Goal: Transaction & Acquisition: Purchase product/service

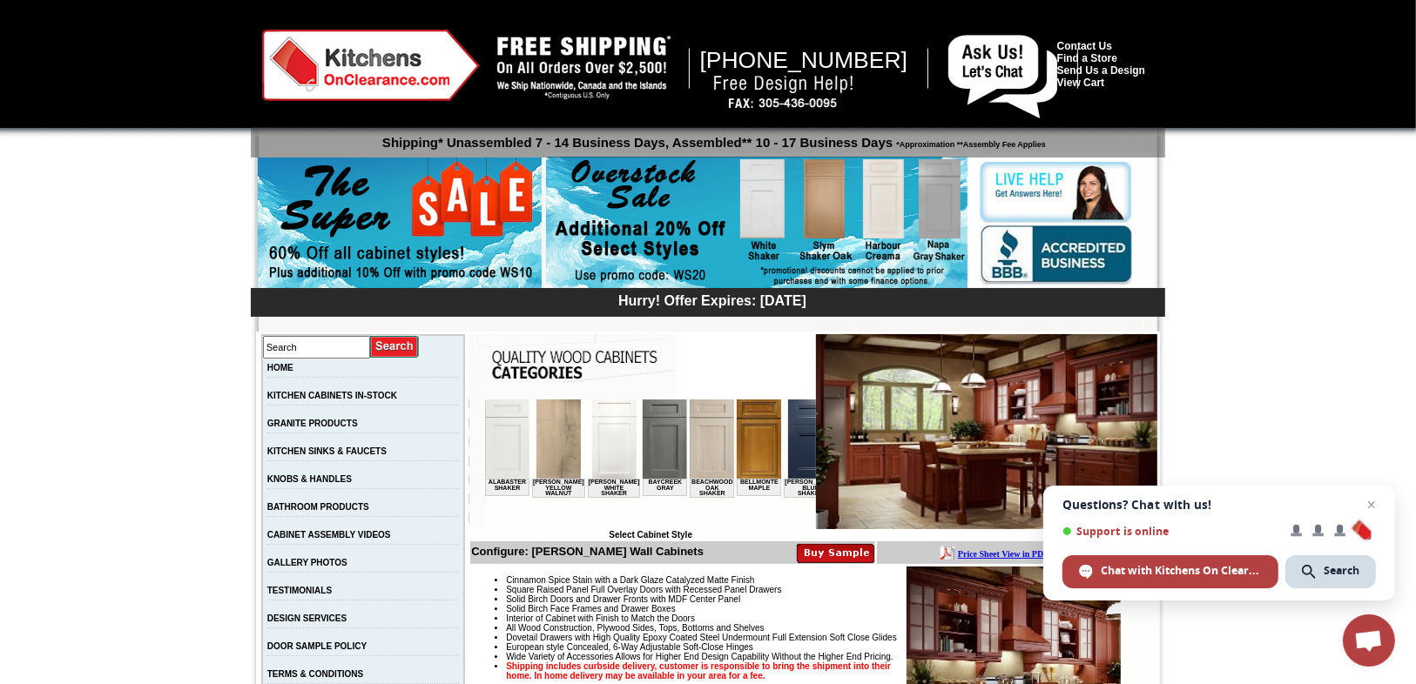
click at [825, 199] on img at bounding box center [756, 223] width 421 height 133
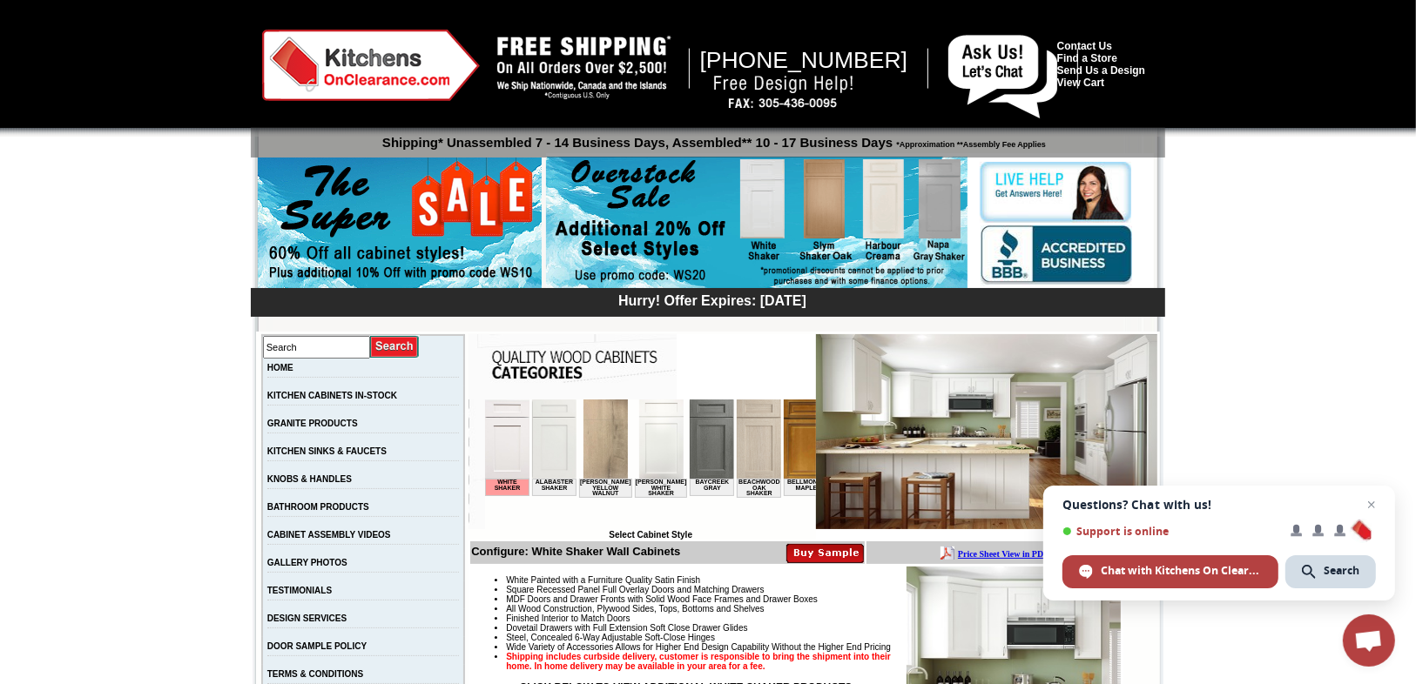
click at [829, 211] on img at bounding box center [756, 223] width 421 height 133
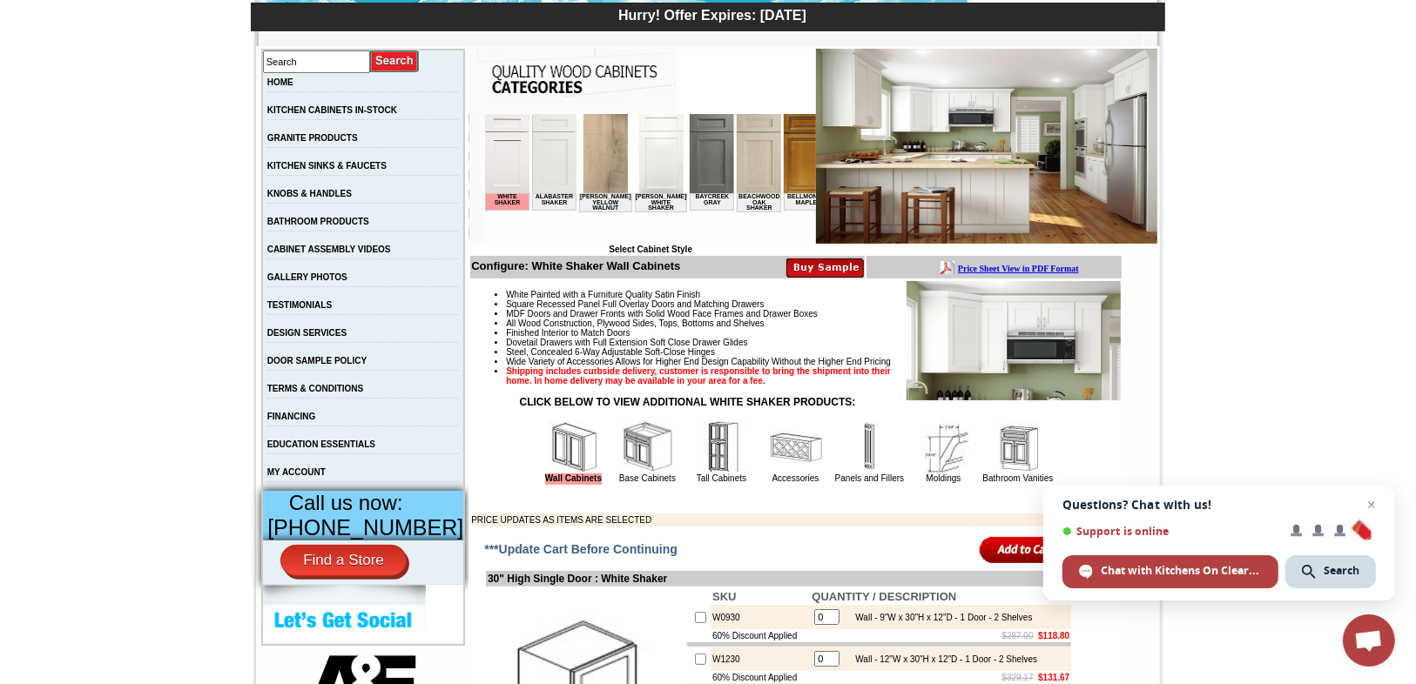
scroll to position [348, 0]
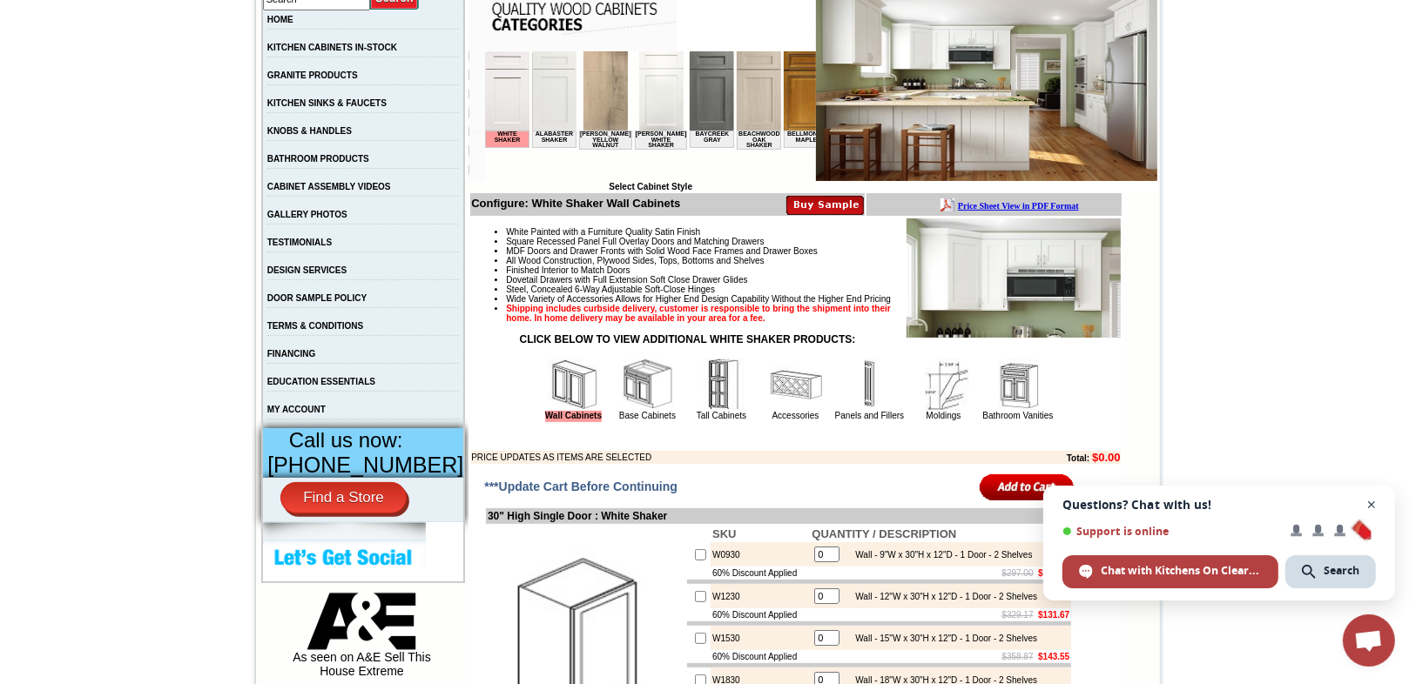
click at [1371, 507] on span "Close chat" at bounding box center [1372, 506] width 22 height 22
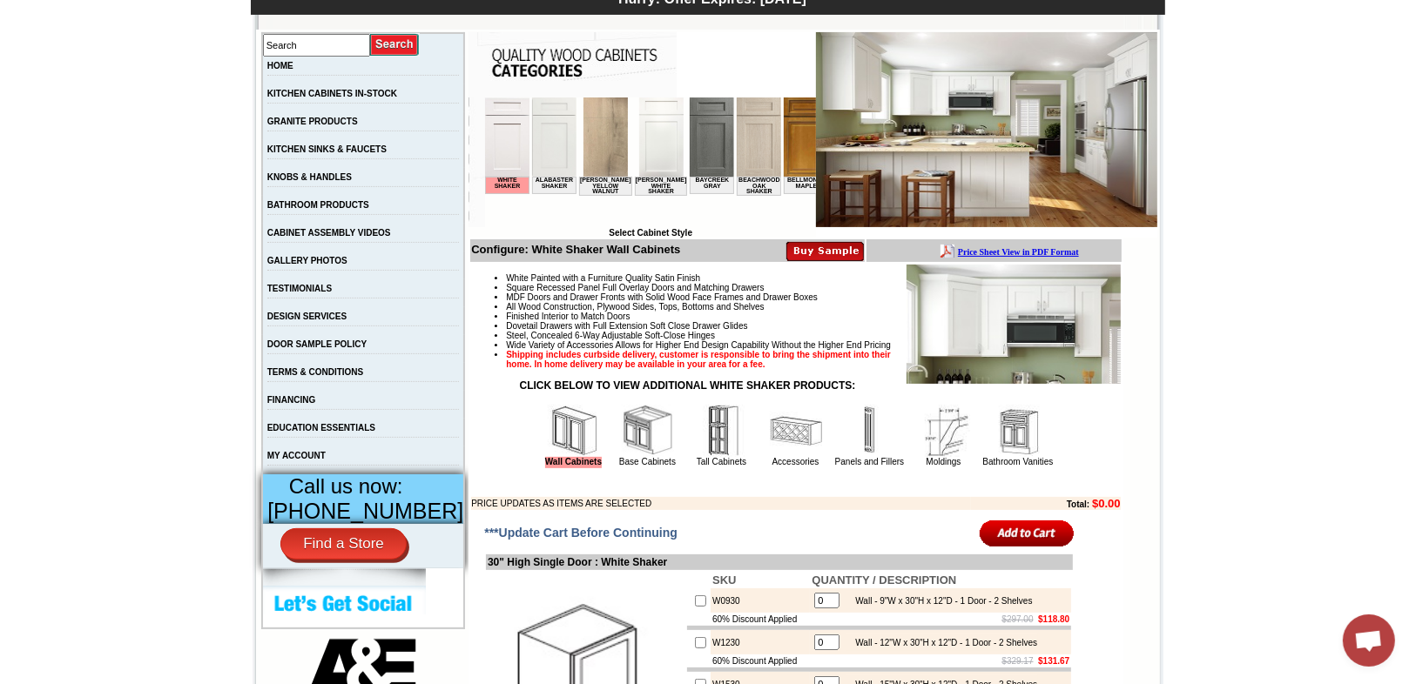
scroll to position [279, 0]
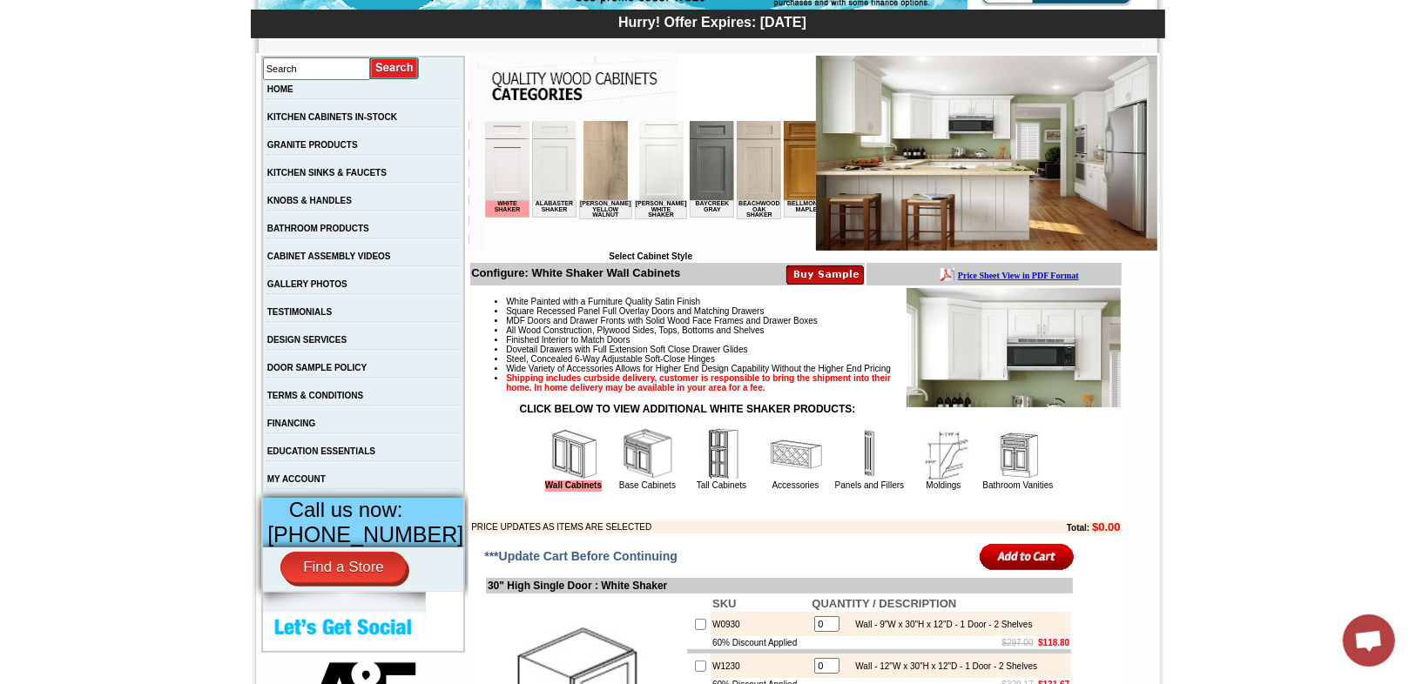
click at [784, 165] on img at bounding box center [806, 159] width 44 height 79
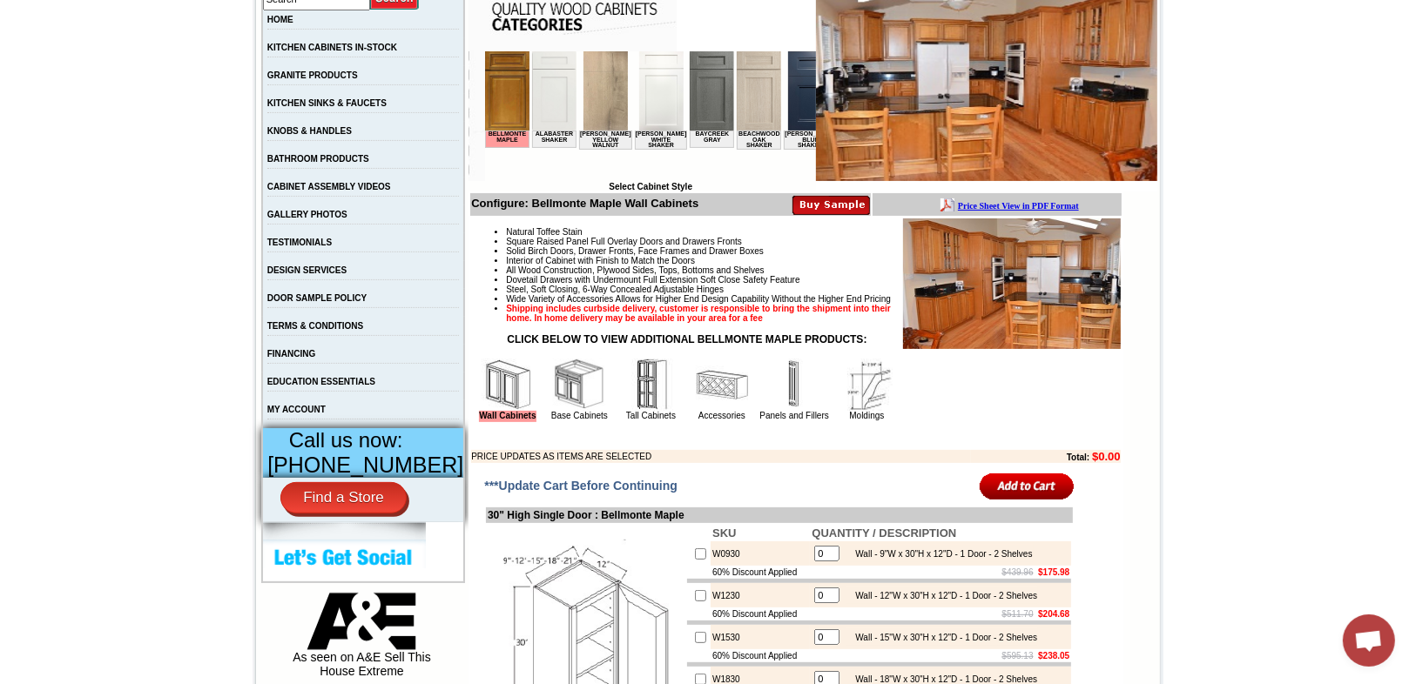
scroll to position [348, 0]
click at [605, 411] on img at bounding box center [579, 385] width 52 height 52
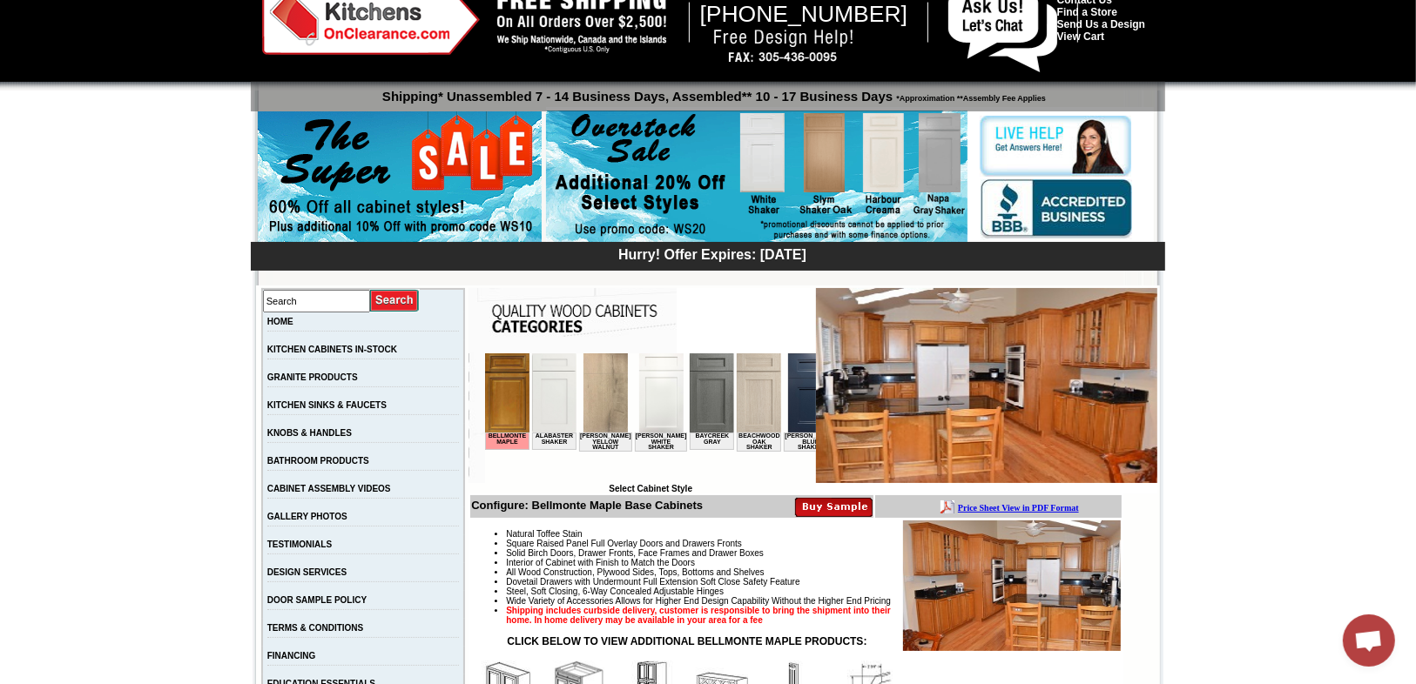
scroll to position [139, 0]
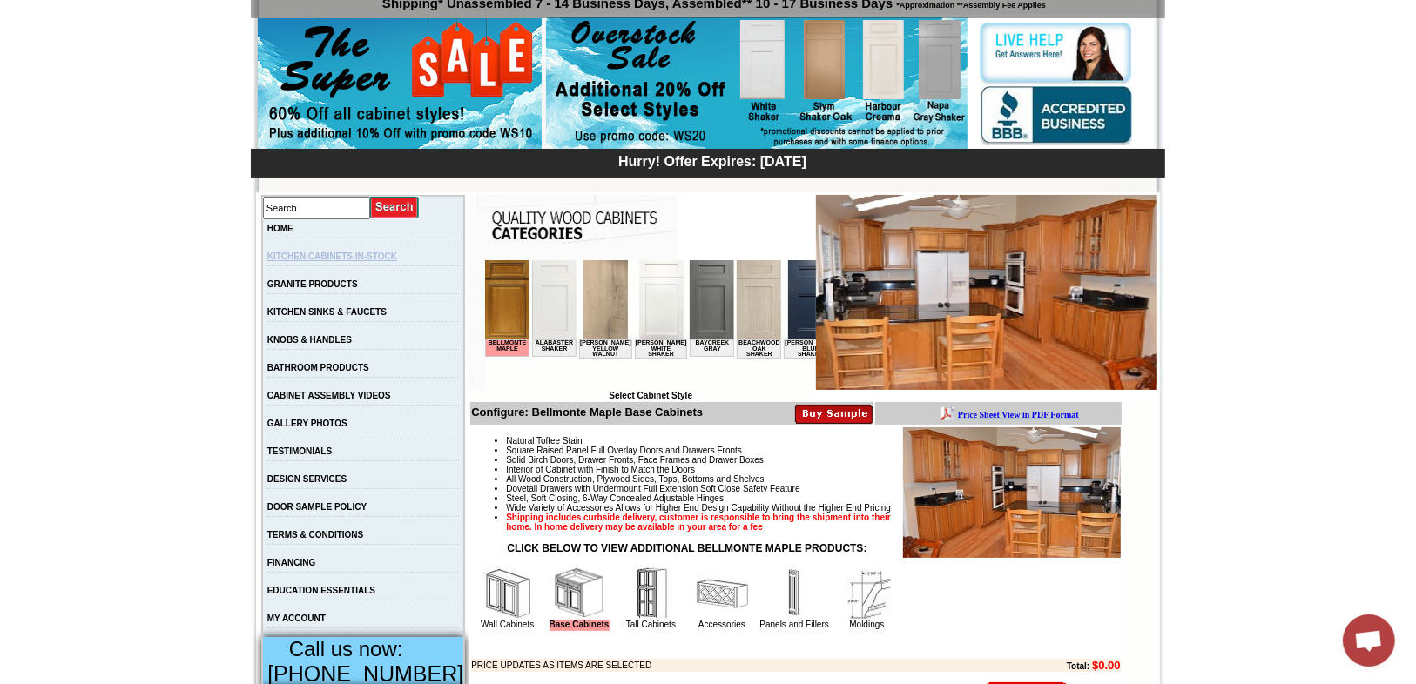
click at [315, 259] on link "KITCHEN CABINETS IN-STOCK" at bounding box center [332, 257] width 130 height 10
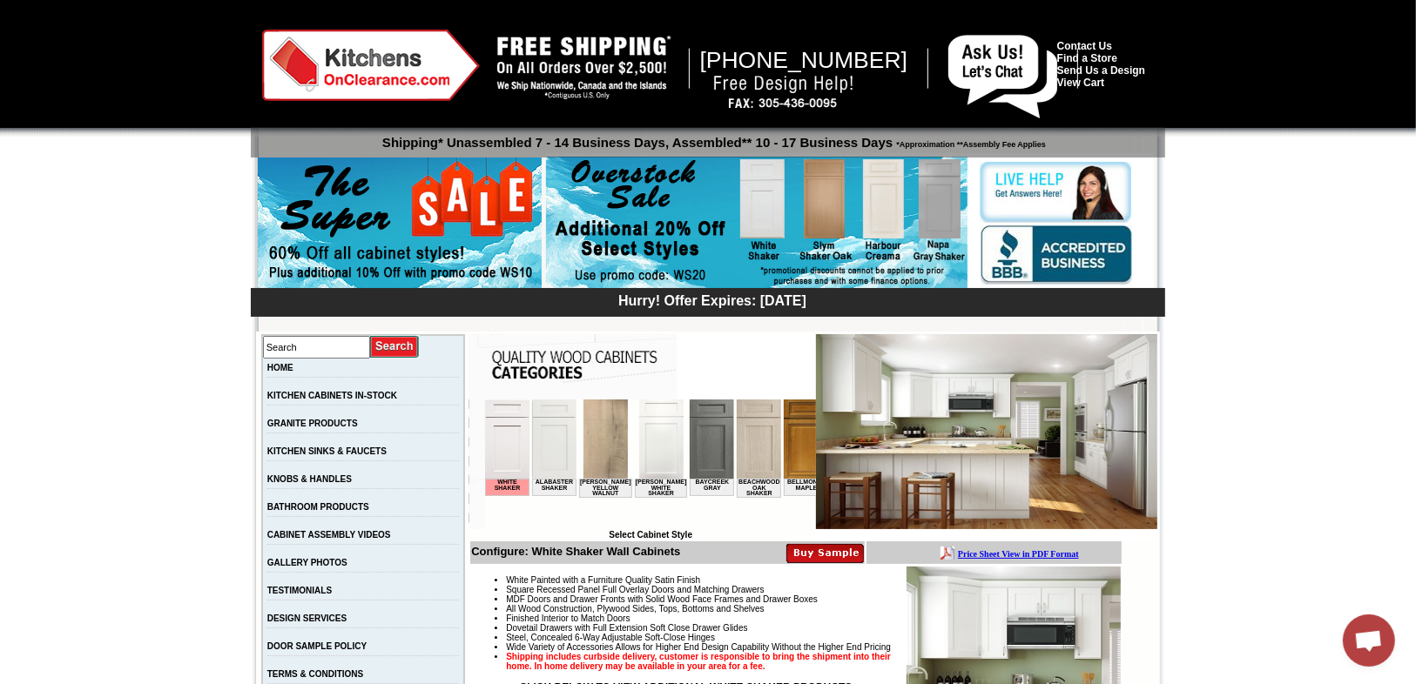
click at [828, 216] on img at bounding box center [756, 223] width 421 height 133
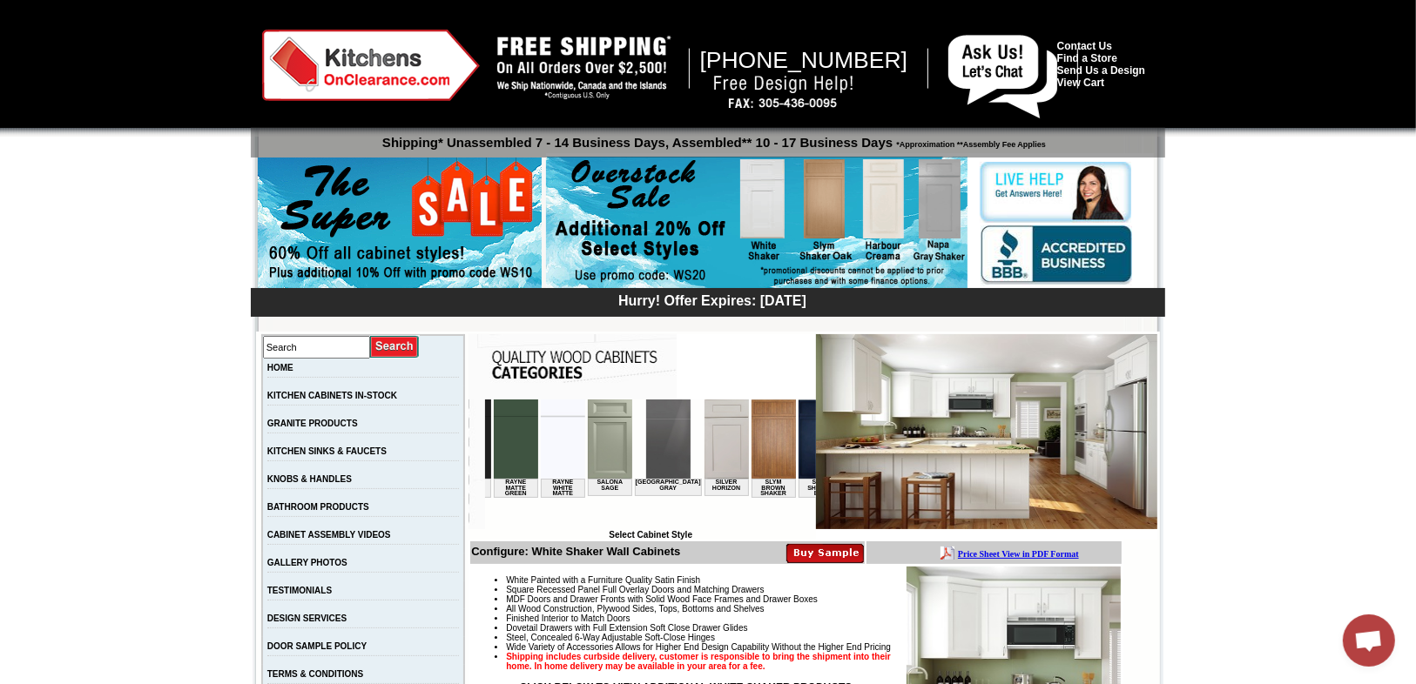
scroll to position [0, 2546]
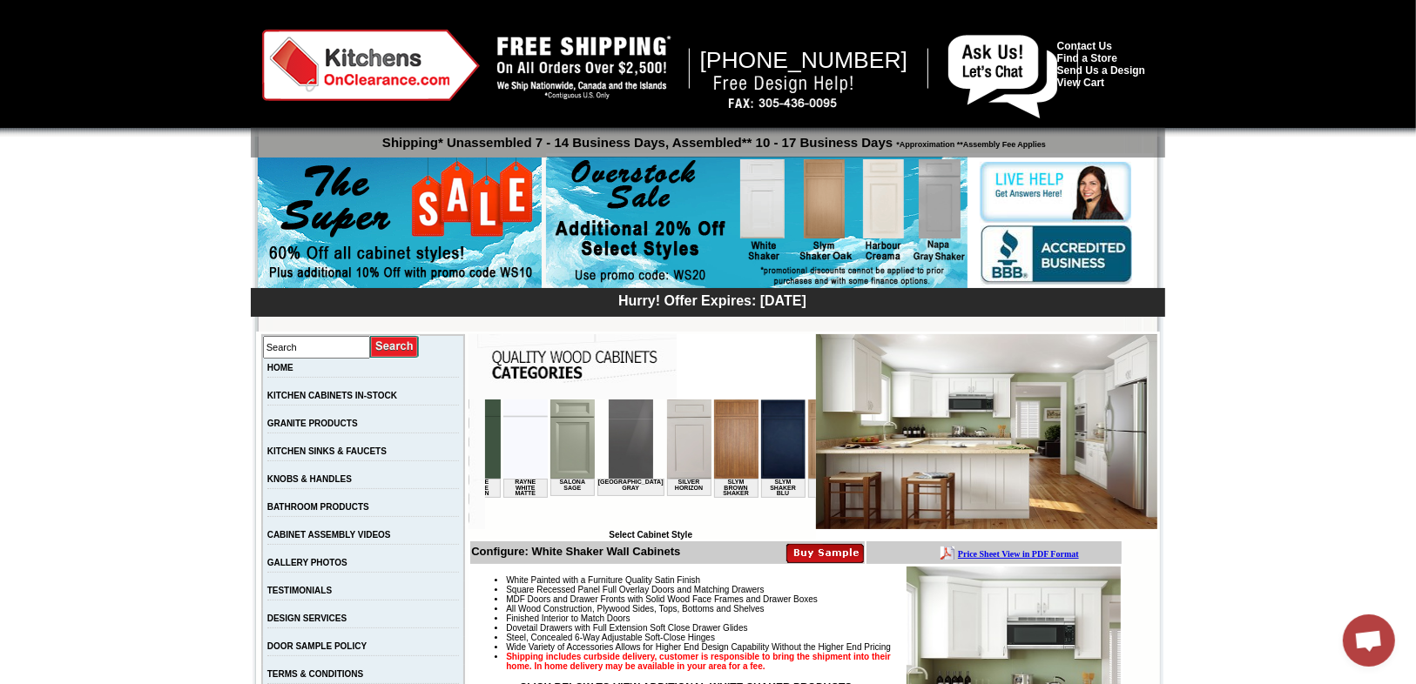
click at [808, 431] on img at bounding box center [830, 438] width 44 height 79
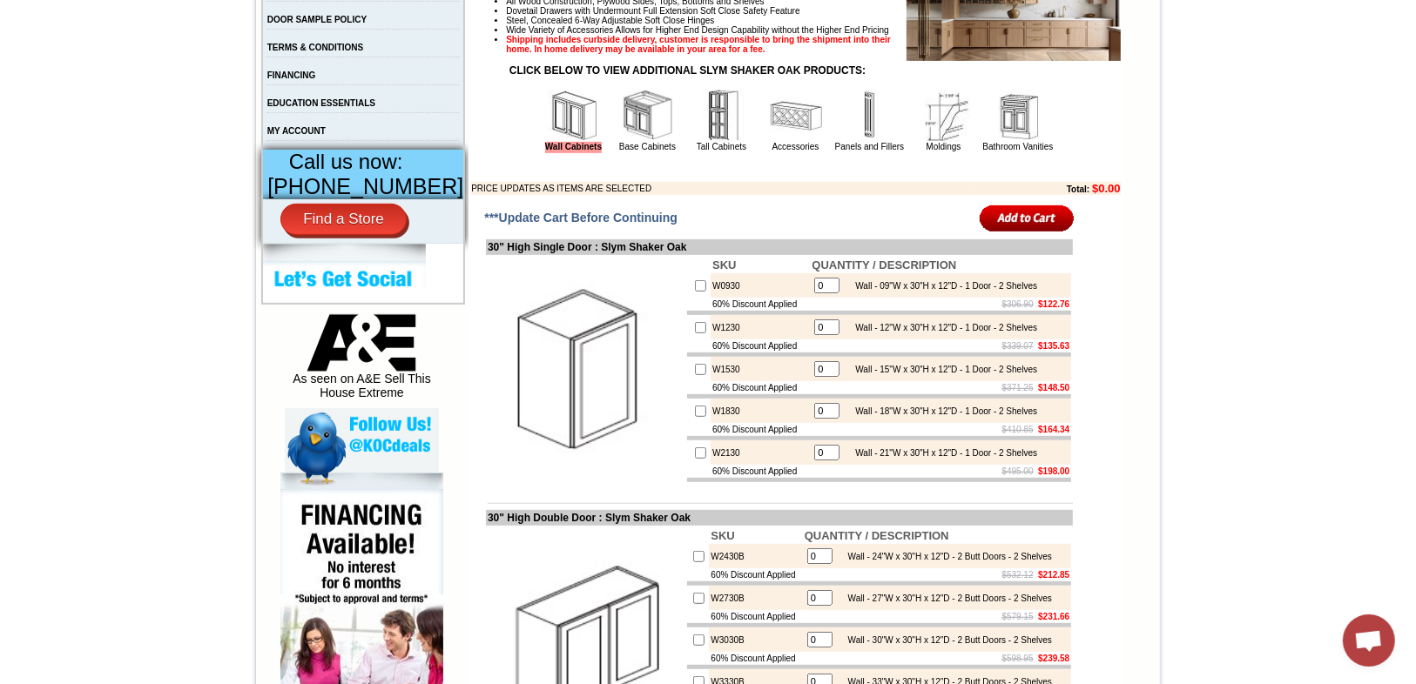
click at [627, 142] on img at bounding box center [648, 116] width 52 height 52
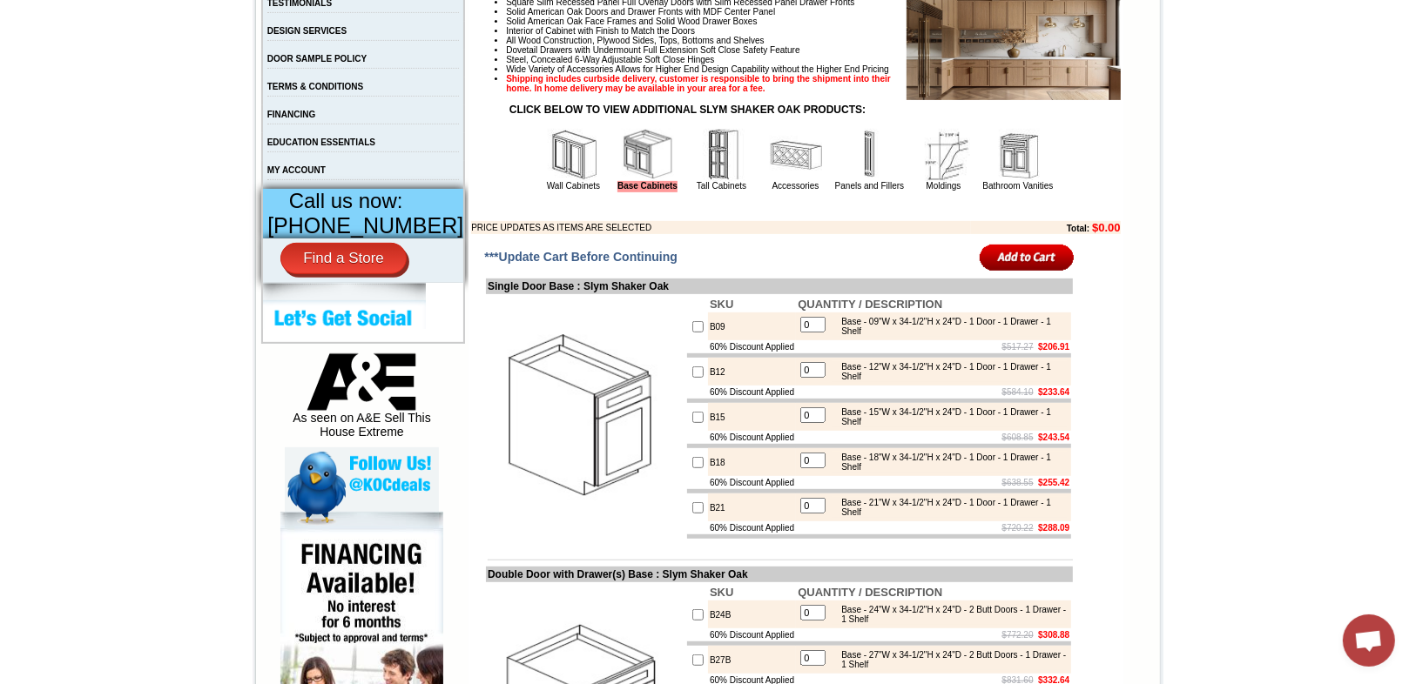
scroll to position [627, 0]
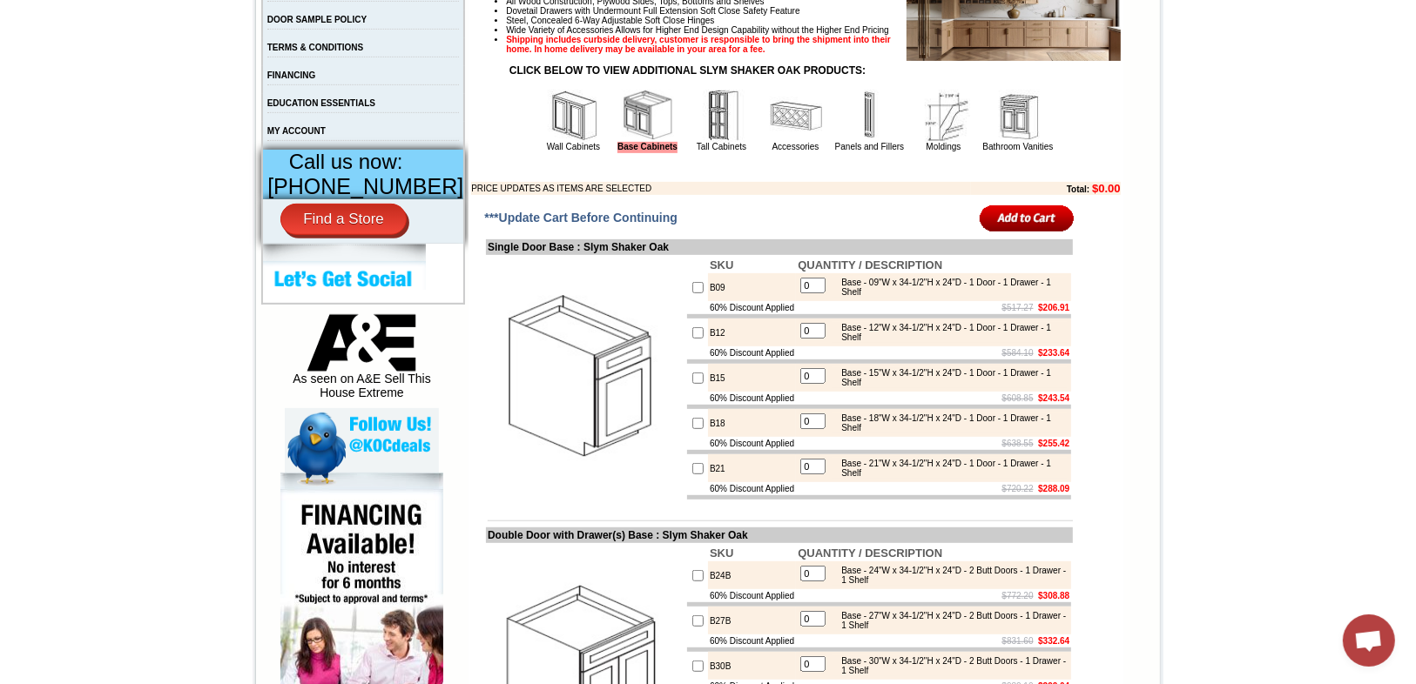
click at [698, 142] on img at bounding box center [722, 116] width 52 height 52
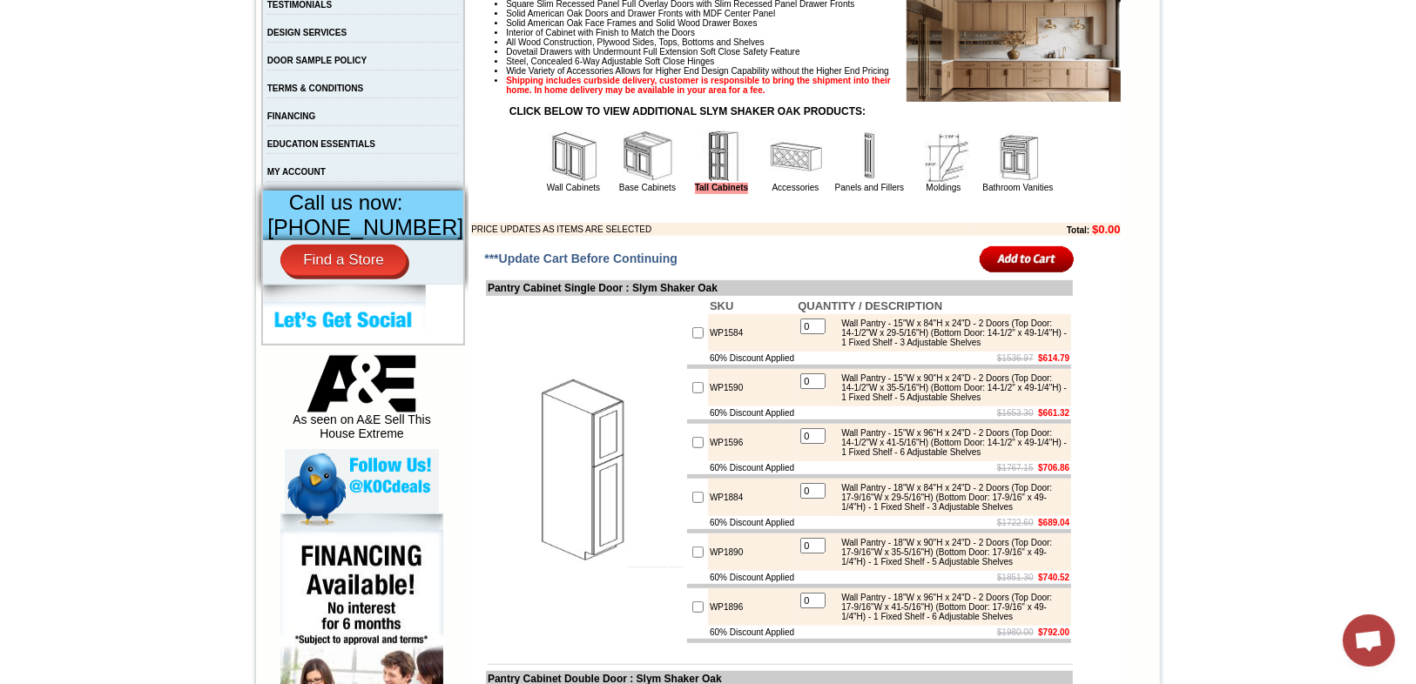
scroll to position [766, 0]
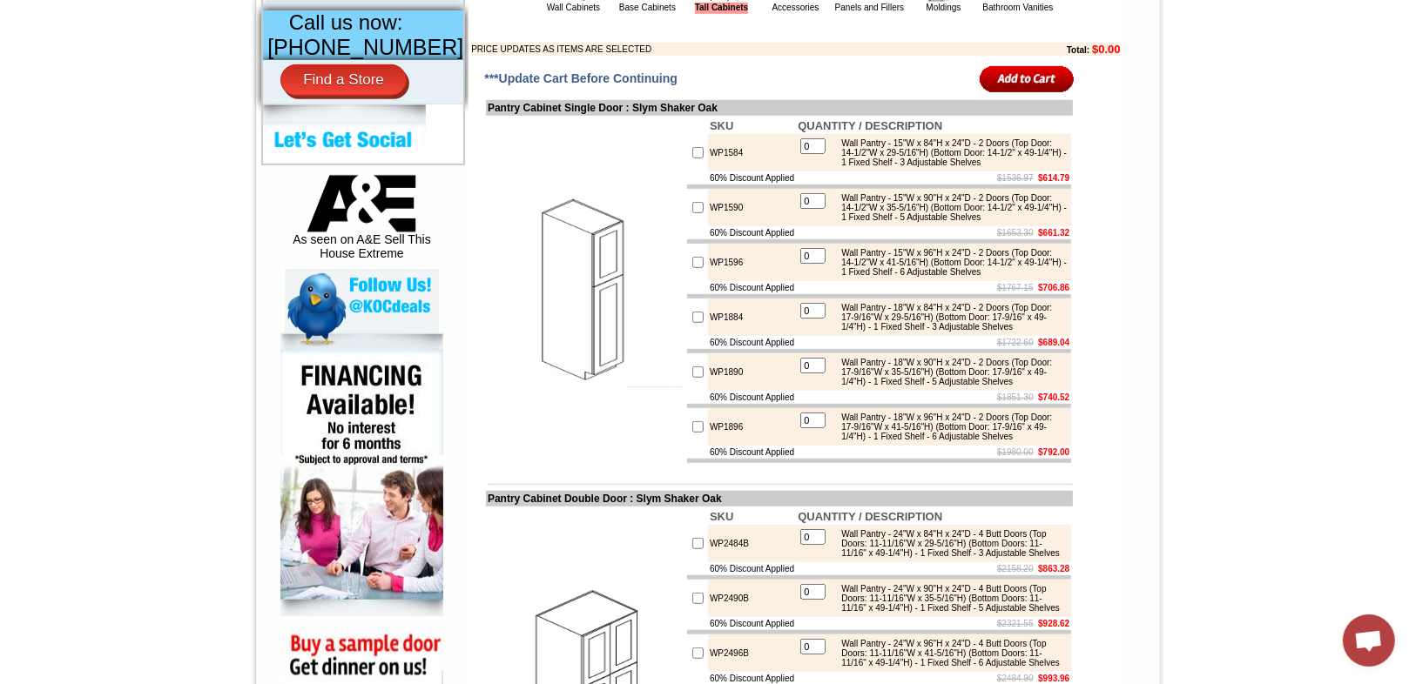
click at [692, 158] on input "checkbox" at bounding box center [697, 152] width 11 height 11
checkbox input "true"
type input "1"
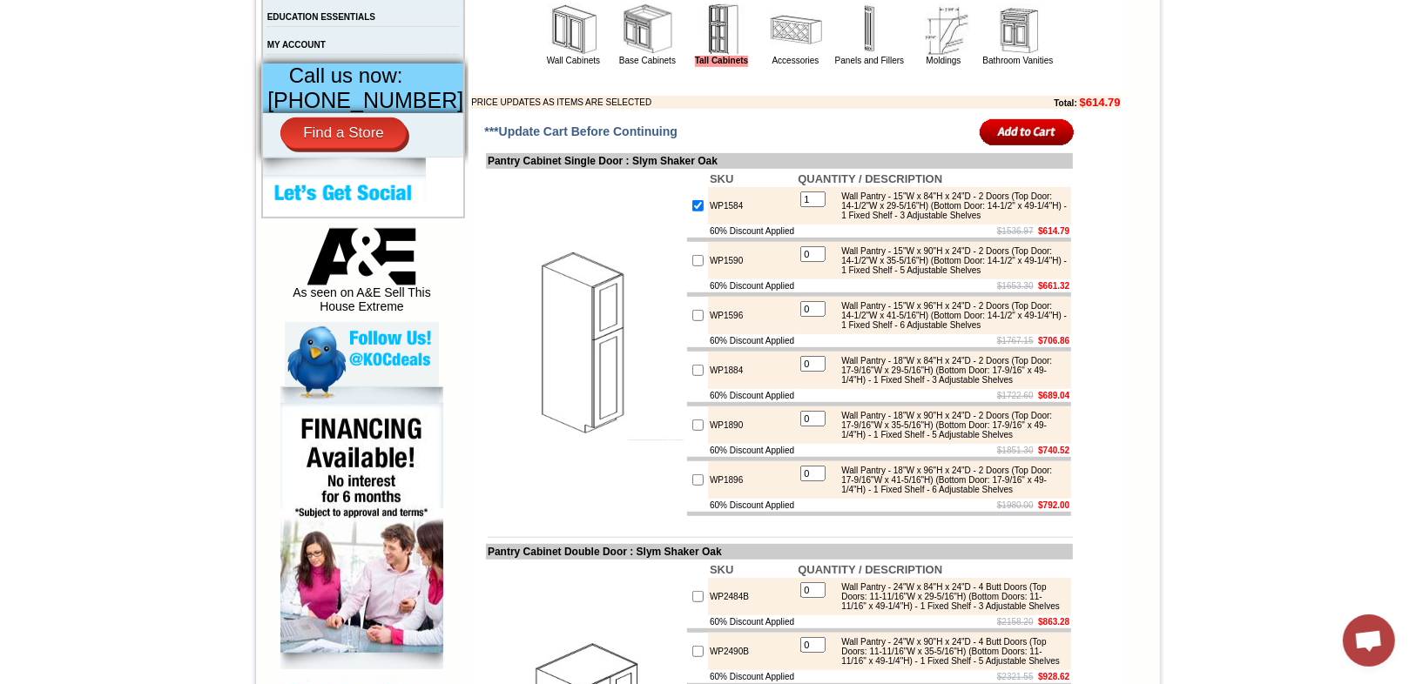
scroll to position [557, 0]
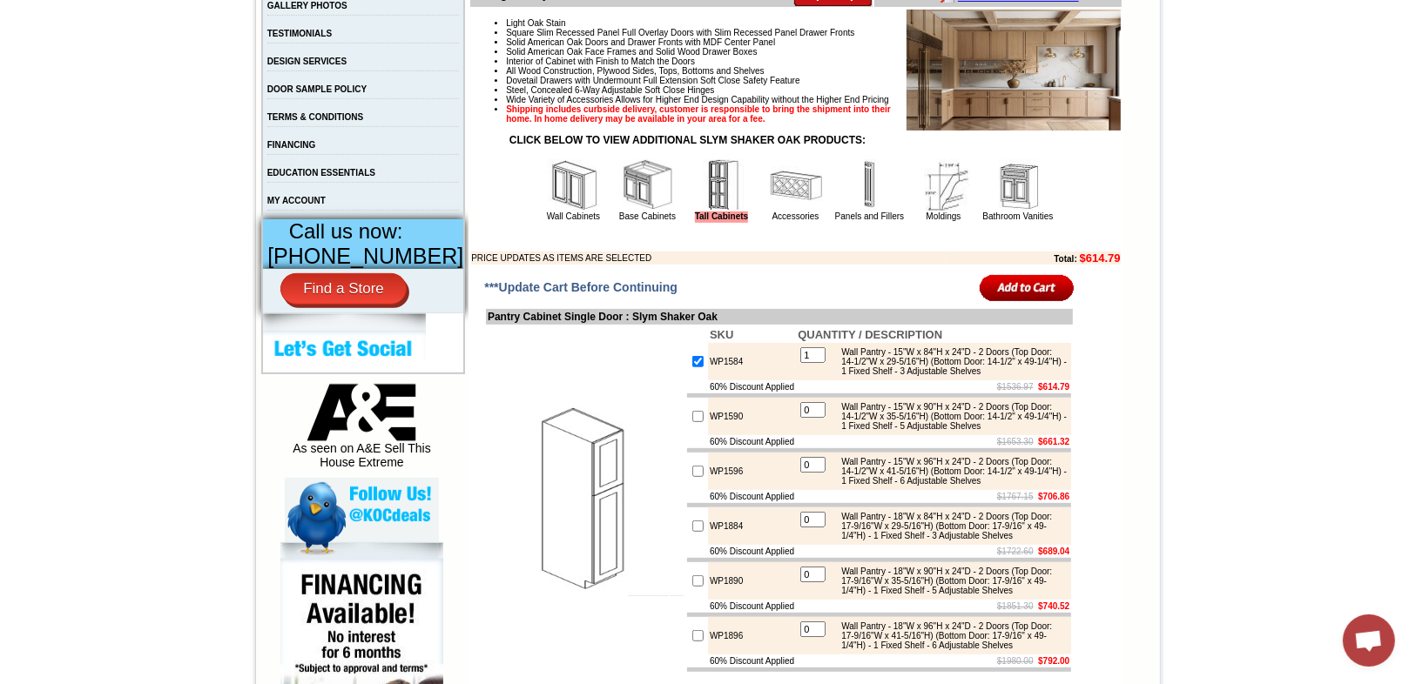
click at [627, 212] on img at bounding box center [648, 185] width 52 height 52
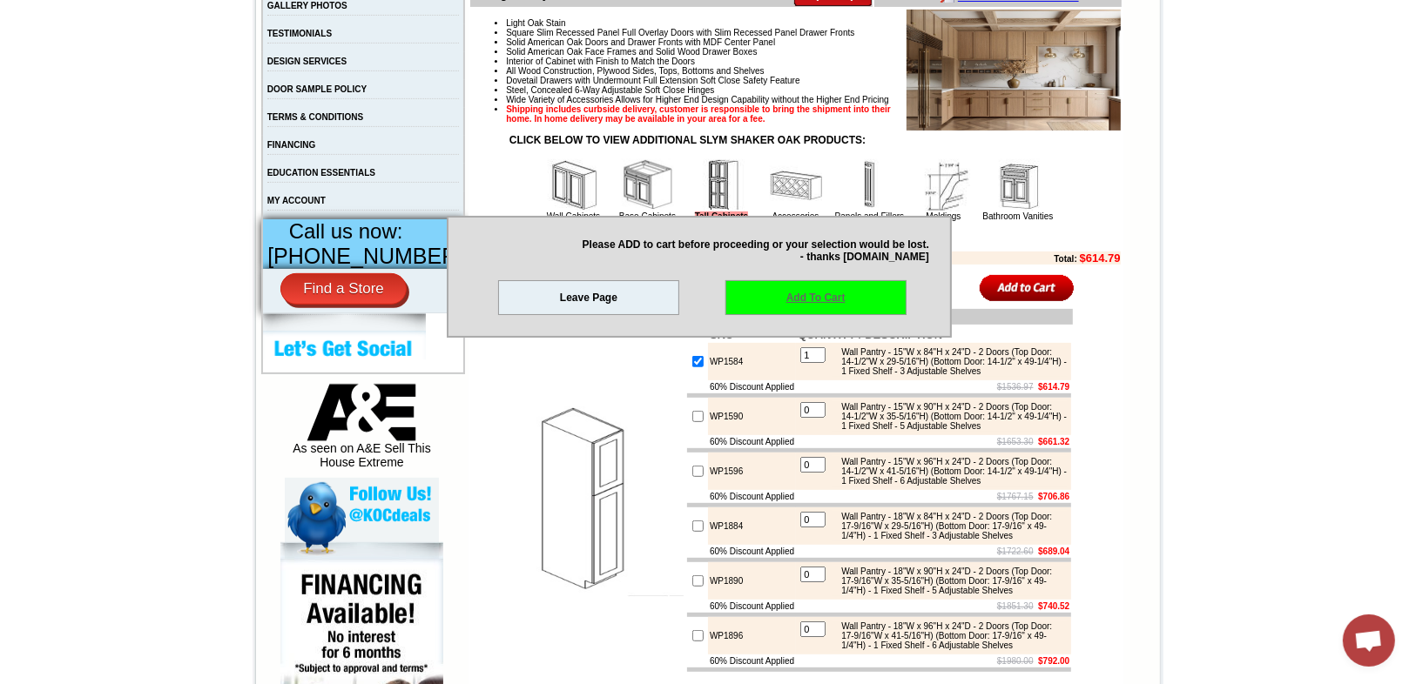
click at [811, 300] on link "Add To Cart" at bounding box center [815, 297] width 181 height 35
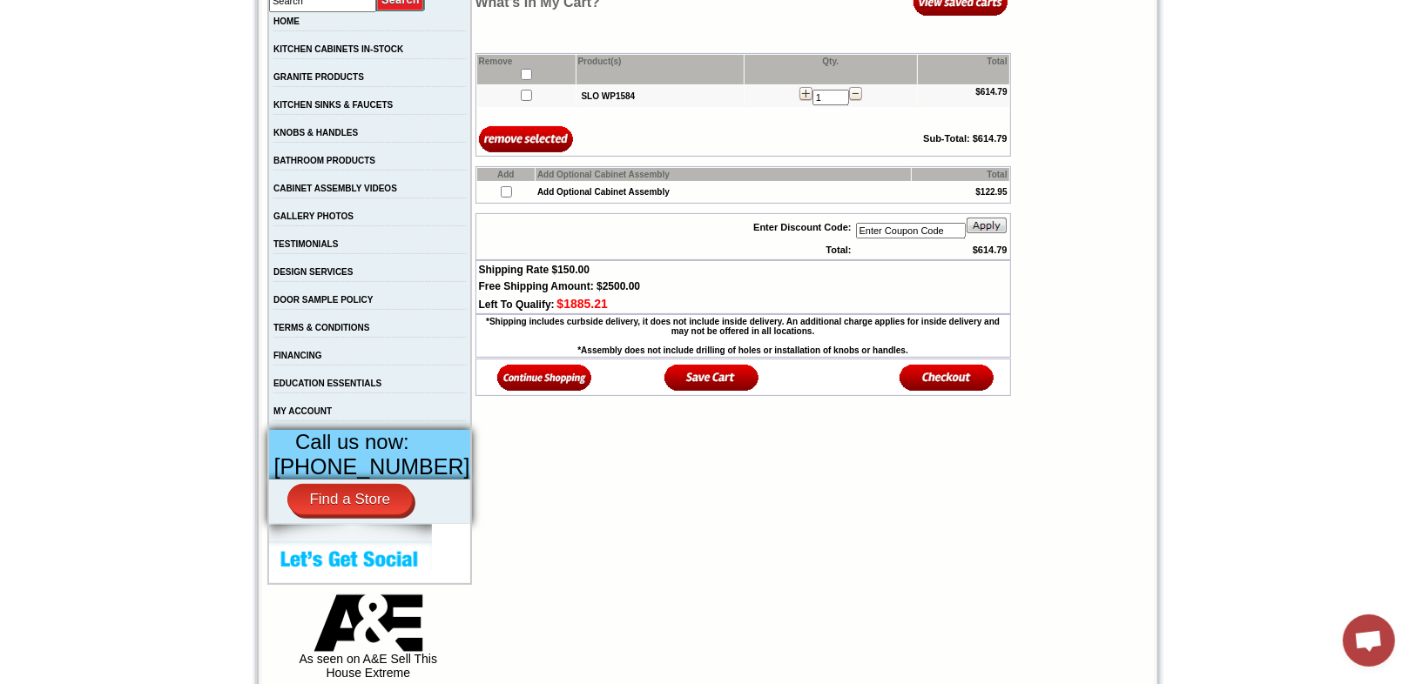
scroll to position [348, 0]
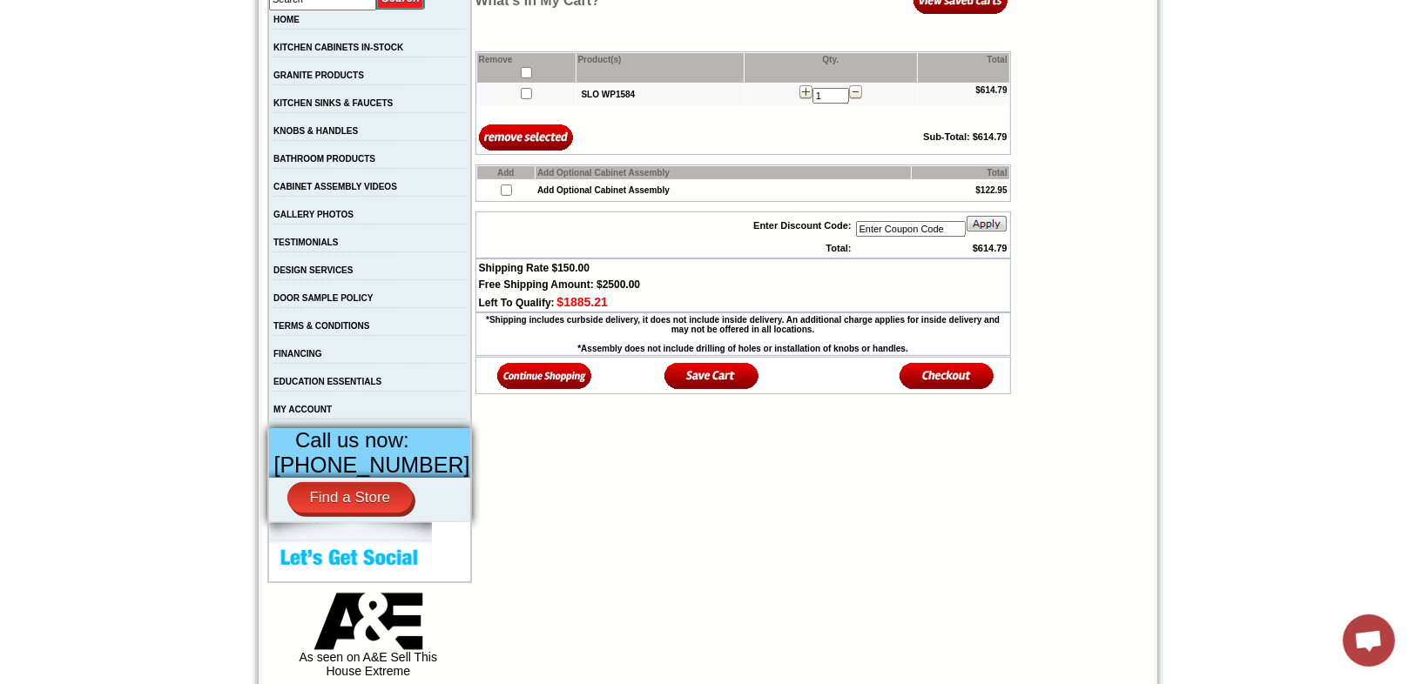
click at [520, 375] on img at bounding box center [544, 375] width 95 height 29
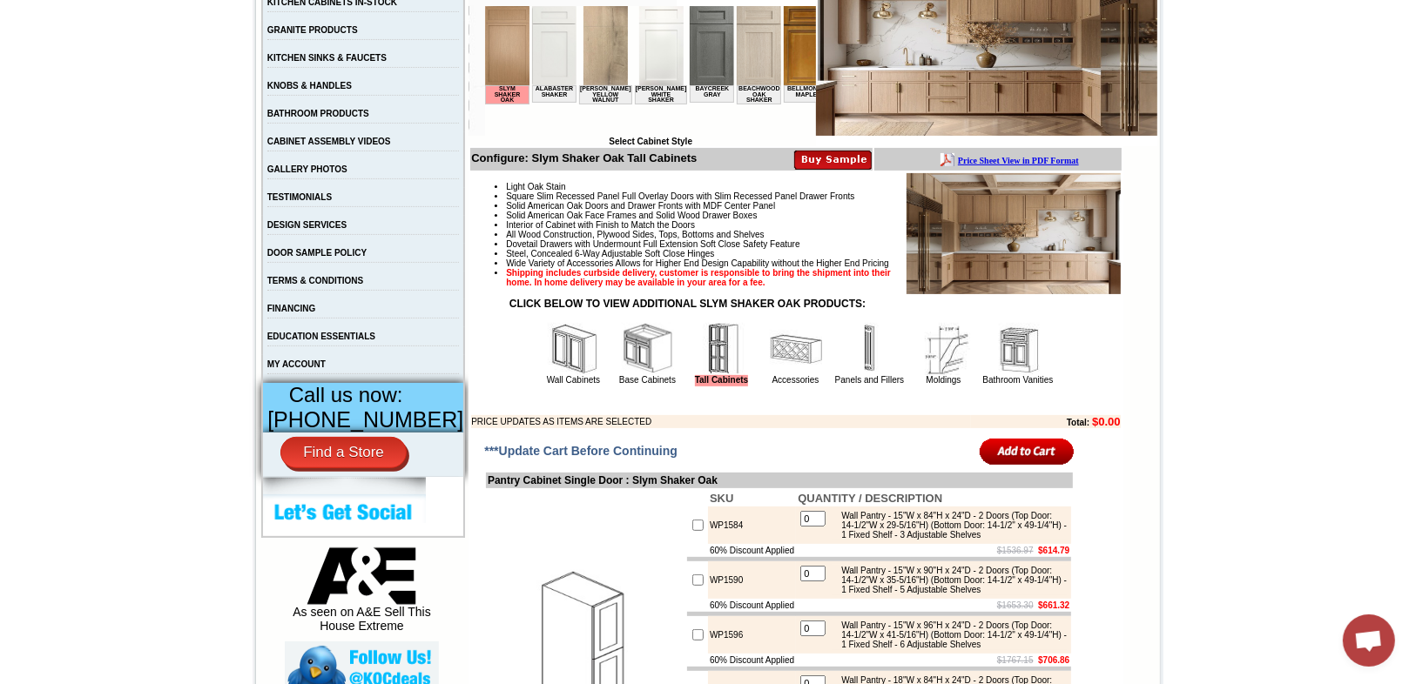
scroll to position [418, 0]
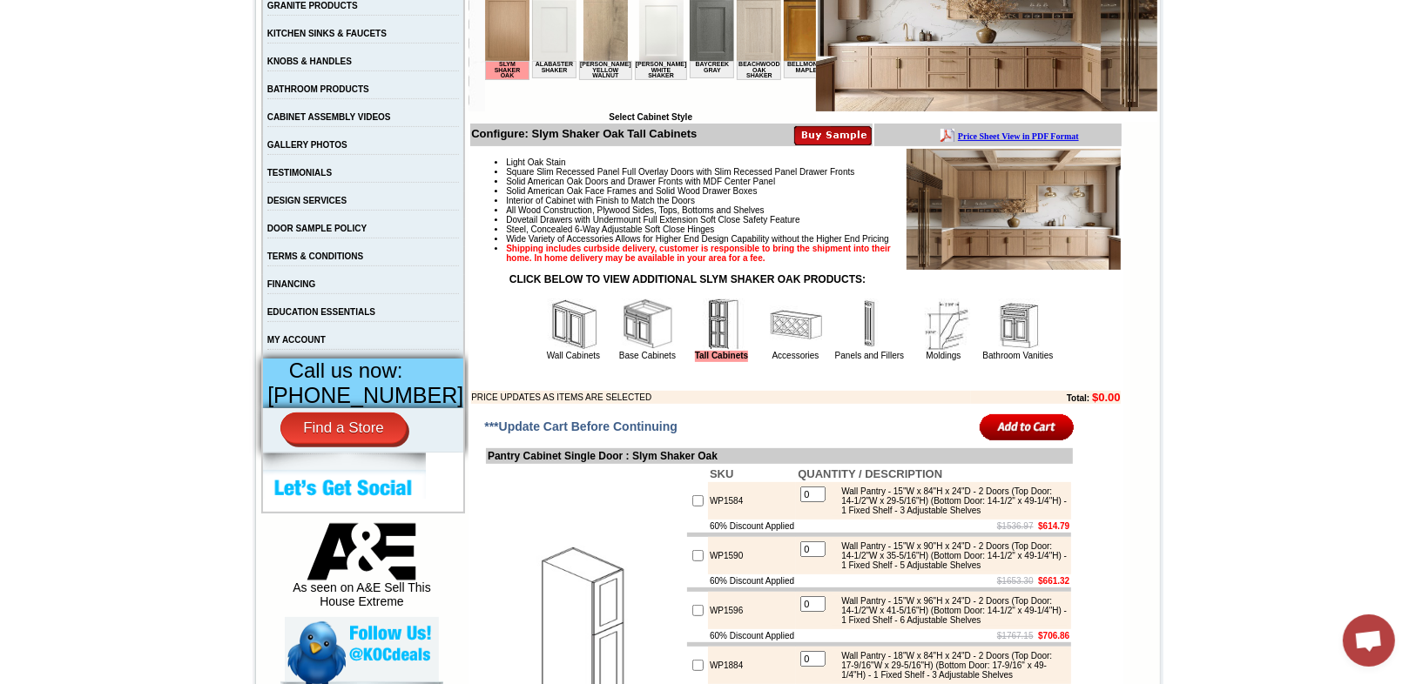
click at [641, 347] on img at bounding box center [648, 325] width 52 height 52
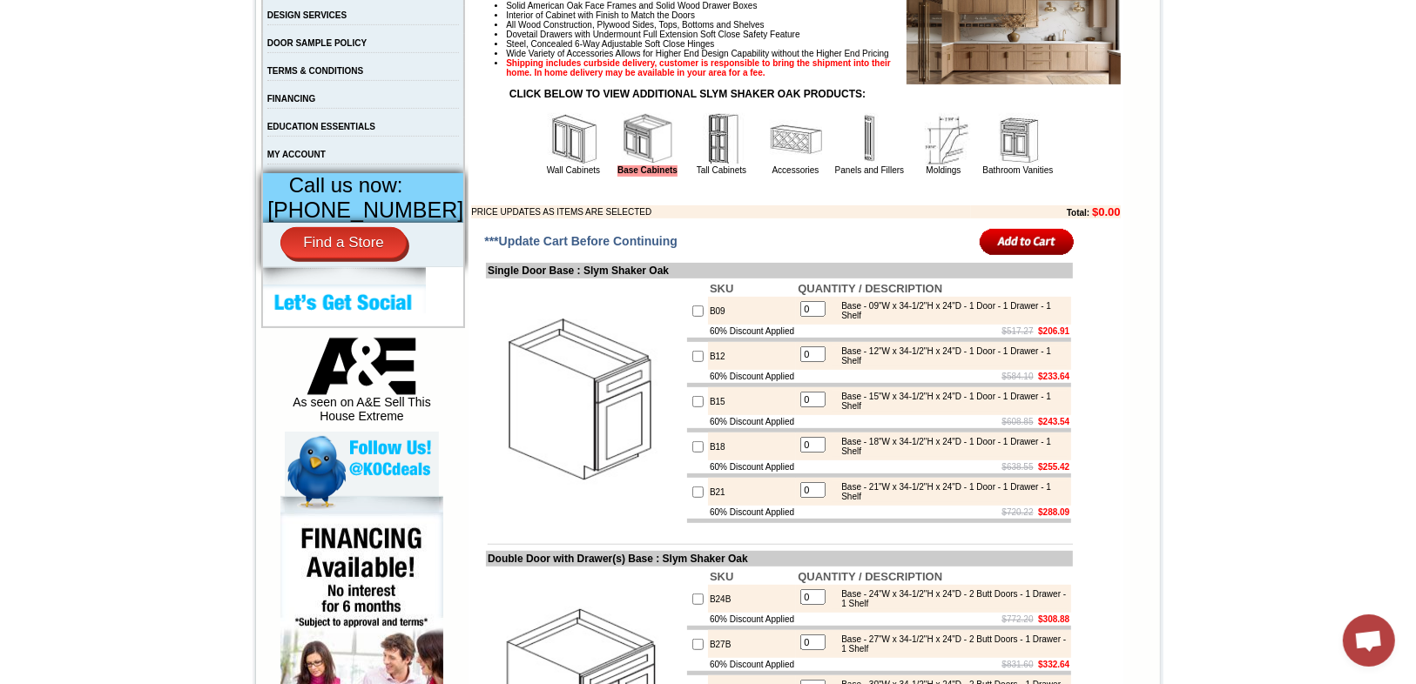
scroll to position [624, 0]
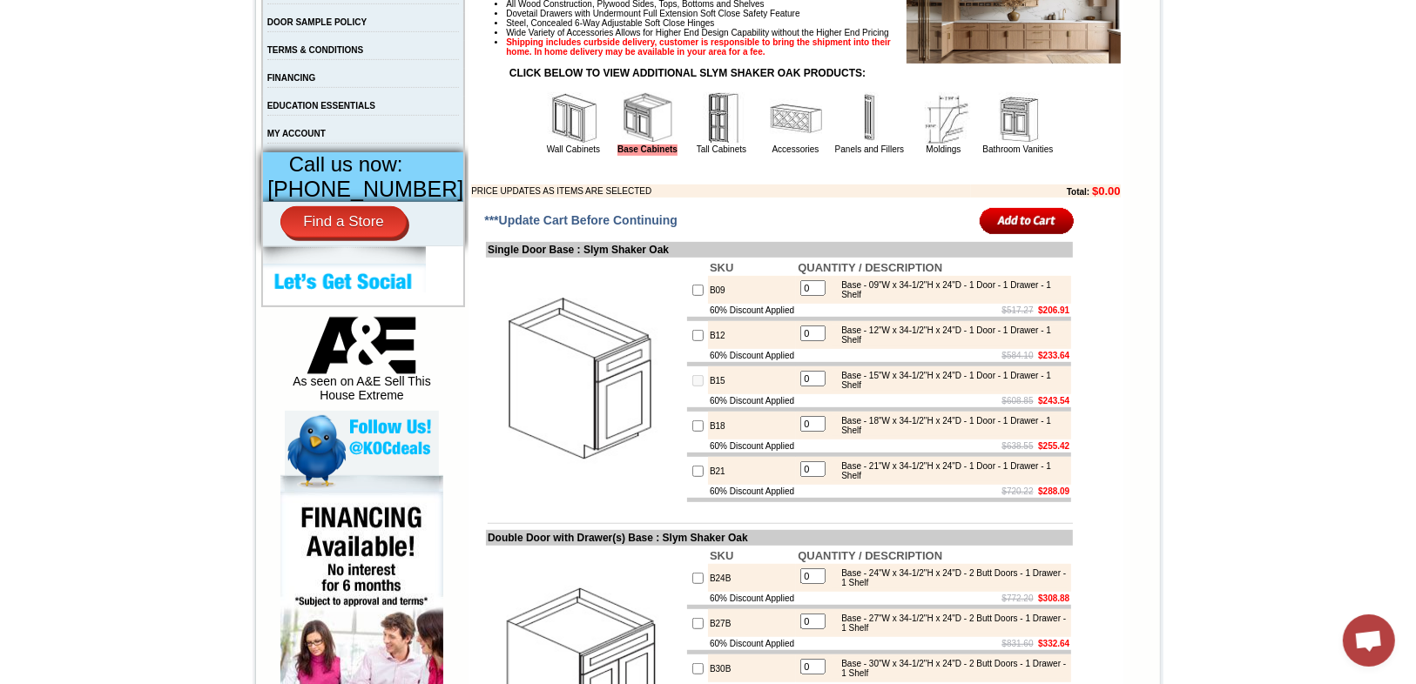
drag, startPoint x: 812, startPoint y: 412, endPoint x: 787, endPoint y: 411, distance: 25.3
click at [787, 394] on tr "B15 0 Base - 15"W x 34-1/2"H x 24"D - 1 Door - 1 Drawer - 1 Shelf" at bounding box center [879, 381] width 384 height 28
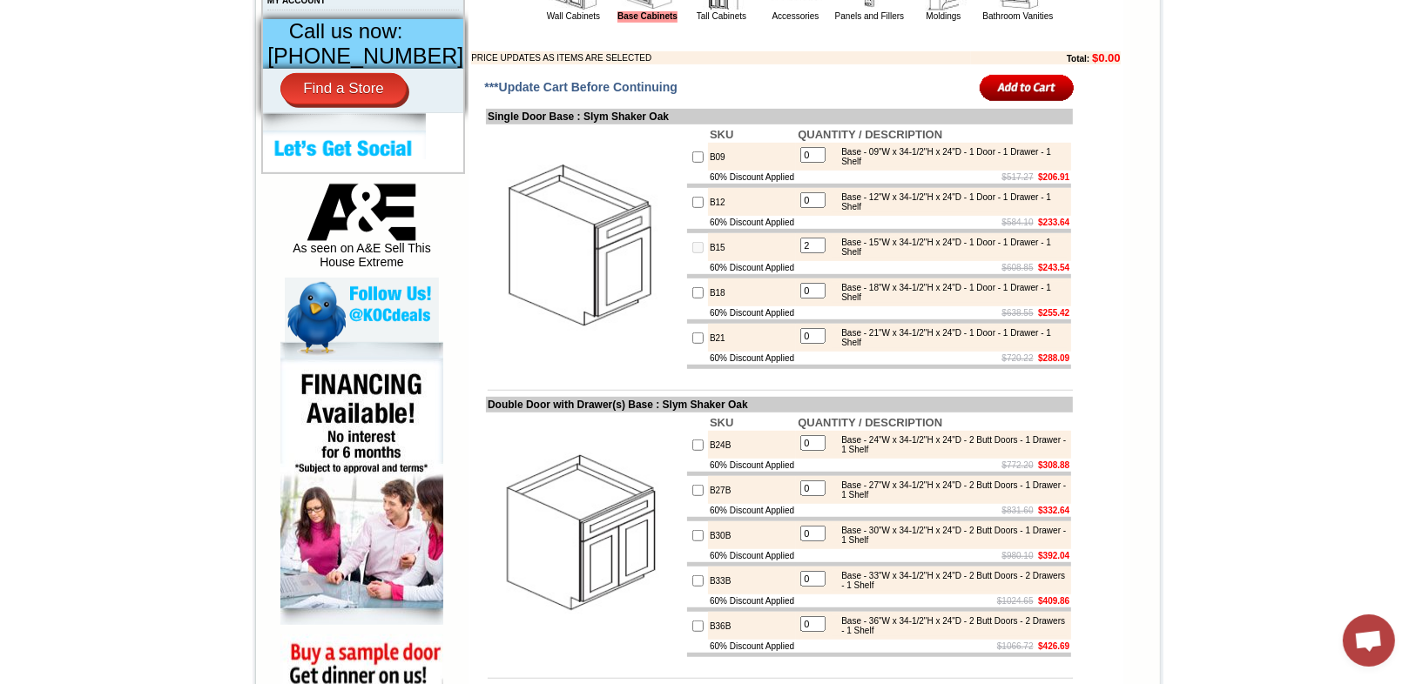
scroll to position [764, 0]
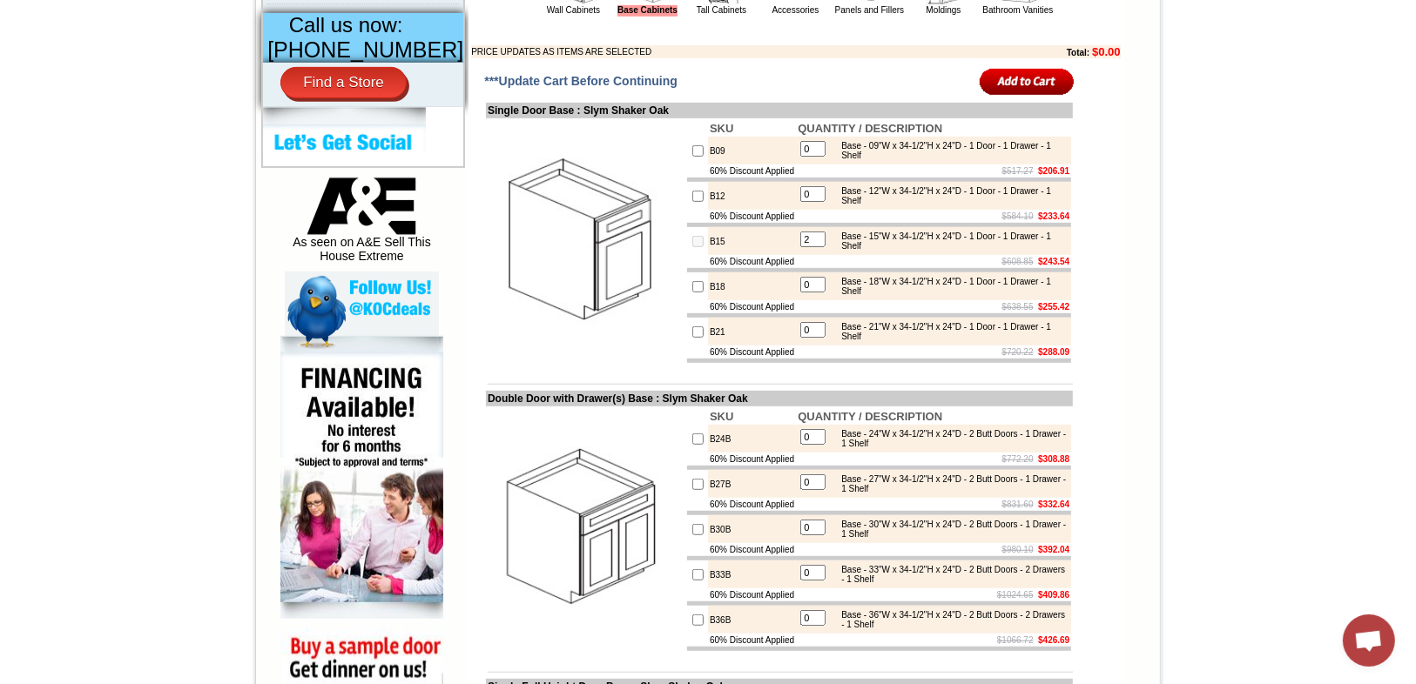
type input "2"
click at [692, 247] on input "checkbox" at bounding box center [697, 241] width 11 height 11
checkbox input "false"
type input "0"
click at [692, 247] on input "checkbox" at bounding box center [697, 241] width 11 height 11
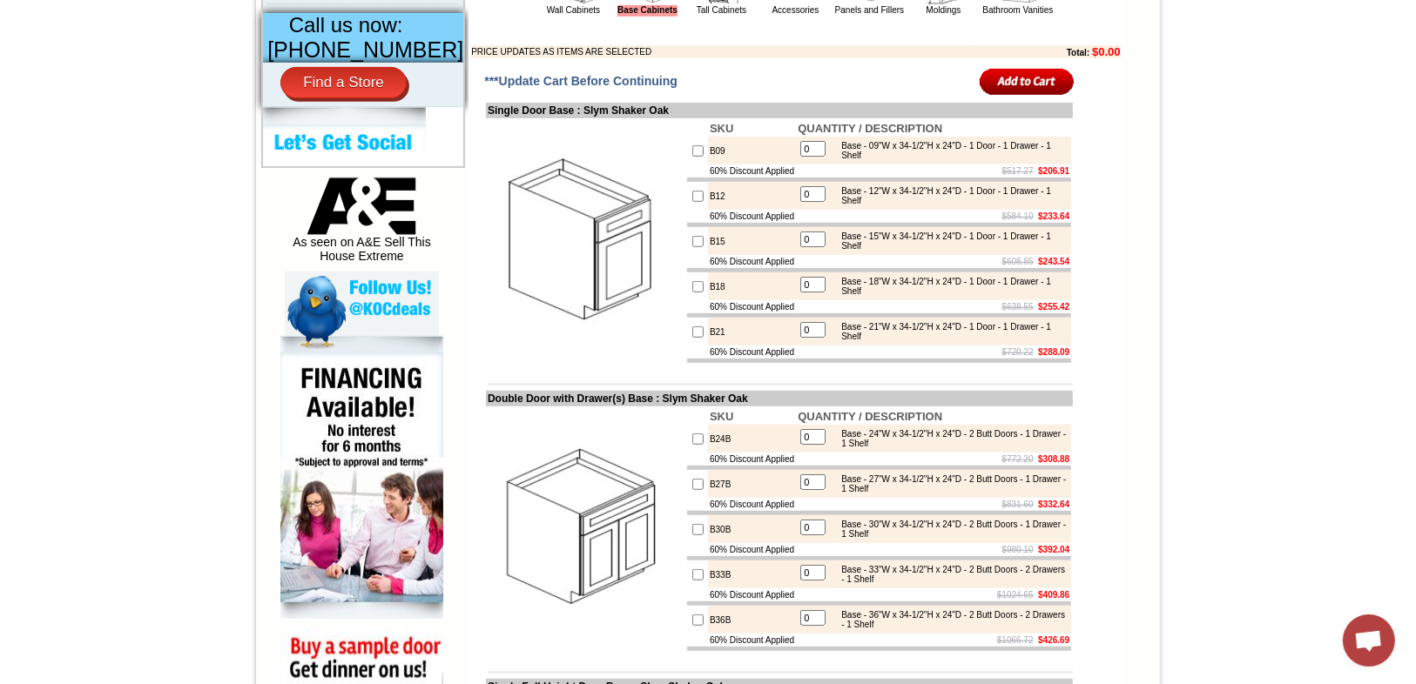
checkbox input "true"
drag, startPoint x: 820, startPoint y: 271, endPoint x: 792, endPoint y: 268, distance: 28.0
click at [798, 253] on table "1 Base - 15"W x 34-1/2"H x 24"D - 1 Door - 1 Drawer - 1 Shelf" at bounding box center [934, 241] width 272 height 24
type input "2"
click at [850, 268] on td "$608.85 $243.54" at bounding box center [933, 261] width 275 height 13
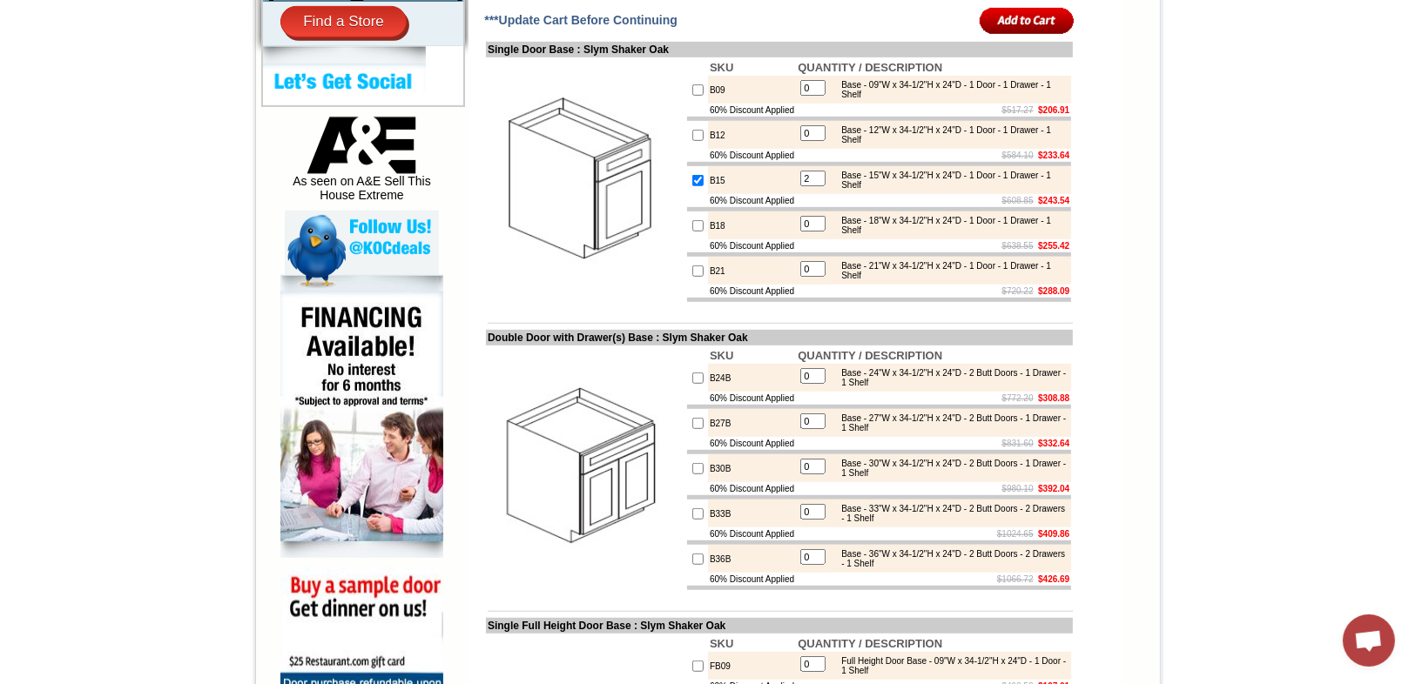
scroll to position [833, 0]
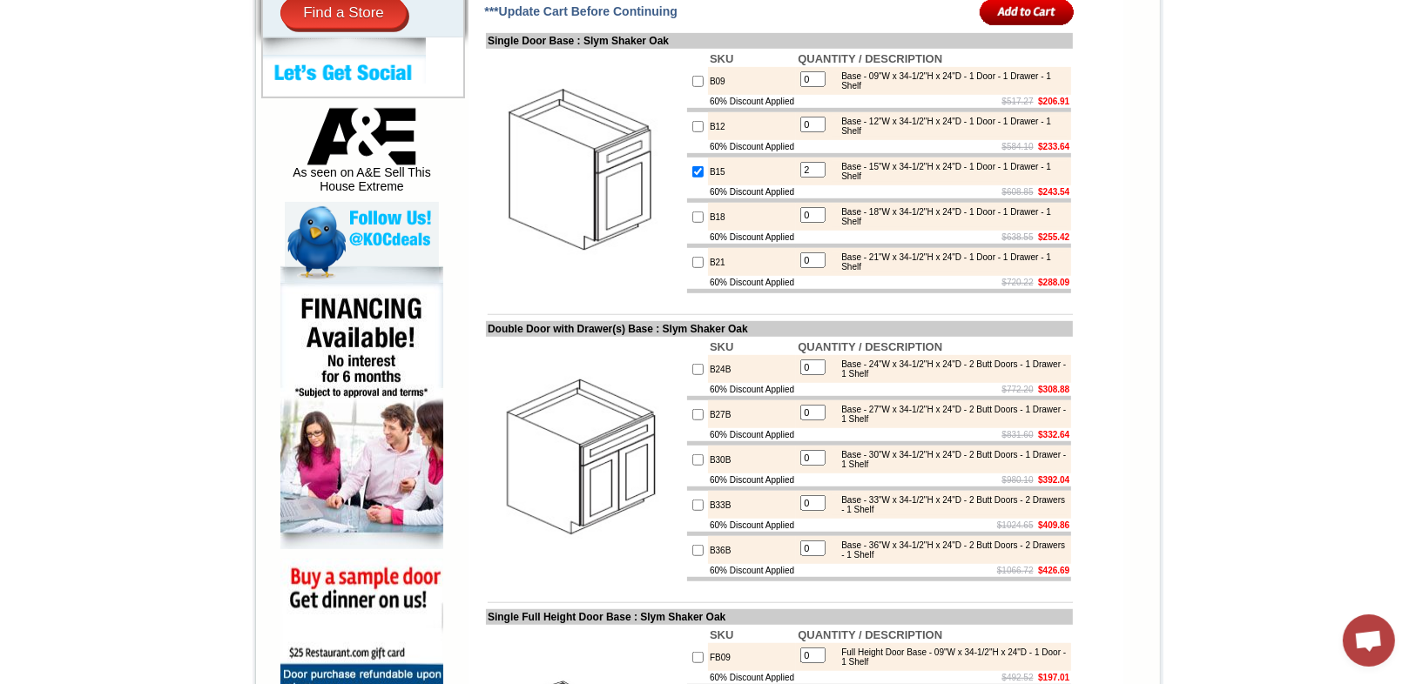
drag, startPoint x: 679, startPoint y: 249, endPoint x: 705, endPoint y: 253, distance: 26.4
click at [692, 223] on input "checkbox" at bounding box center [697, 217] width 11 height 11
checkbox input "true"
type input "1"
click at [811, 223] on input "1" at bounding box center [812, 215] width 25 height 16
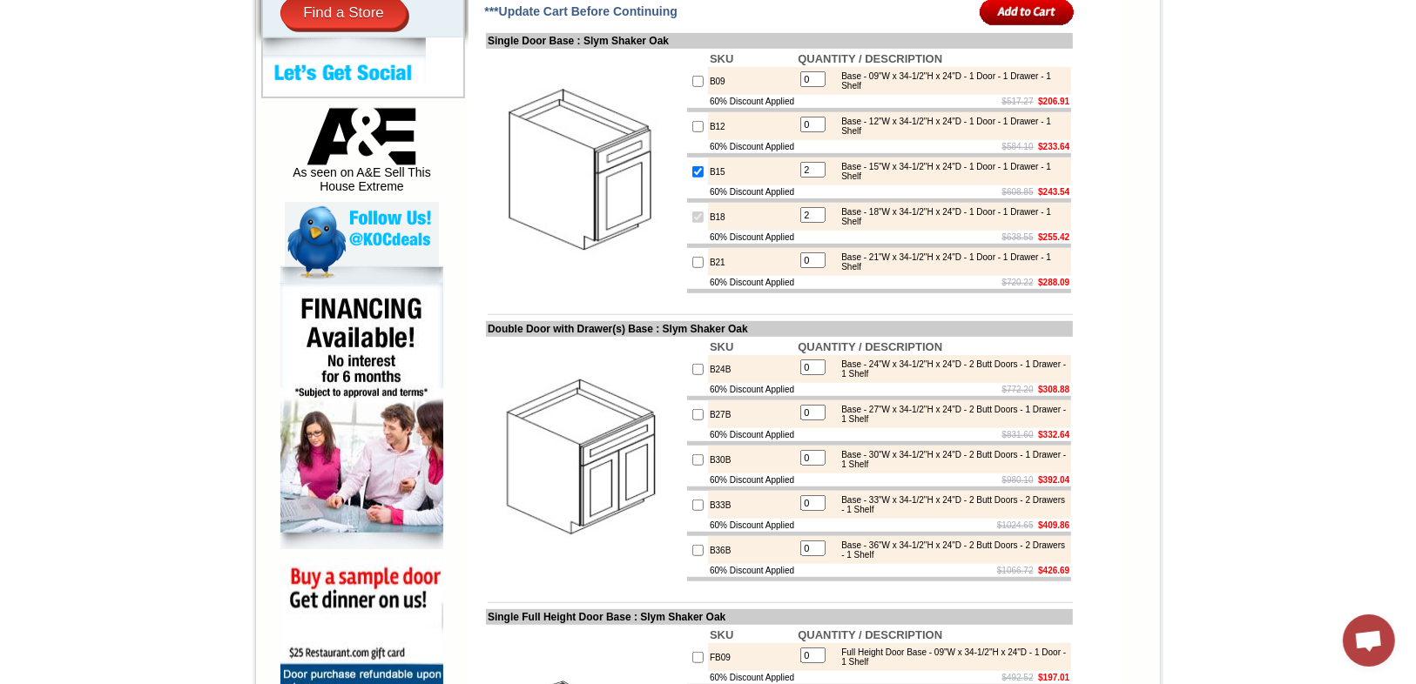
type input "2"
click at [858, 272] on div "Base - 21"W x 34-1/2"H x 24"D - 1 Door - 1 Drawer - 1 Shelf" at bounding box center [949, 262] width 234 height 19
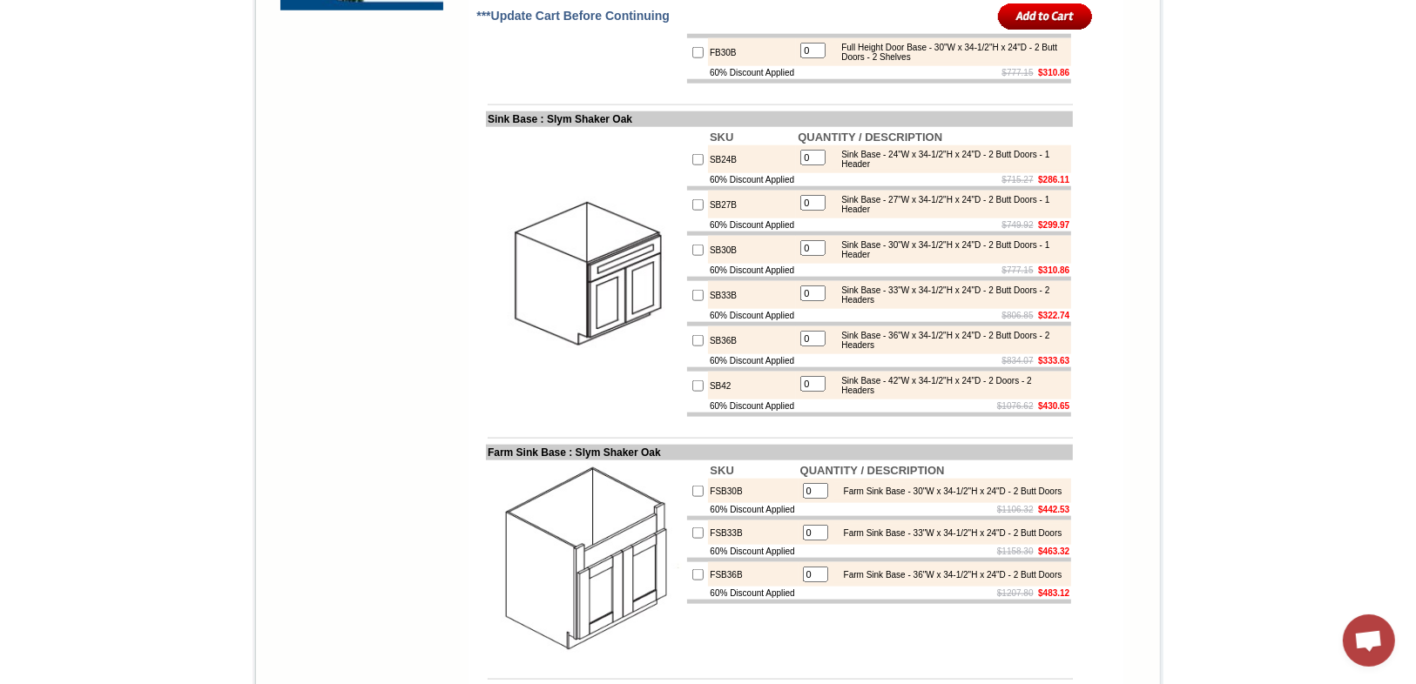
scroll to position [1669, 0]
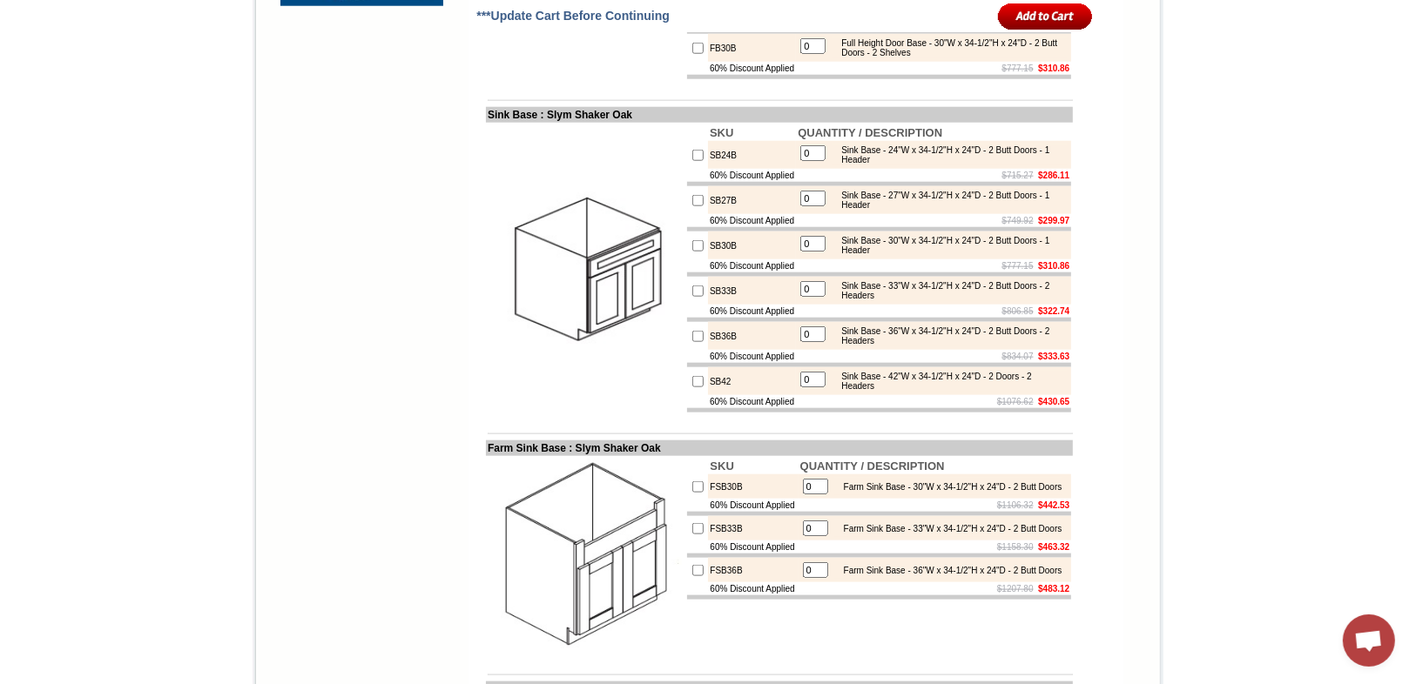
click at [692, 252] on input "checkbox" at bounding box center [697, 245] width 11 height 11
checkbox input "true"
type input "1"
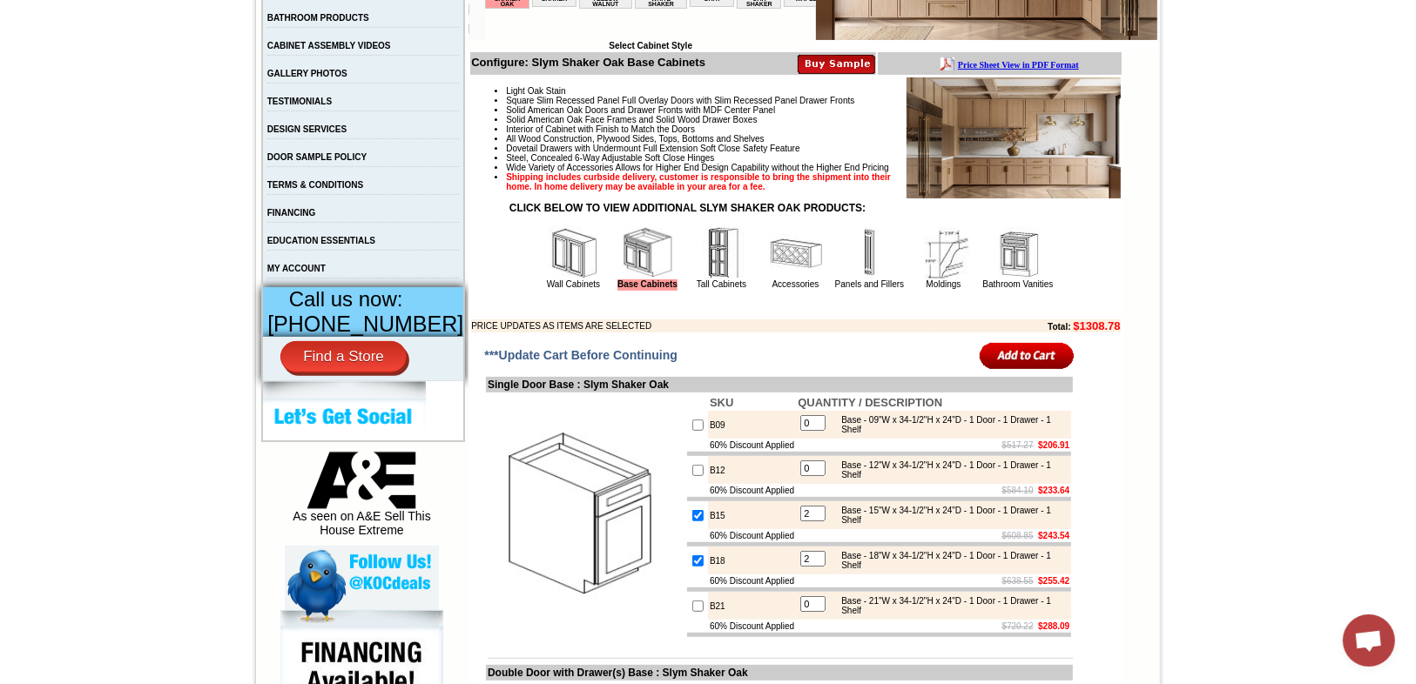
scroll to position [529, 0]
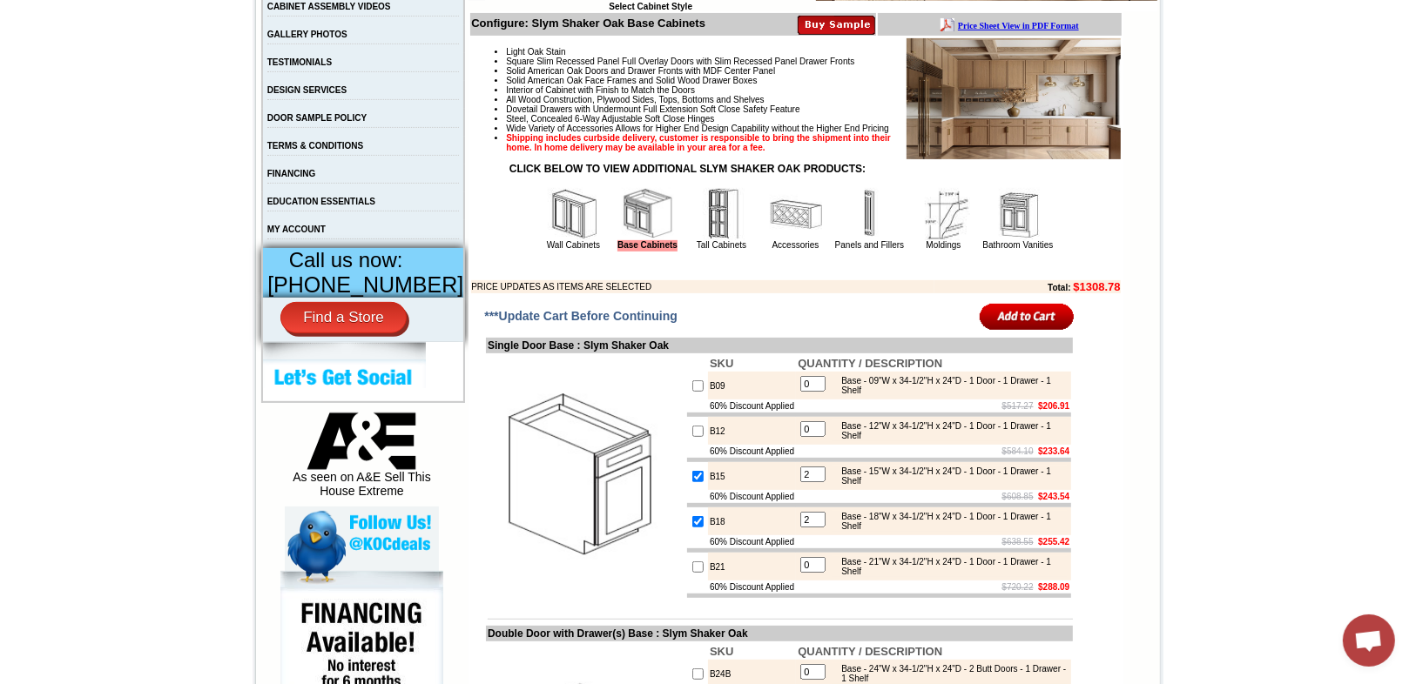
click at [555, 240] on img at bounding box center [574, 214] width 52 height 52
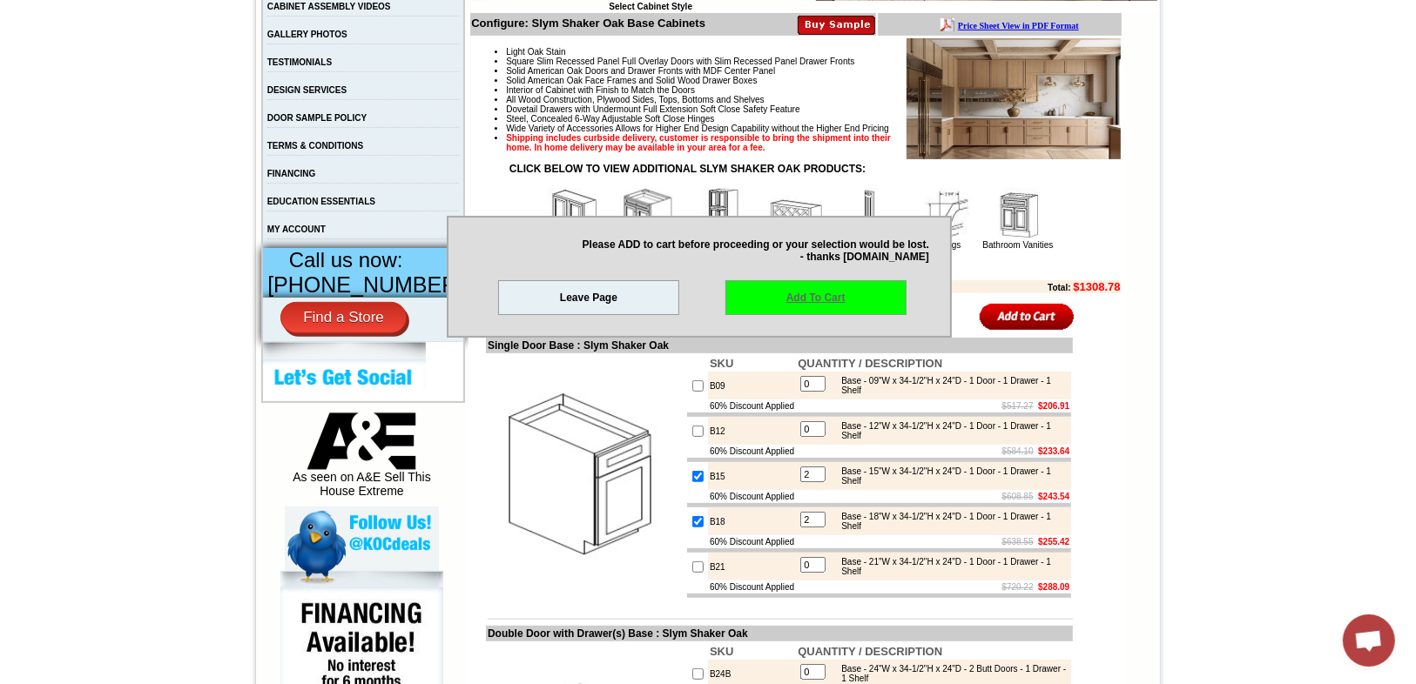
click at [809, 296] on link "Add To Cart" at bounding box center [815, 297] width 181 height 35
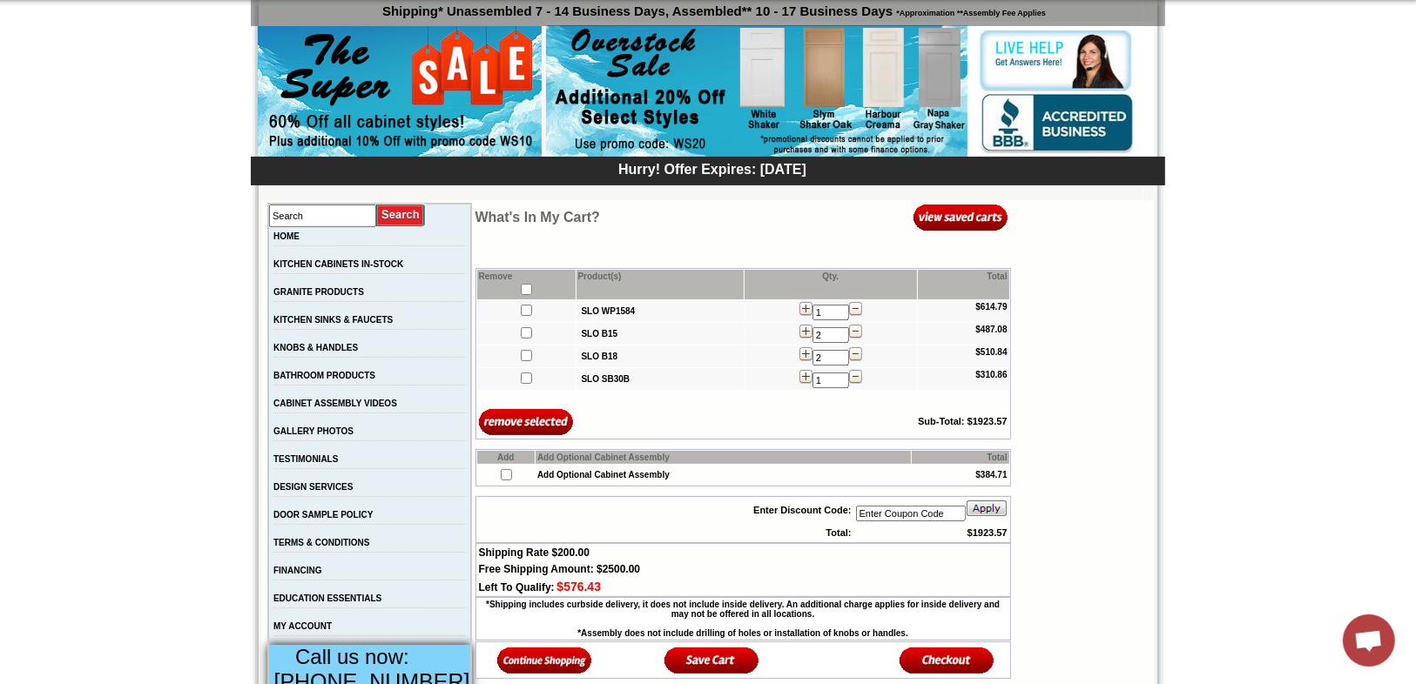
scroll to position [139, 0]
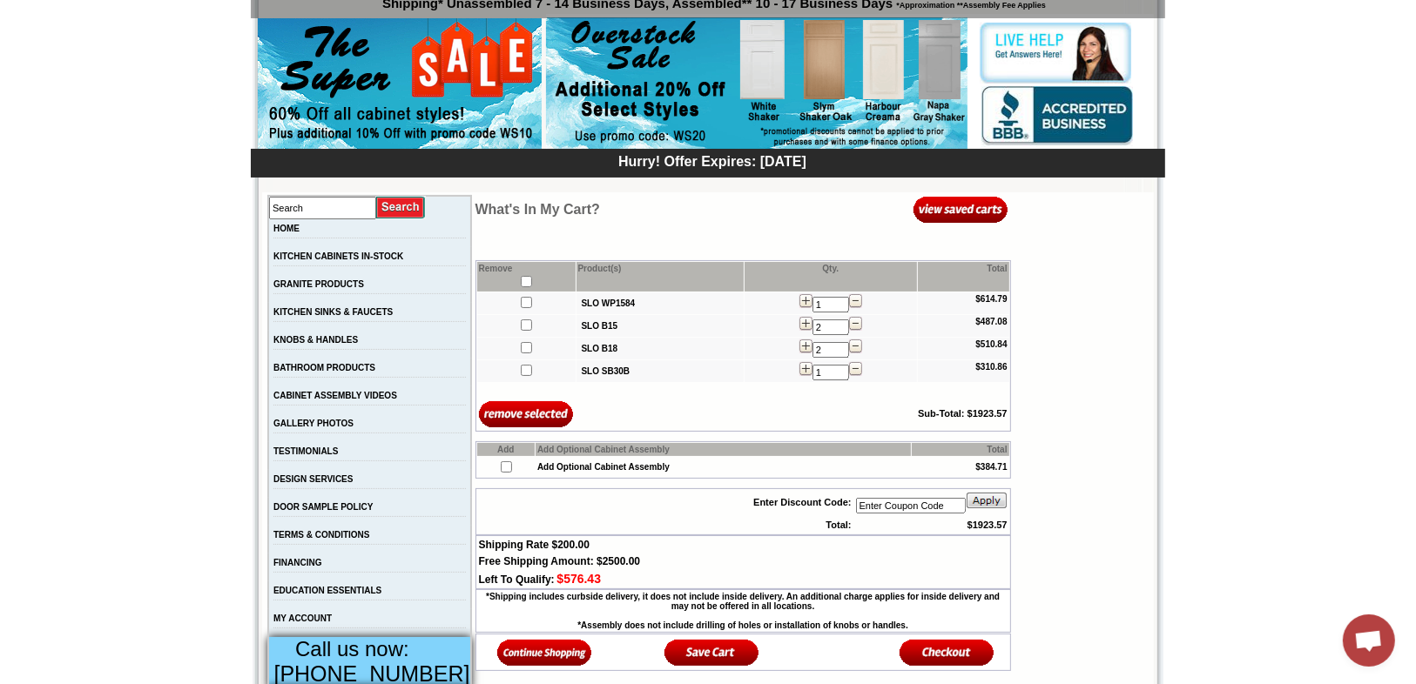
click at [528, 651] on img at bounding box center [544, 652] width 95 height 29
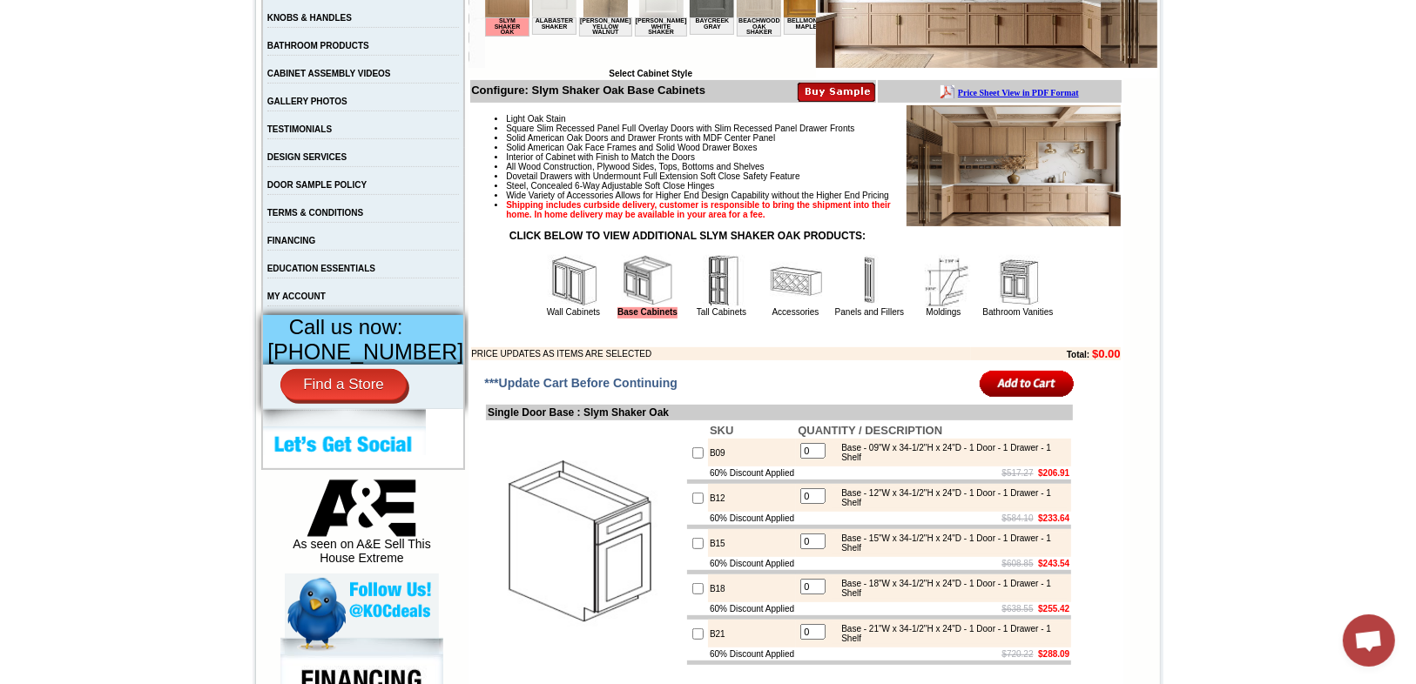
scroll to position [627, 0]
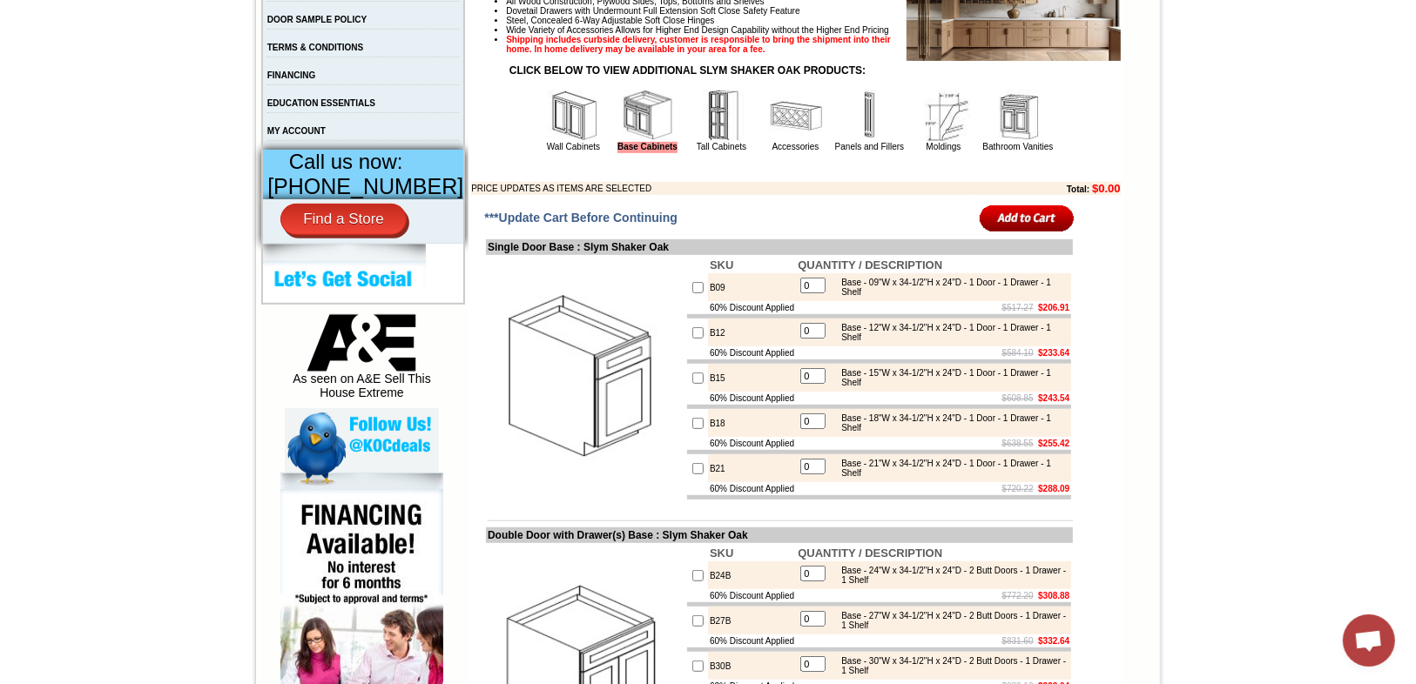
click at [548, 142] on img at bounding box center [574, 116] width 52 height 52
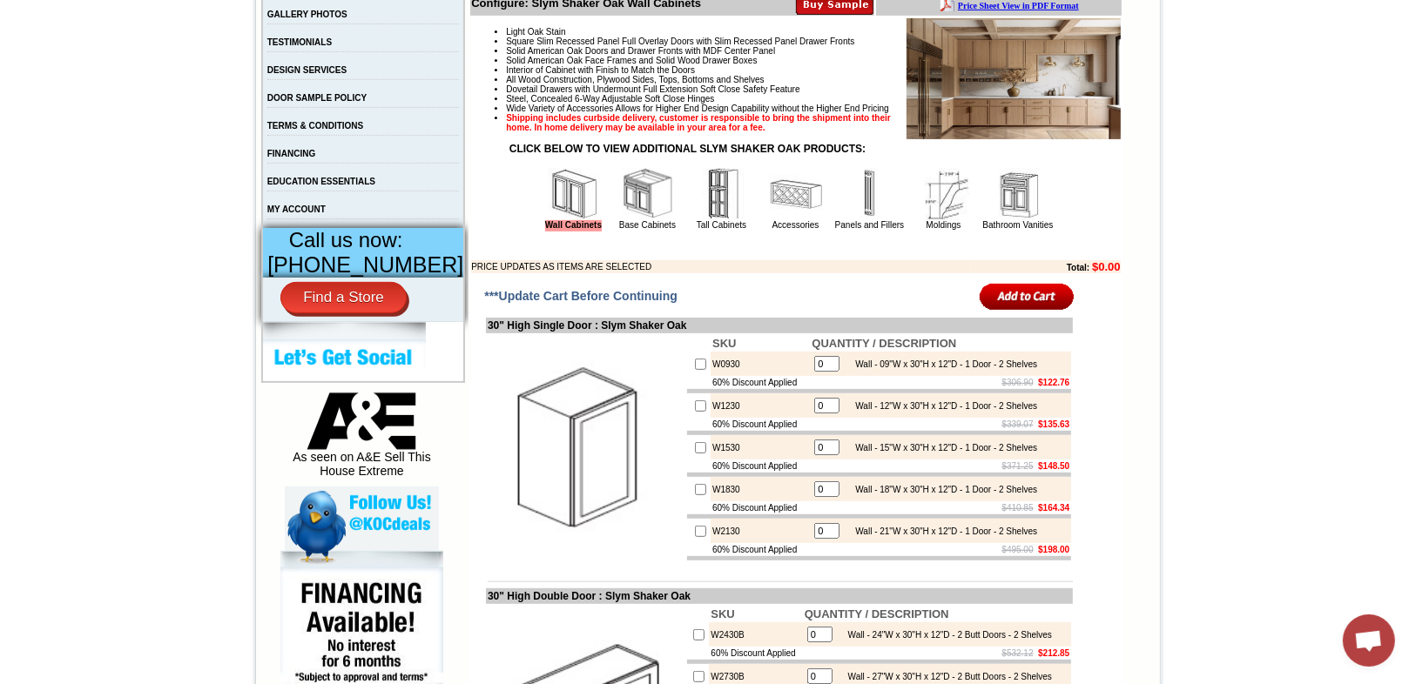
scroll to position [627, 0]
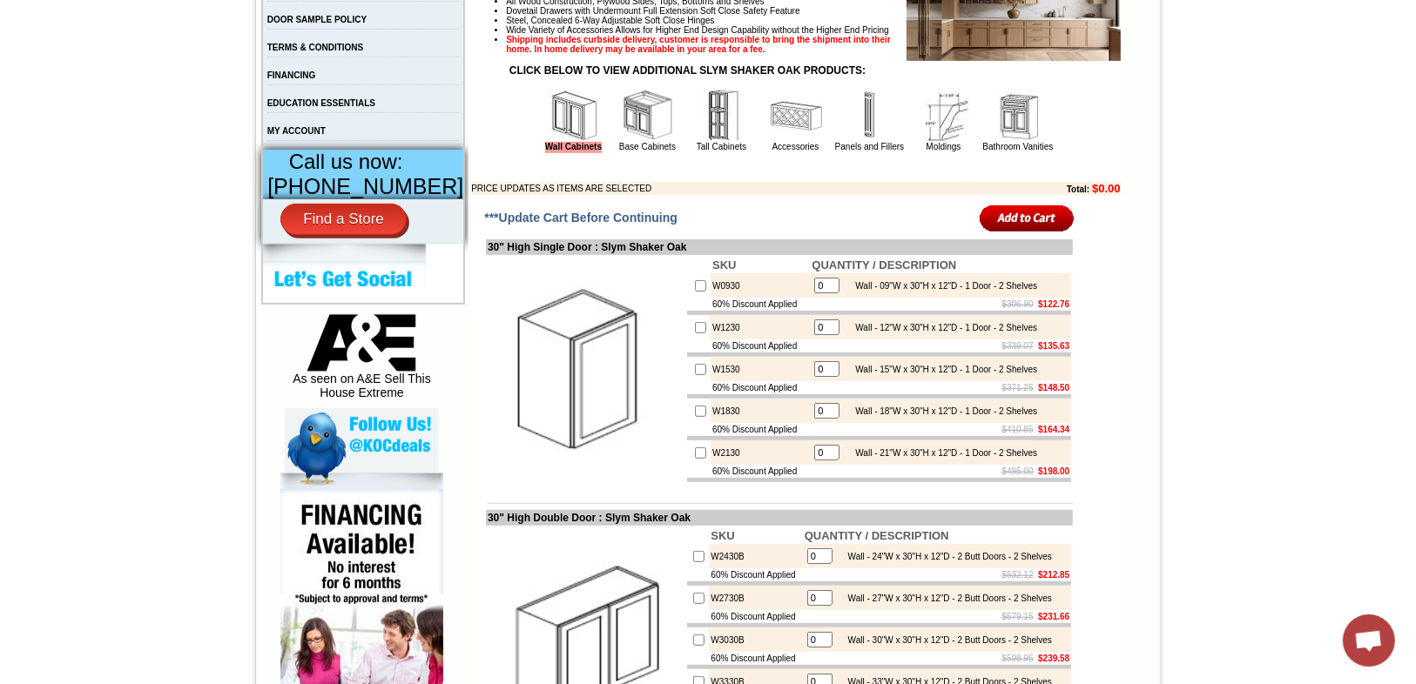
click at [695, 417] on input "checkbox" at bounding box center [700, 411] width 11 height 11
checkbox input "true"
type input "1"
click at [815, 419] on input "1" at bounding box center [826, 411] width 25 height 16
type input "3"
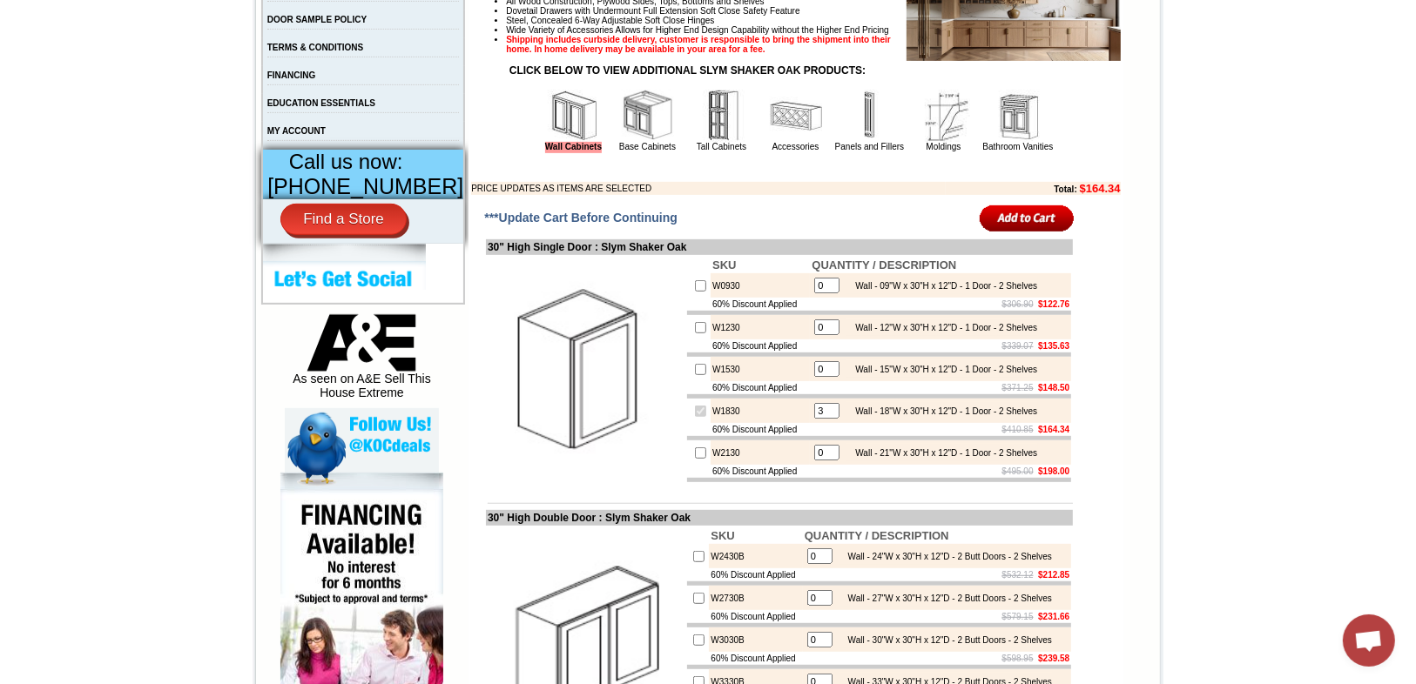
click at [630, 468] on img at bounding box center [586, 370] width 196 height 196
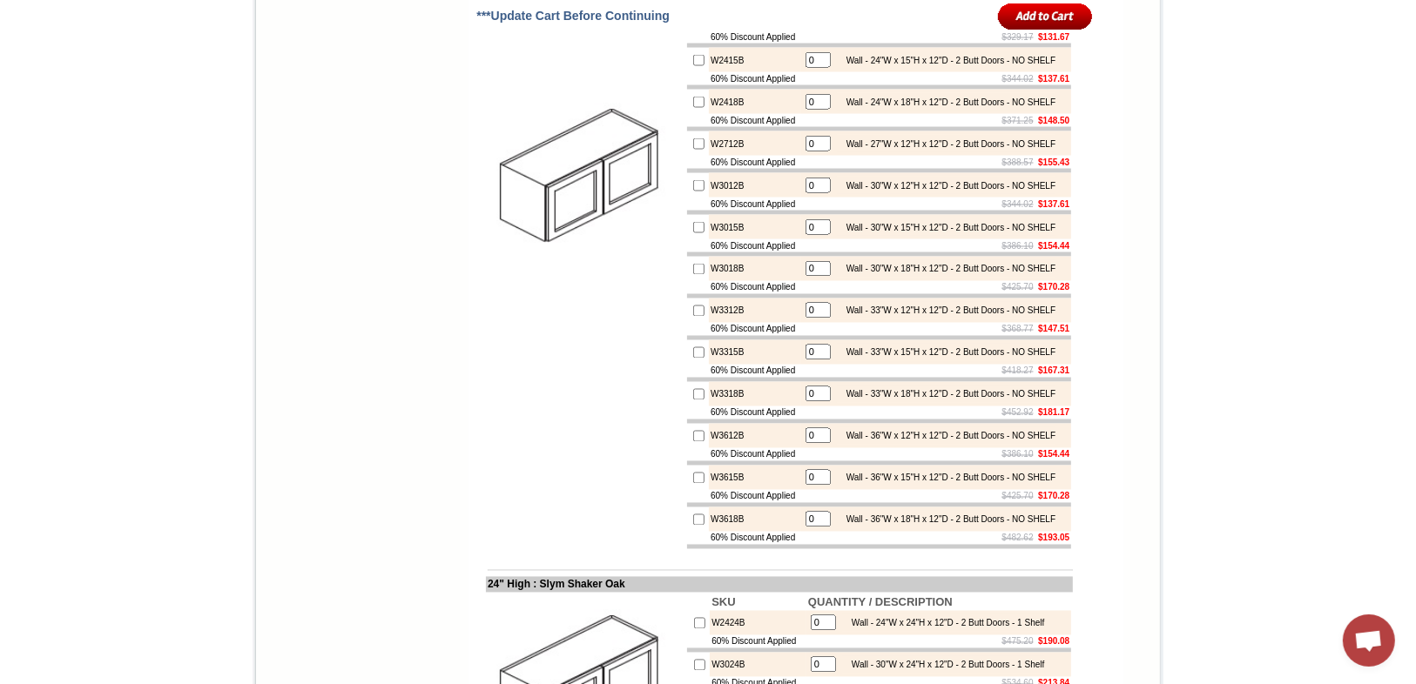
scroll to position [2717, 0]
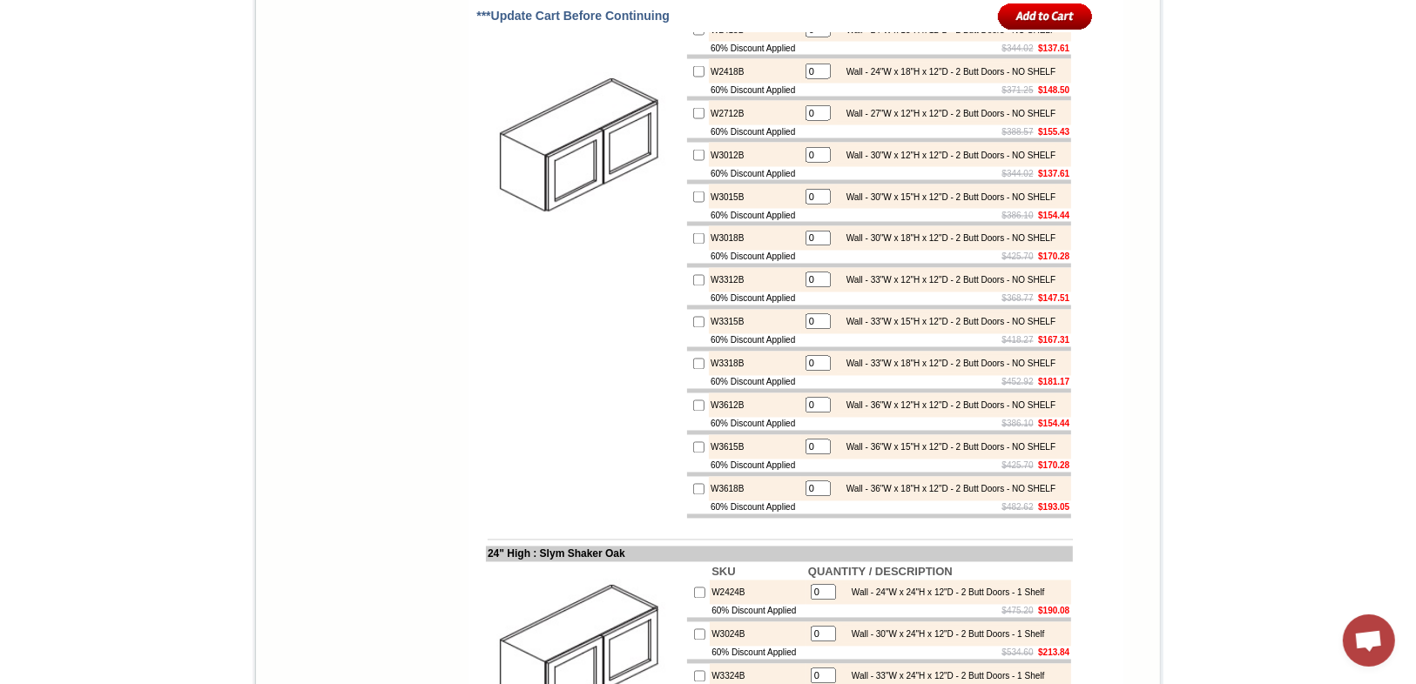
click at [693, 161] on input "checkbox" at bounding box center [698, 155] width 11 height 11
checkbox input "true"
type input "1"
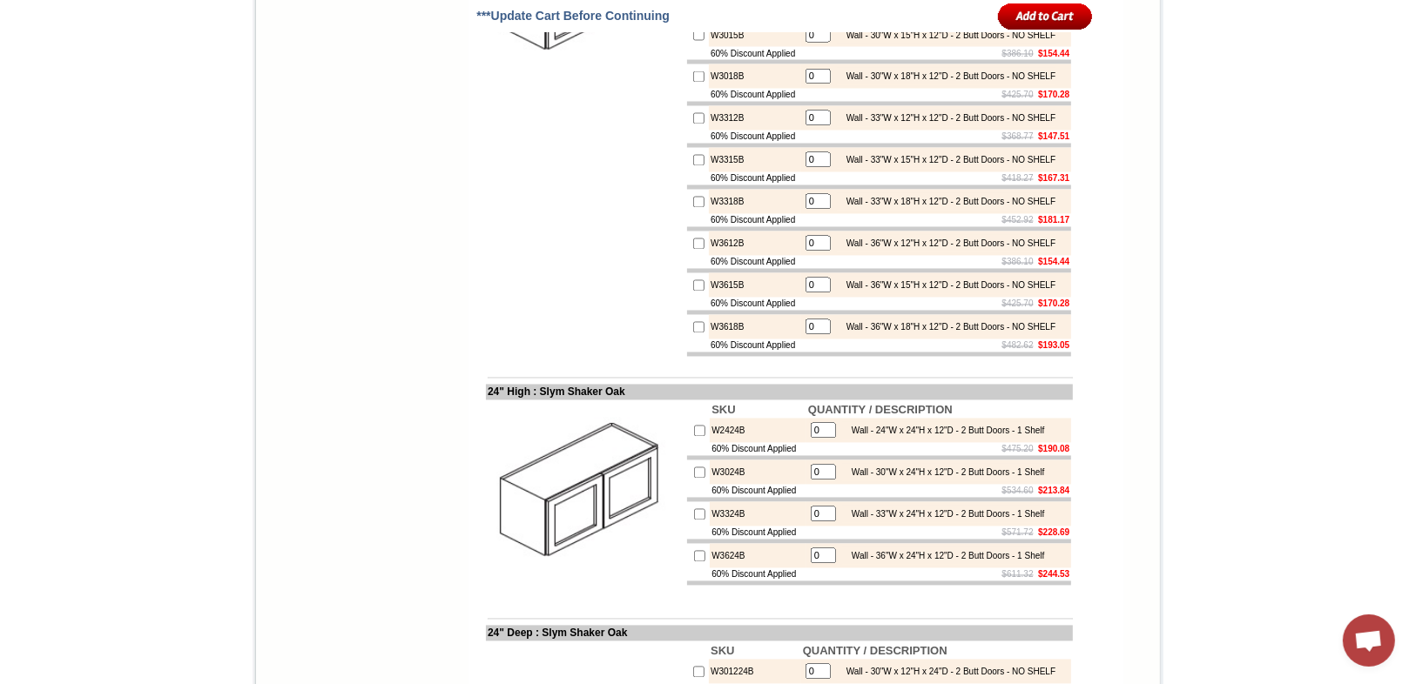
scroll to position [2926, 0]
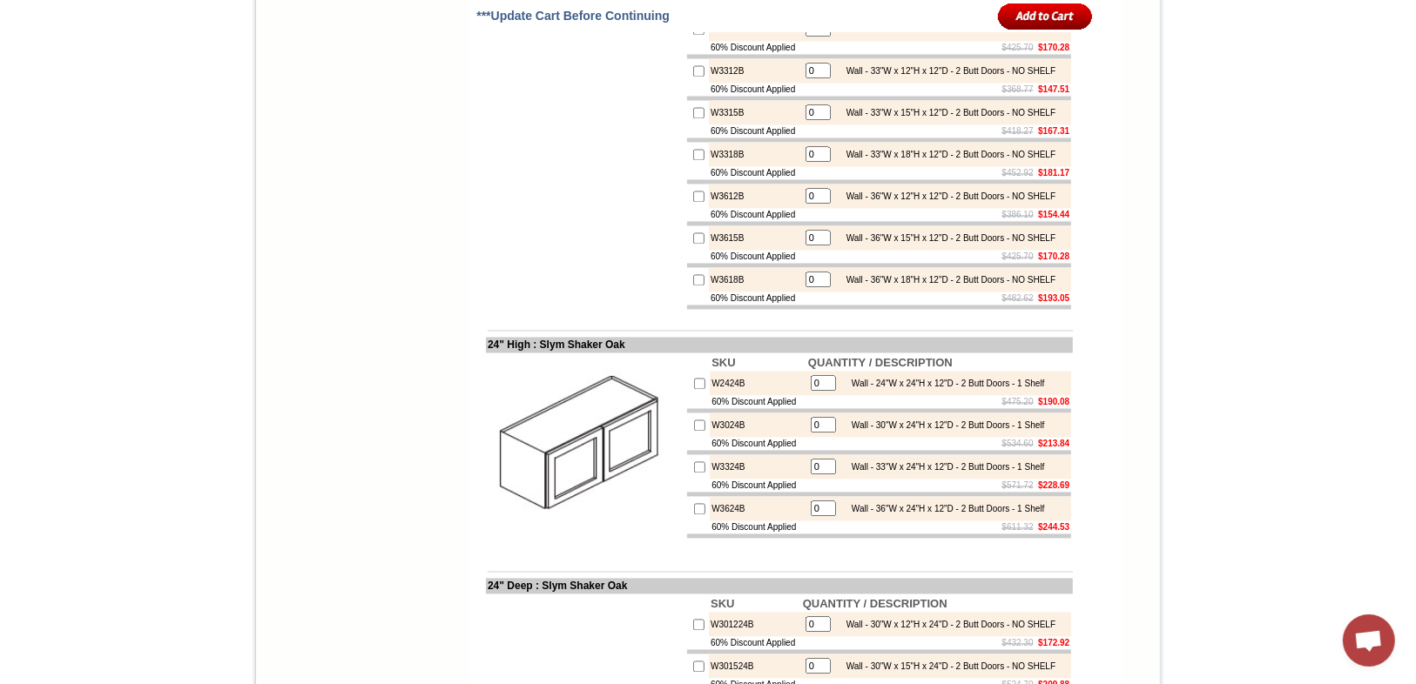
click at [693, 203] on input "checkbox" at bounding box center [698, 197] width 11 height 11
checkbox input "true"
type input "1"
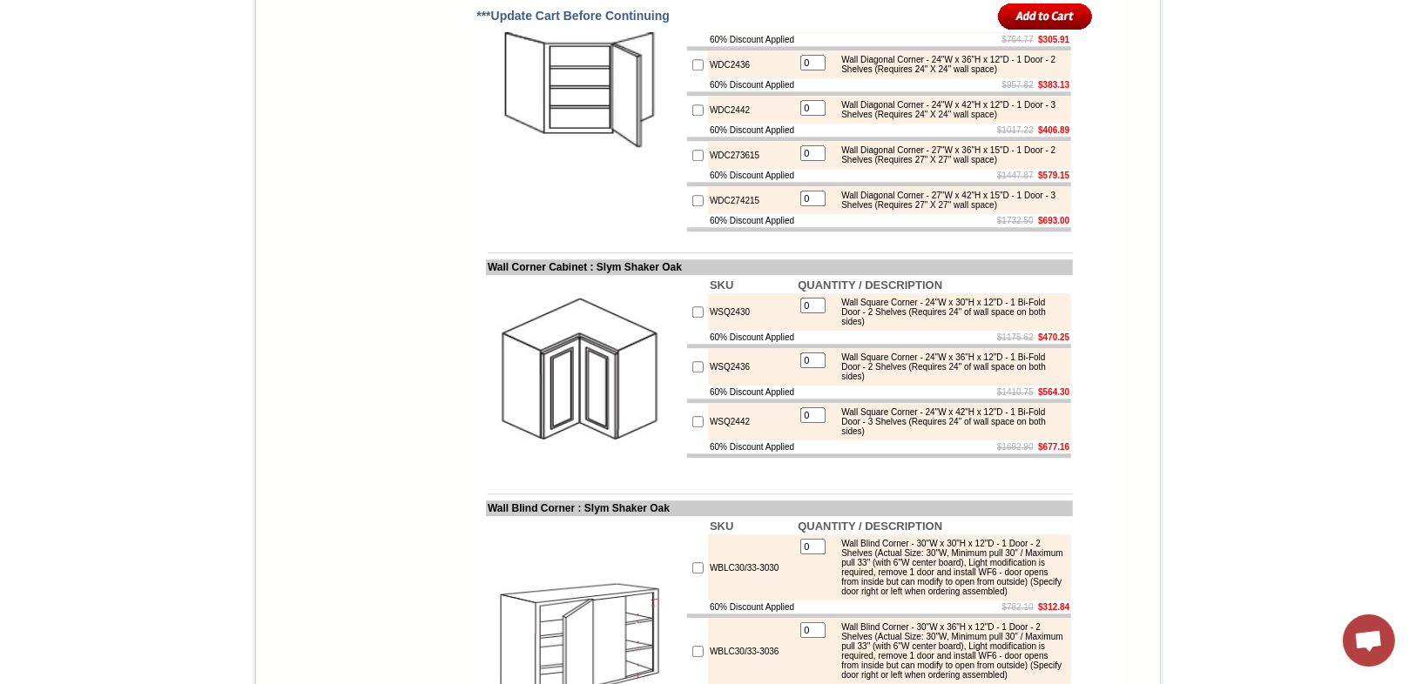
scroll to position [4180, 0]
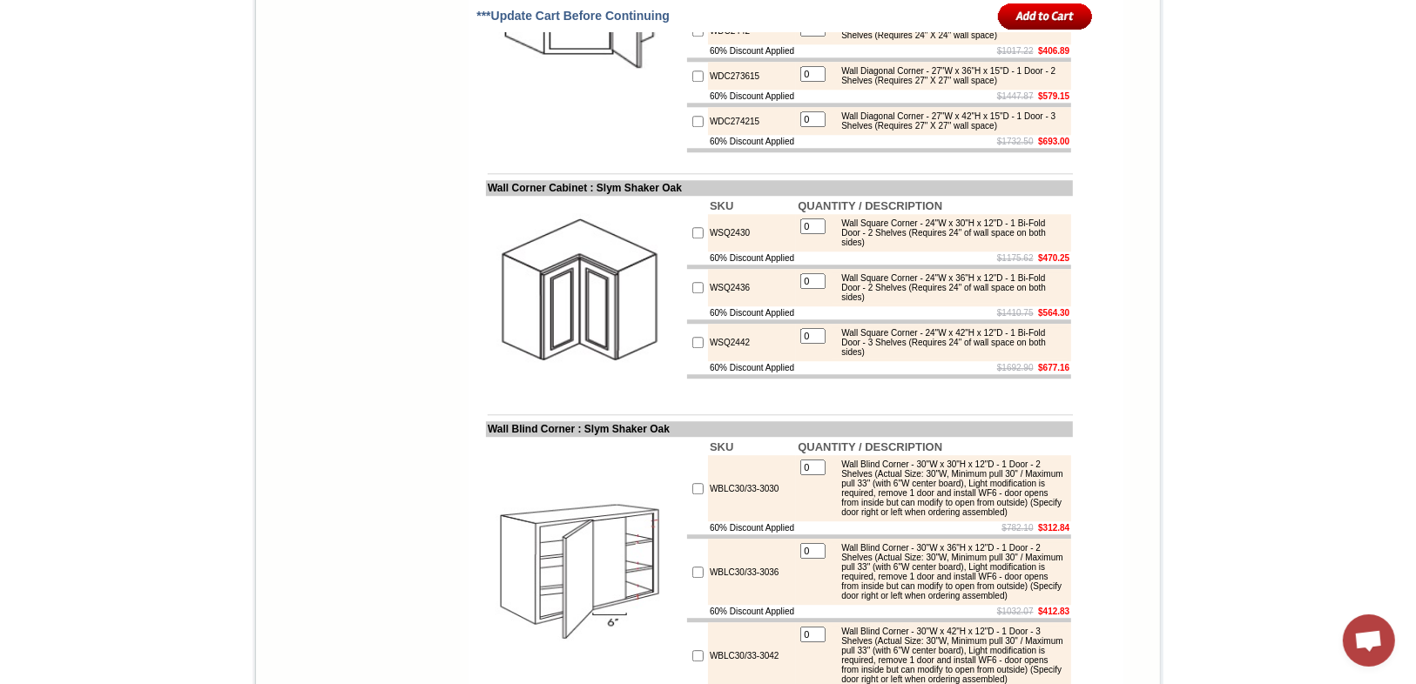
checkbox input "true"
type input "1"
type input "2"
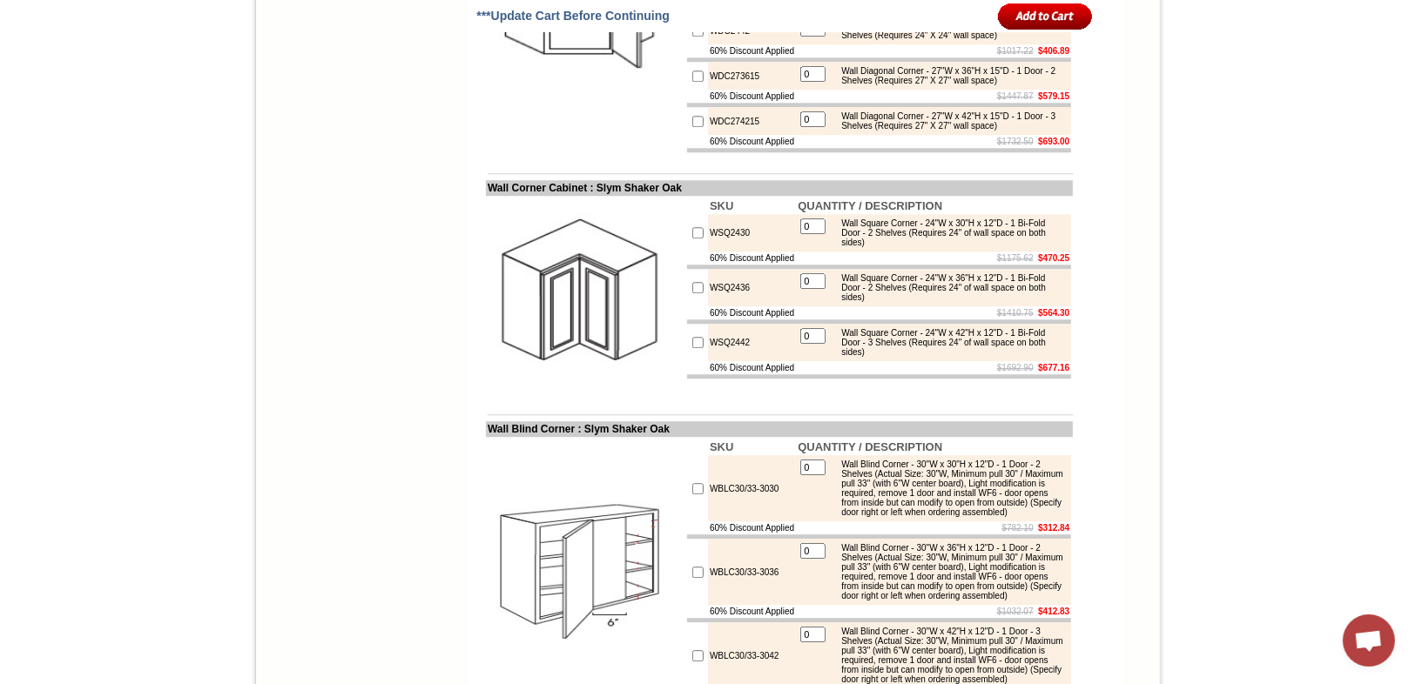
click at [637, 106] on img at bounding box center [586, 8] width 196 height 196
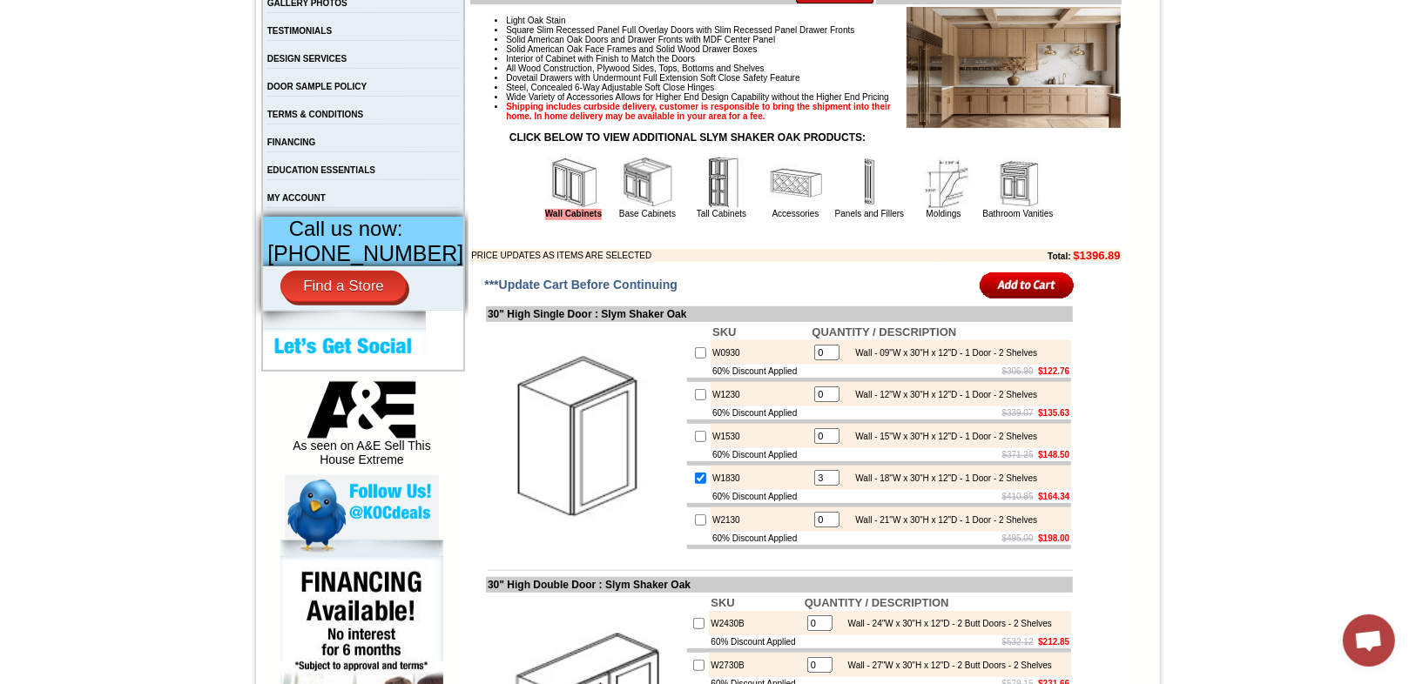
scroll to position [567, 0]
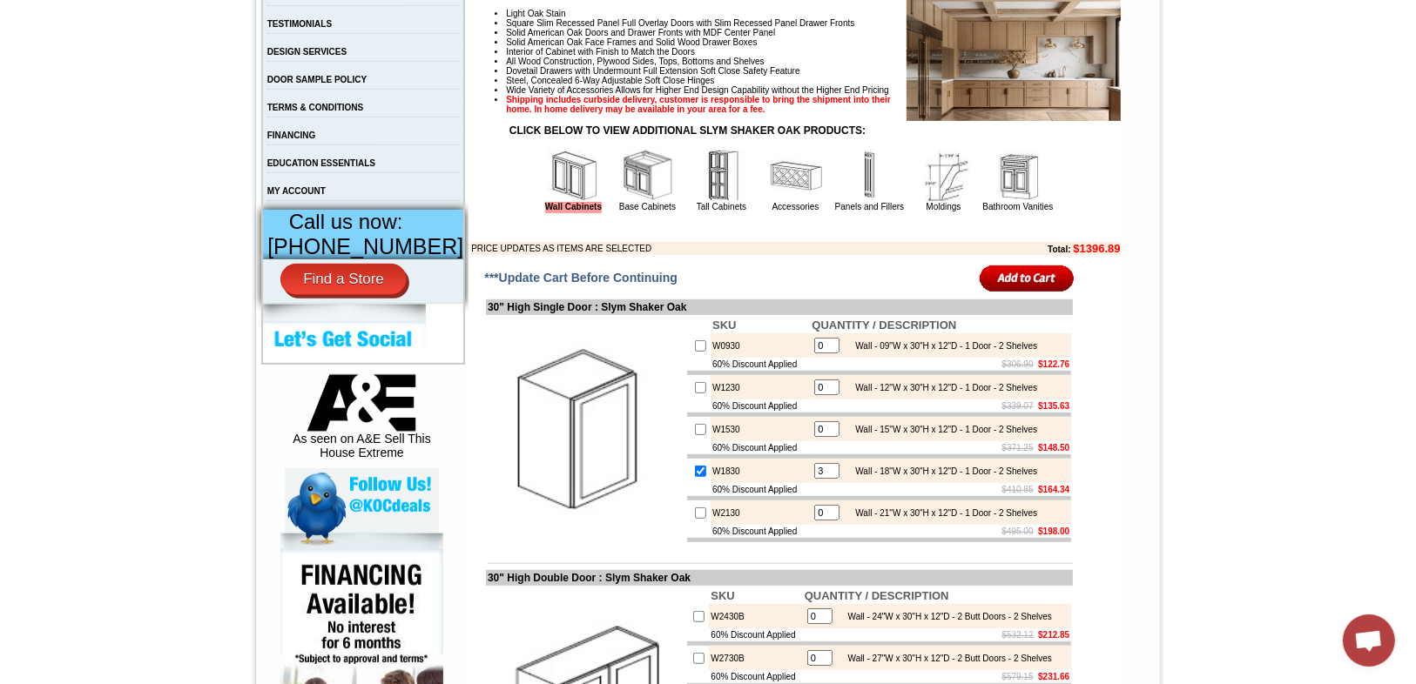
click at [918, 202] on img at bounding box center [944, 176] width 52 height 52
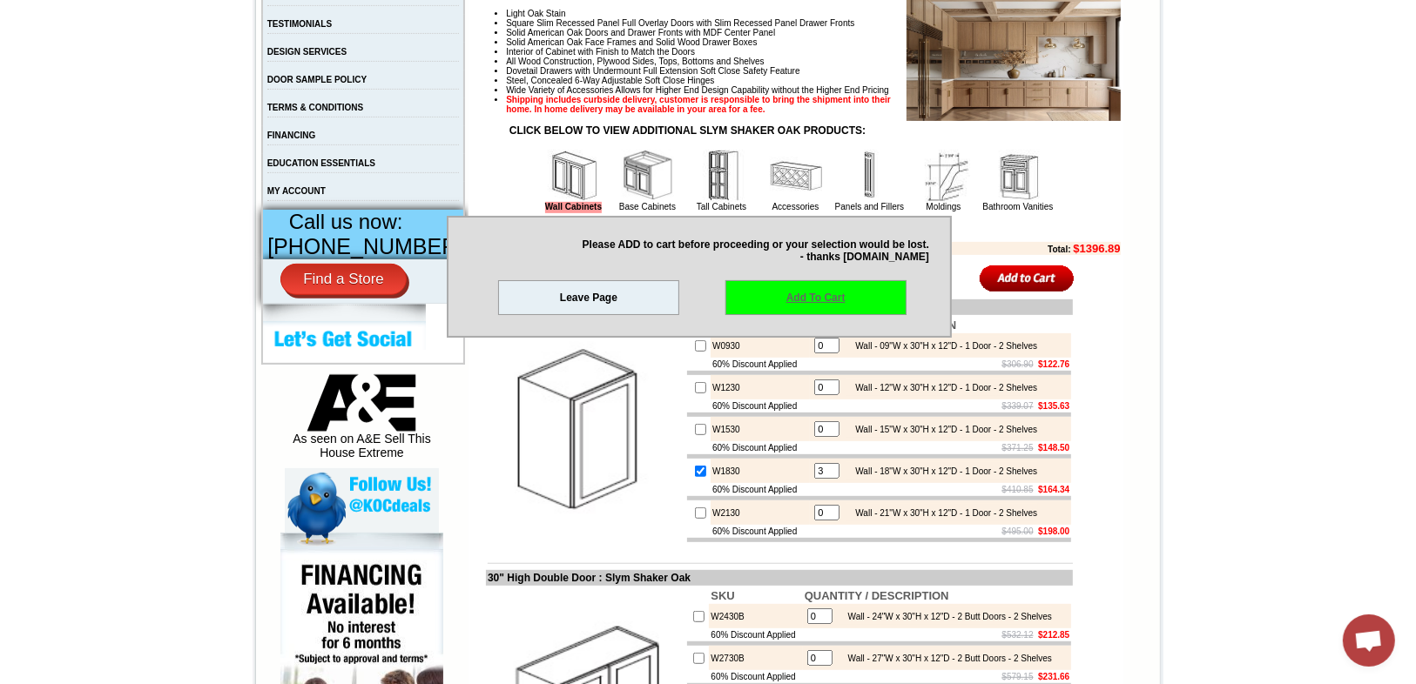
click at [832, 289] on link "Add To Cart" at bounding box center [815, 297] width 181 height 35
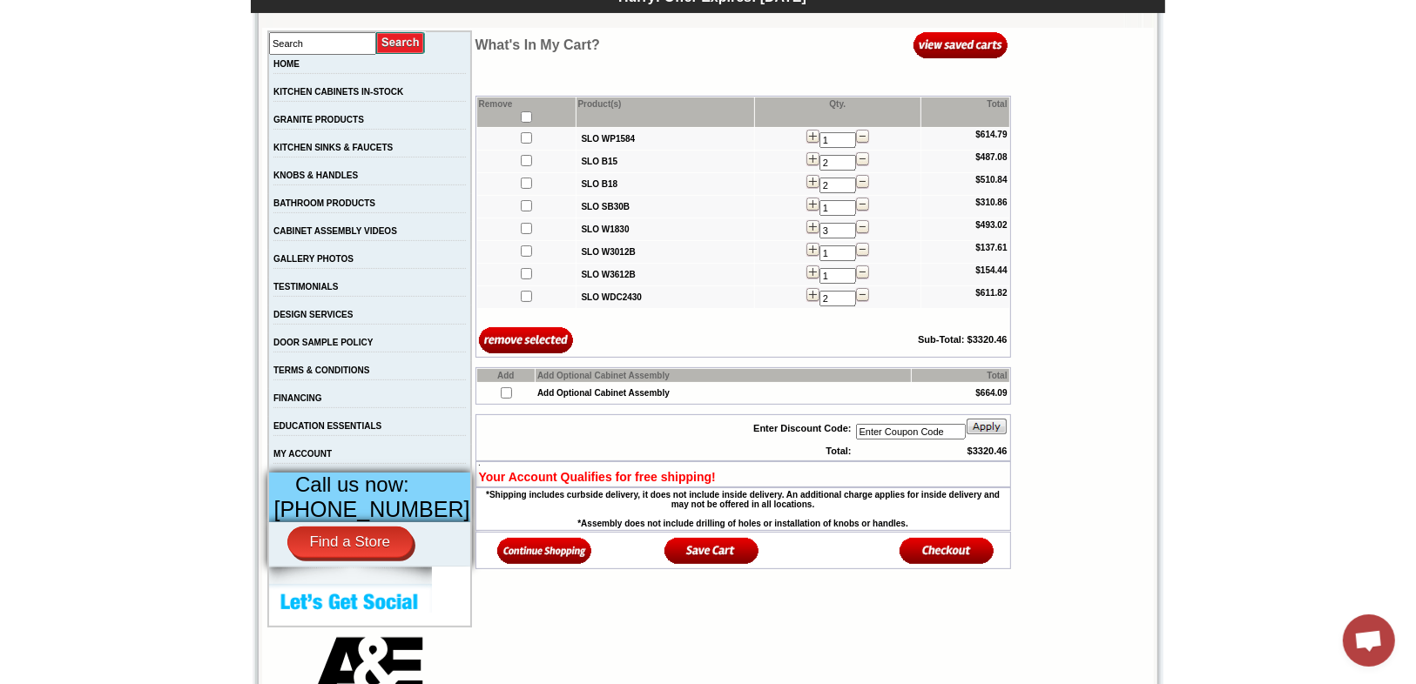
scroll to position [348, 0]
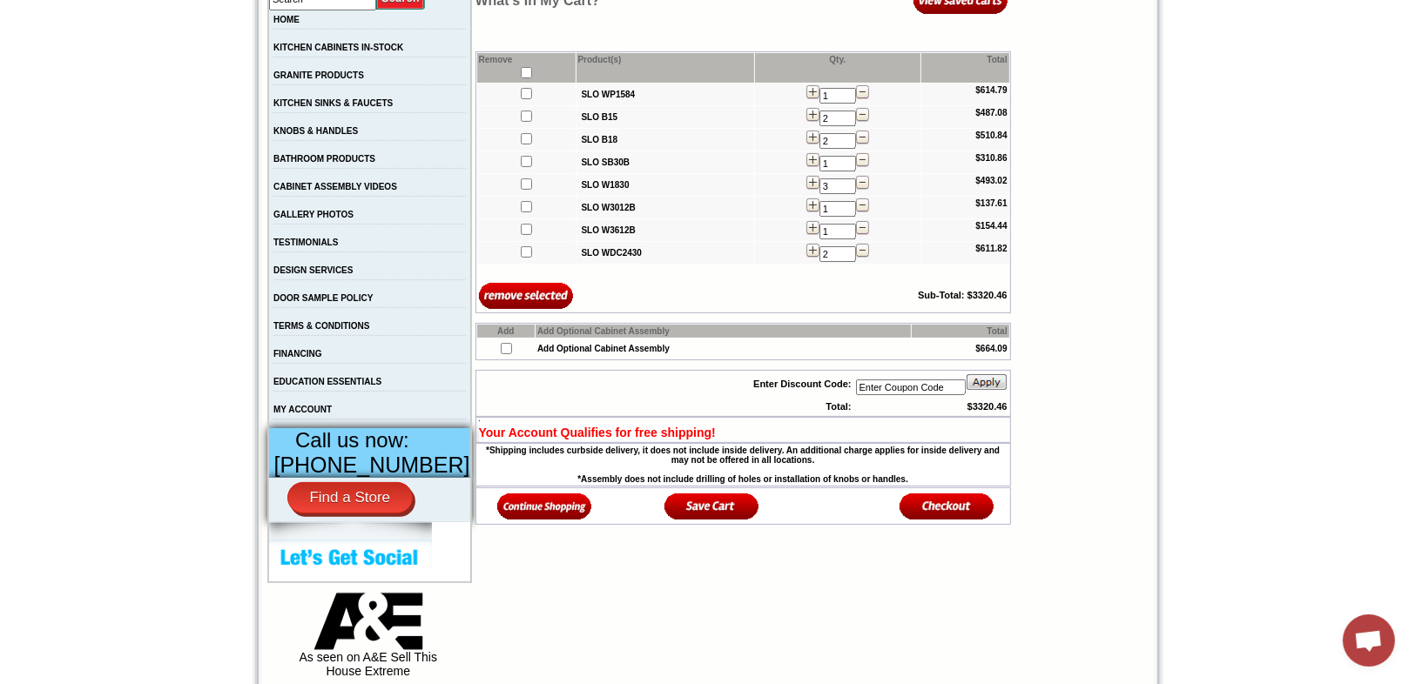
click at [532, 509] on img at bounding box center [544, 506] width 95 height 29
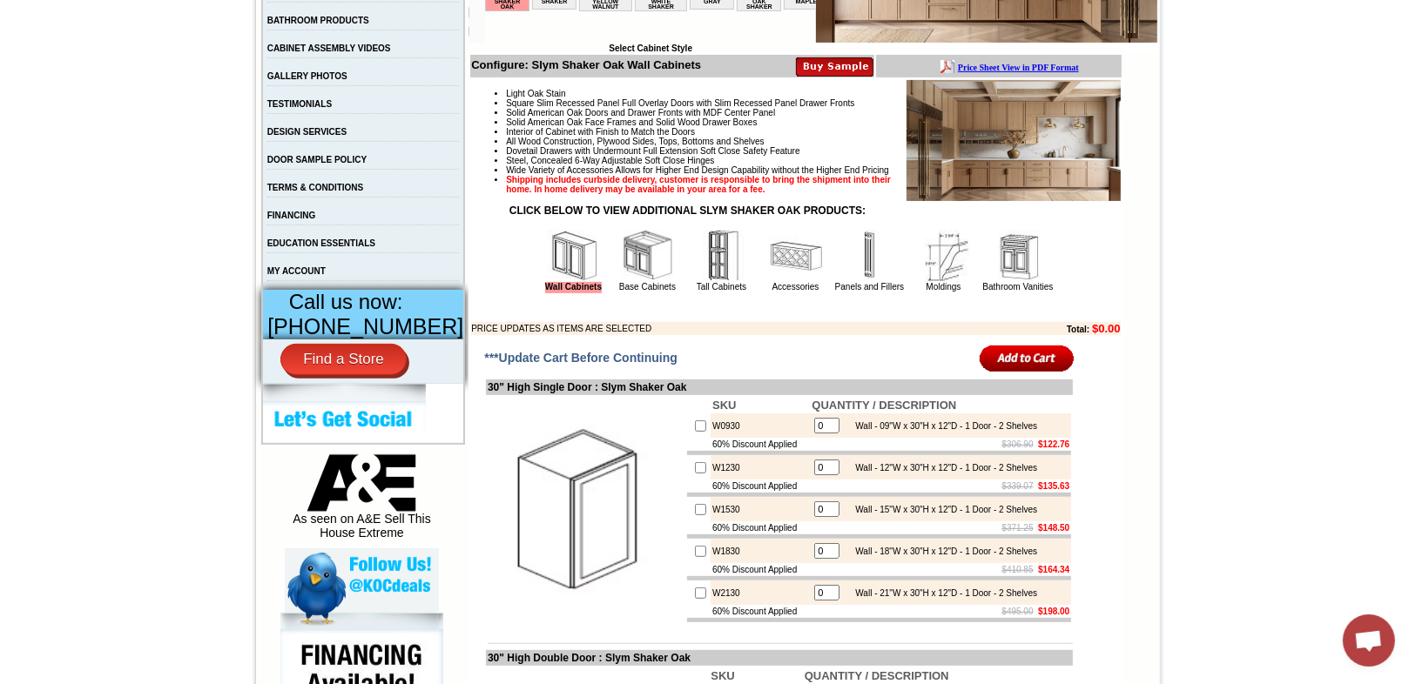
scroll to position [488, 0]
click at [854, 281] on img at bounding box center [870, 255] width 52 height 52
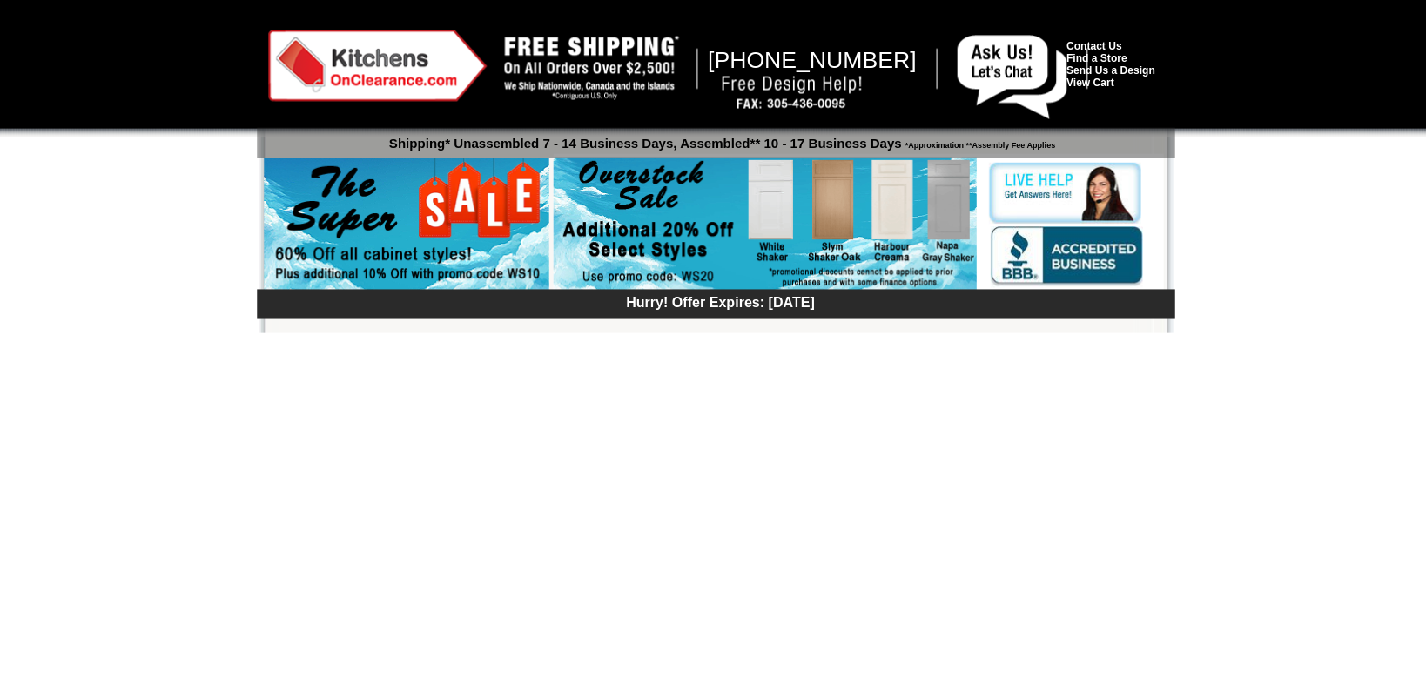
click at [852, 309] on div "Hurry! Offer Expires: [DATE]" at bounding box center [718, 300] width 906 height 18
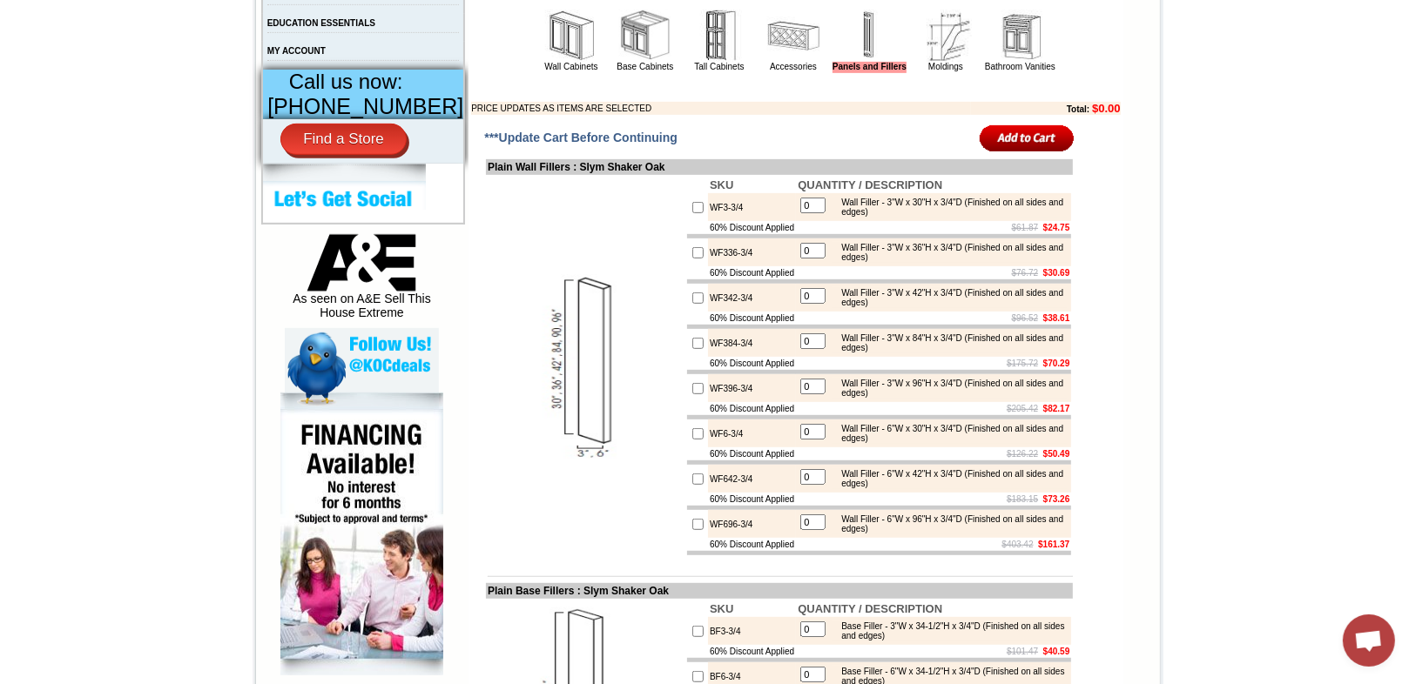
scroll to position [697, 0]
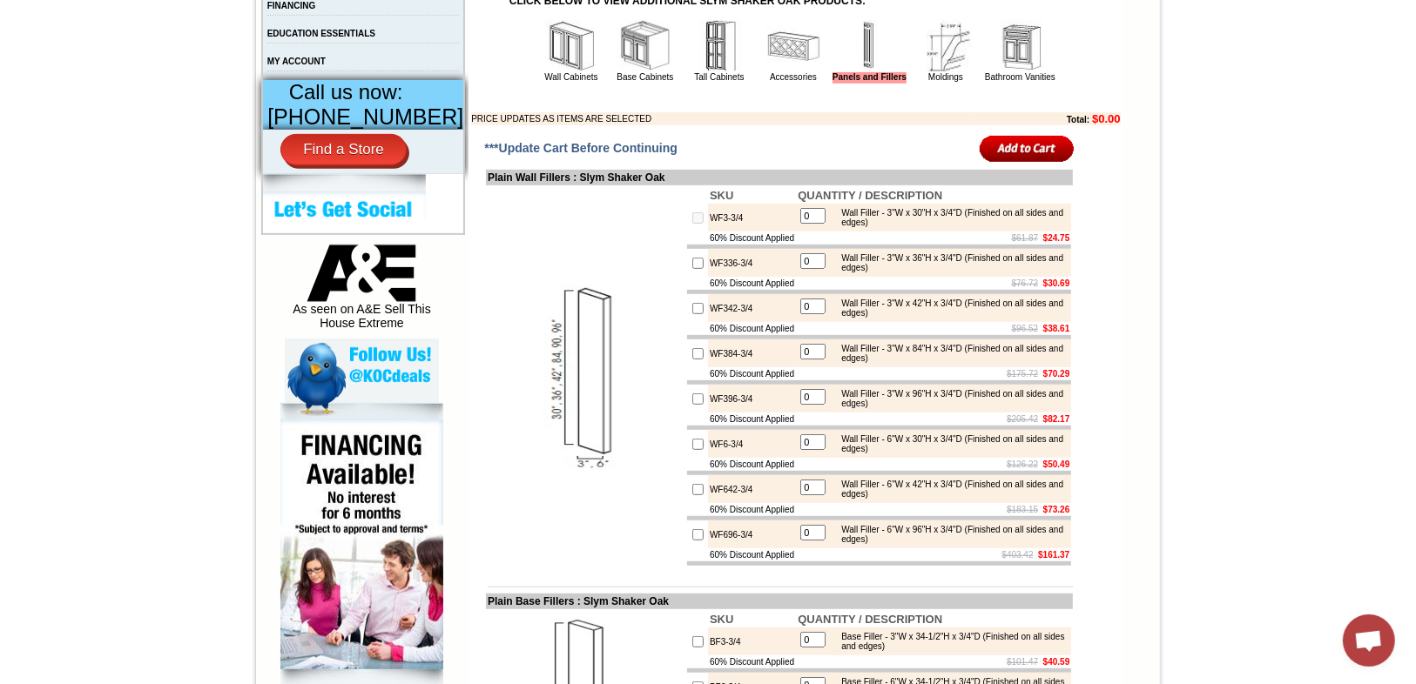
drag, startPoint x: 815, startPoint y: 240, endPoint x: 798, endPoint y: 239, distance: 16.6
click at [800, 224] on input "0" at bounding box center [812, 216] width 25 height 16
click at [692, 224] on input "checkbox" at bounding box center [697, 217] width 11 height 11
checkbox input "true"
drag, startPoint x: 812, startPoint y: 242, endPoint x: 771, endPoint y: 240, distance: 40.1
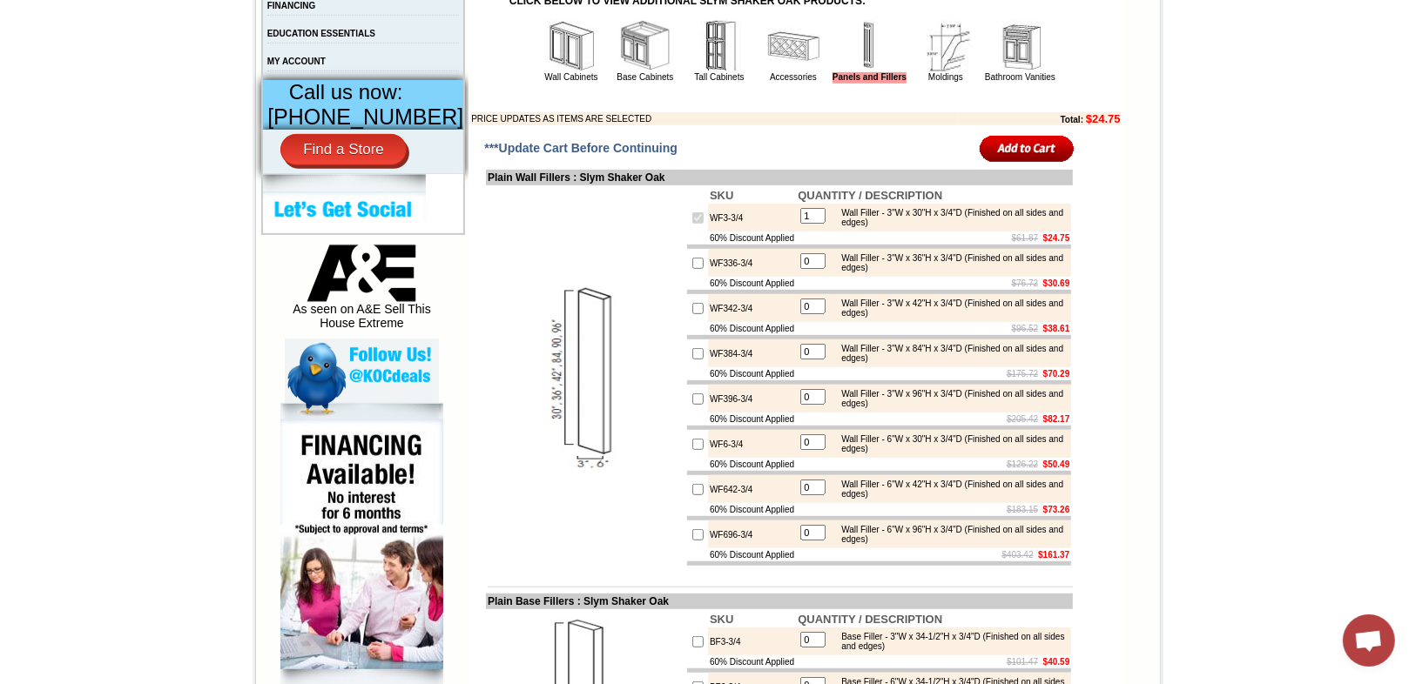
click at [771, 232] on tr "WF3-3/4 1 Wall Filler - 3"W x 30"H x 3/4"D (Finished on all sides and edges)" at bounding box center [879, 218] width 384 height 28
type input "2"
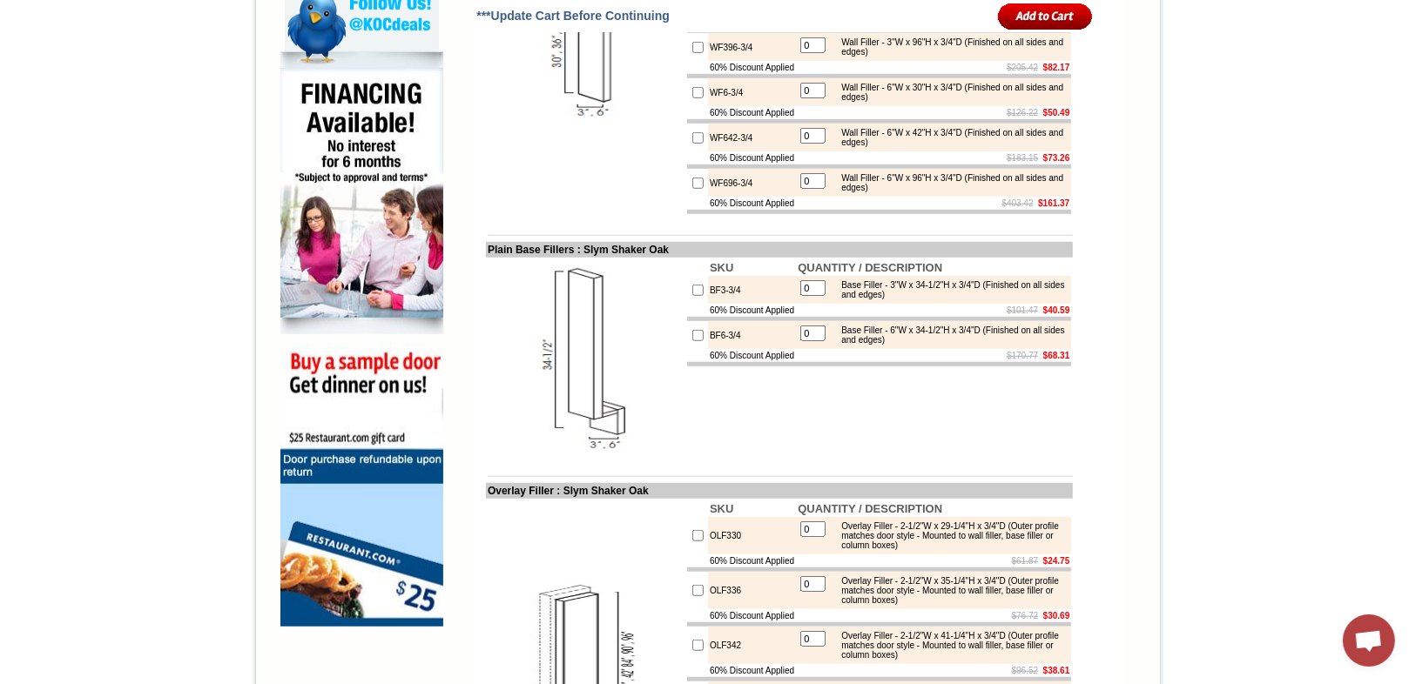
scroll to position [1115, 0]
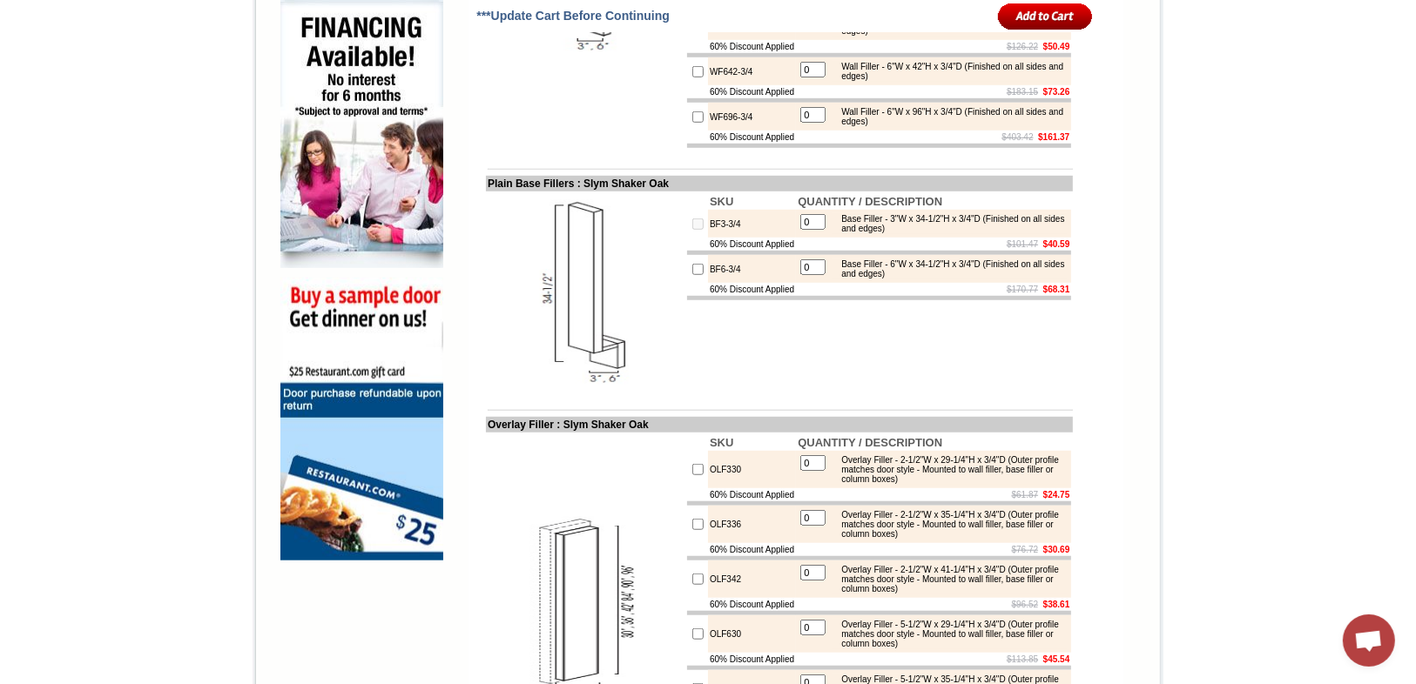
drag, startPoint x: 819, startPoint y: 272, endPoint x: 792, endPoint y: 276, distance: 26.5
click at [798, 236] on table "0 Base Filler - 3"W x 34-1/2"H x 3/4"D (Finished on all sides and edges)" at bounding box center [934, 224] width 272 height 24
type input "1"
checkbox input "true"
drag, startPoint x: 817, startPoint y: 323, endPoint x: 784, endPoint y: 324, distance: 33.1
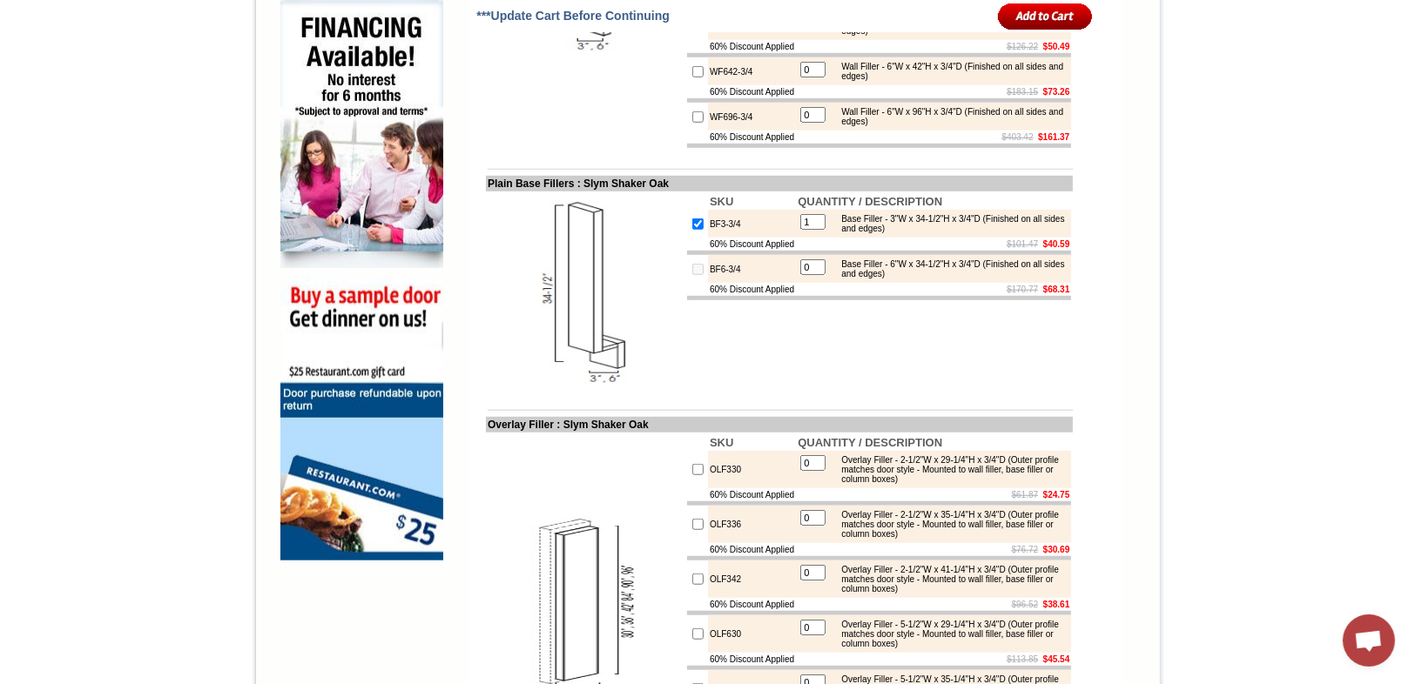
click at [784, 283] on tr "BF6-3/4 0 Base Filler - 6"W x 34-1/2"H x 3/4"D (Finished on all sides and edges)" at bounding box center [879, 269] width 384 height 28
type input "1"
checkbox input "true"
click at [803, 387] on td "SKU QUANTITY / DESCRIPTION BF3-3/4 1 Base Filler - 3"W x 34-1/2"H x 3/4"D (Fini…" at bounding box center [878, 291] width 387 height 199
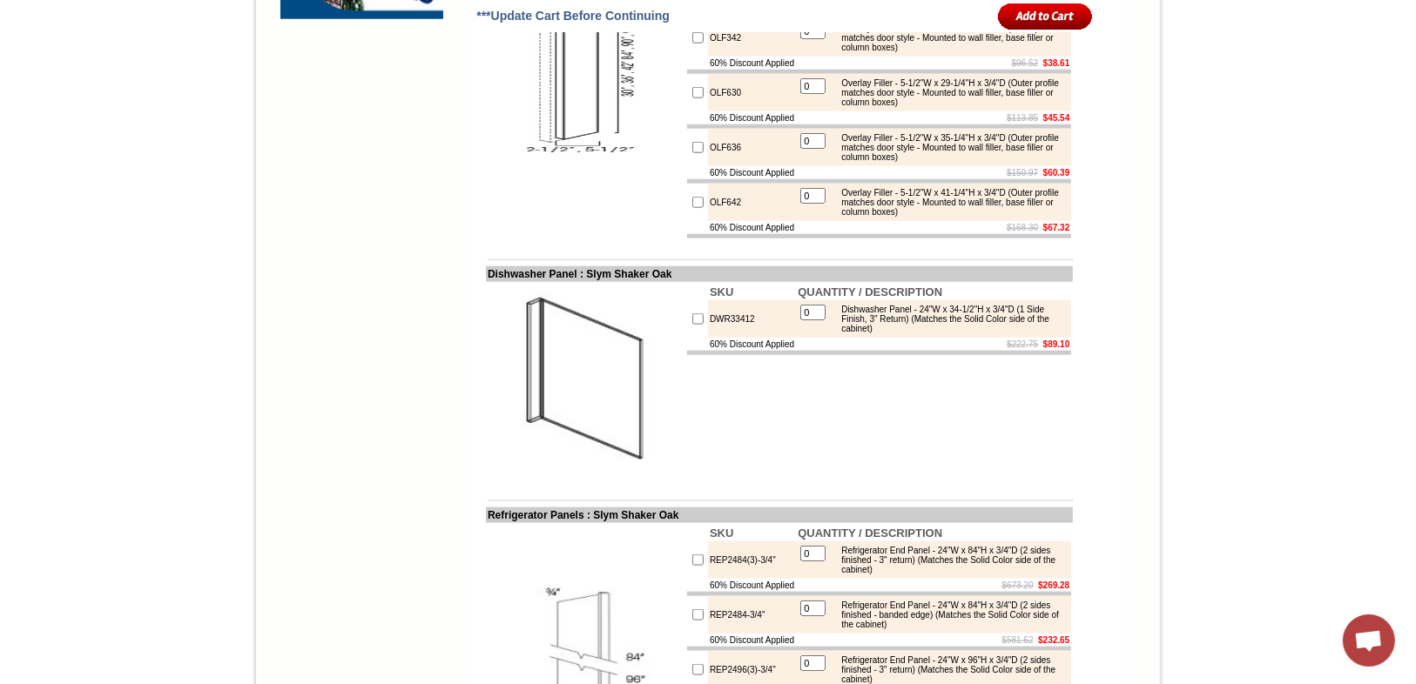
scroll to position [1811, 0]
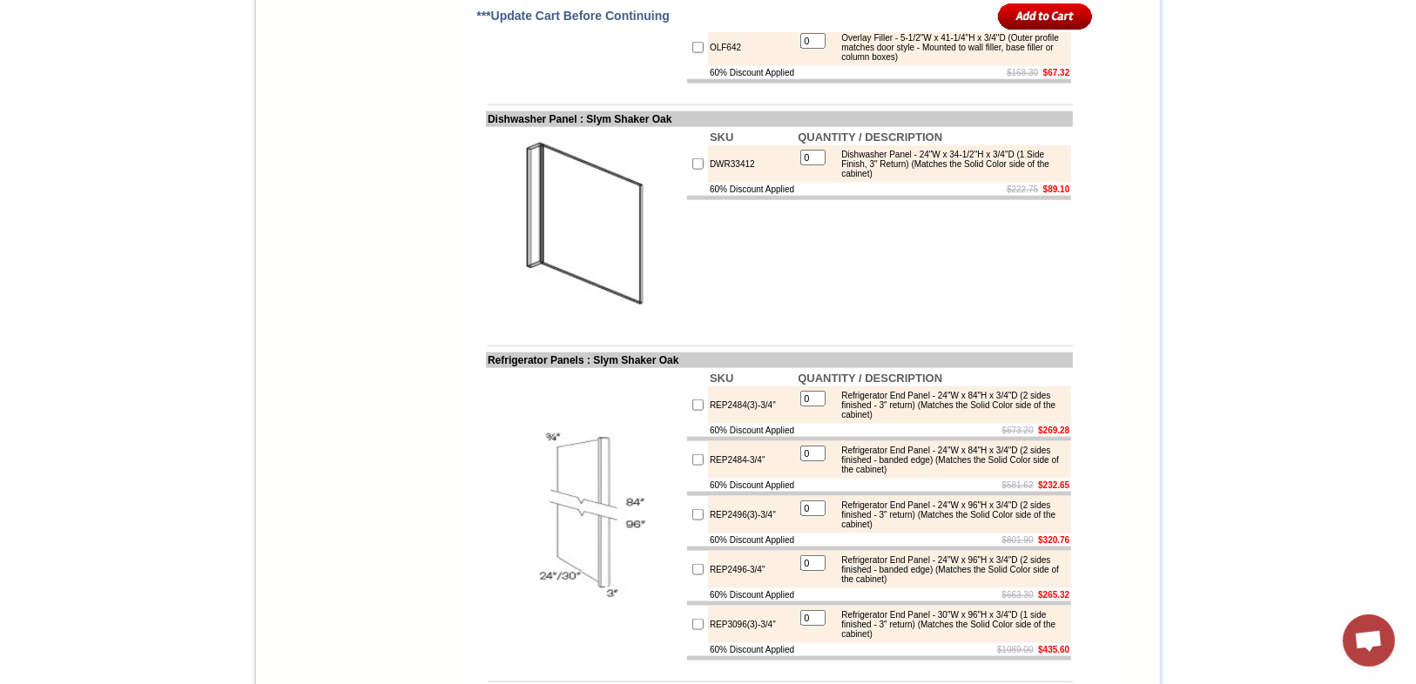
click at [692, 170] on input "checkbox" at bounding box center [697, 163] width 11 height 11
checkbox input "true"
type input "1"
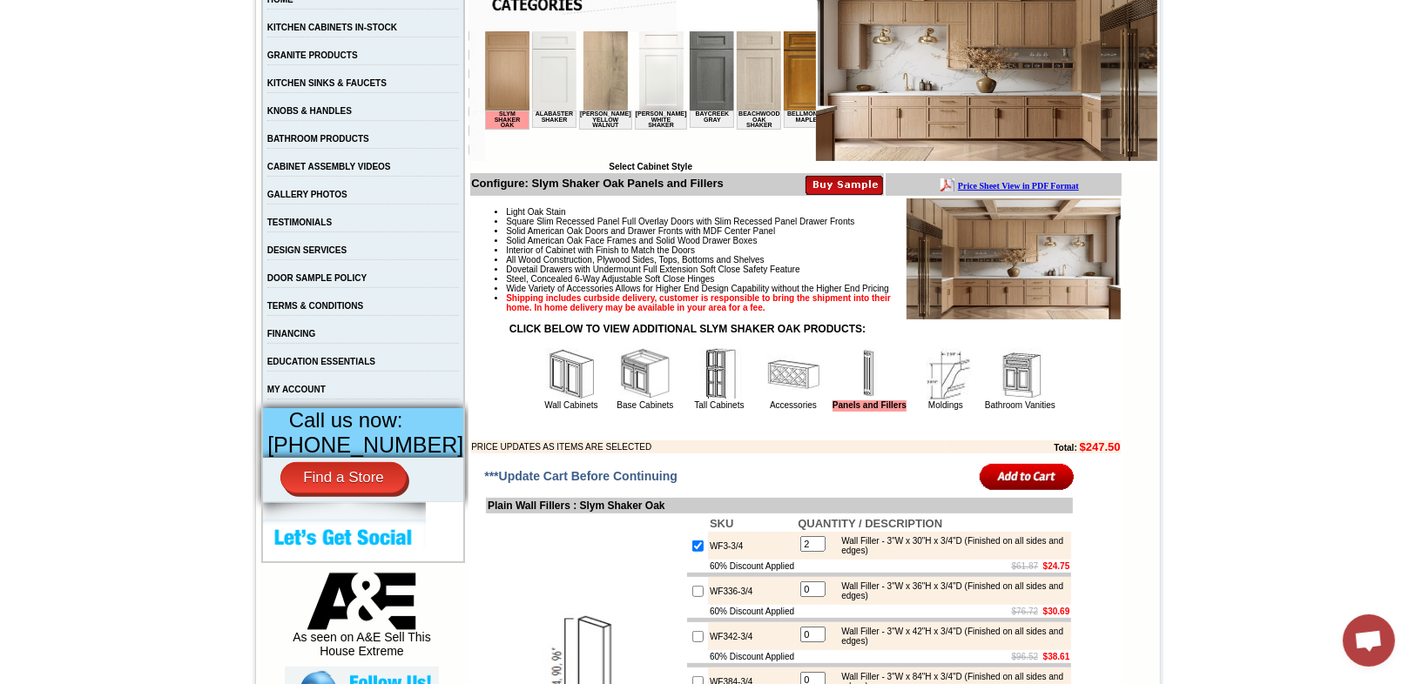
scroll to position [279, 0]
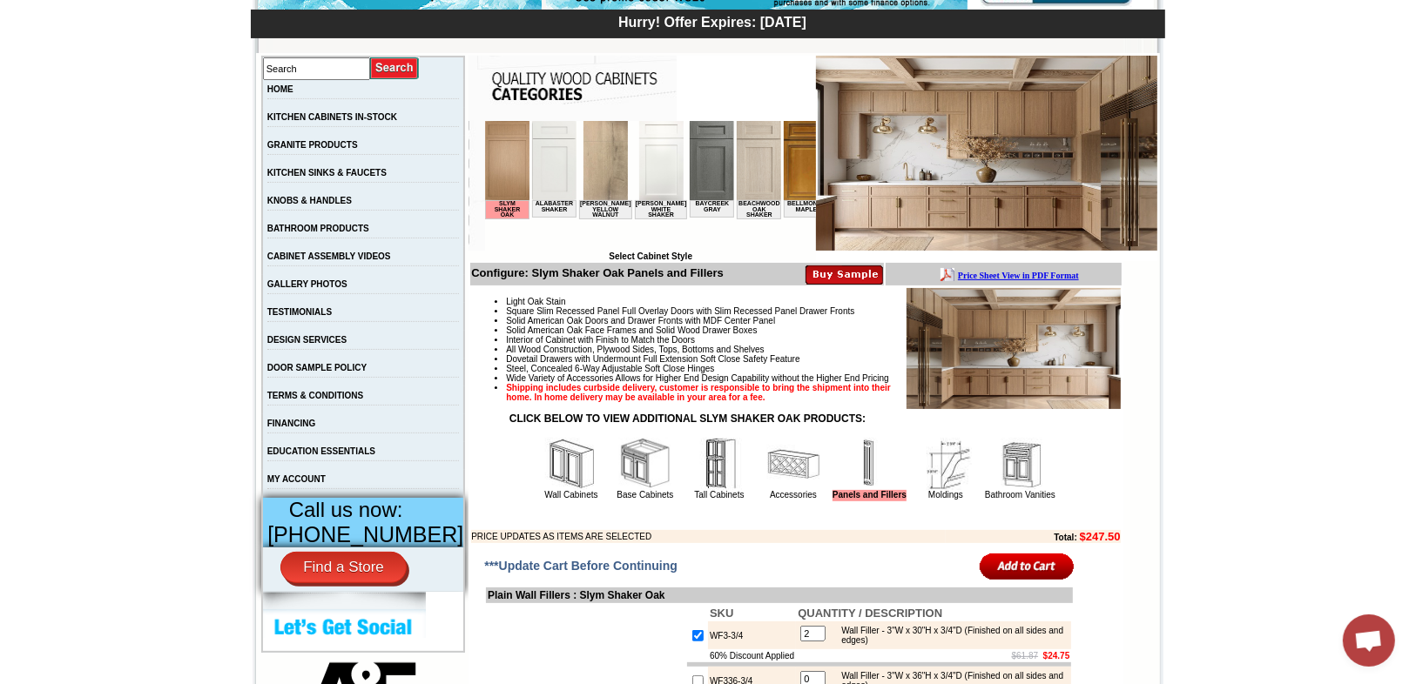
click at [1034, 581] on input "image" at bounding box center [1027, 566] width 95 height 29
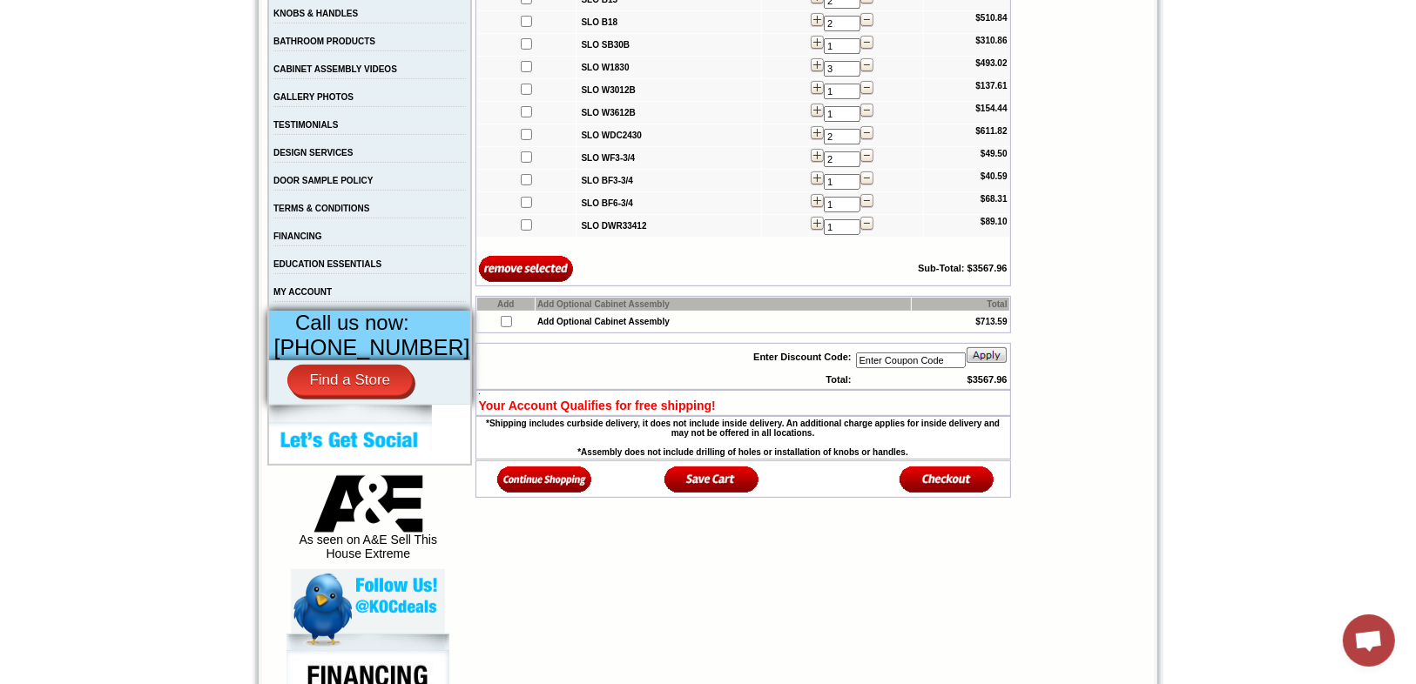
scroll to position [488, 0]
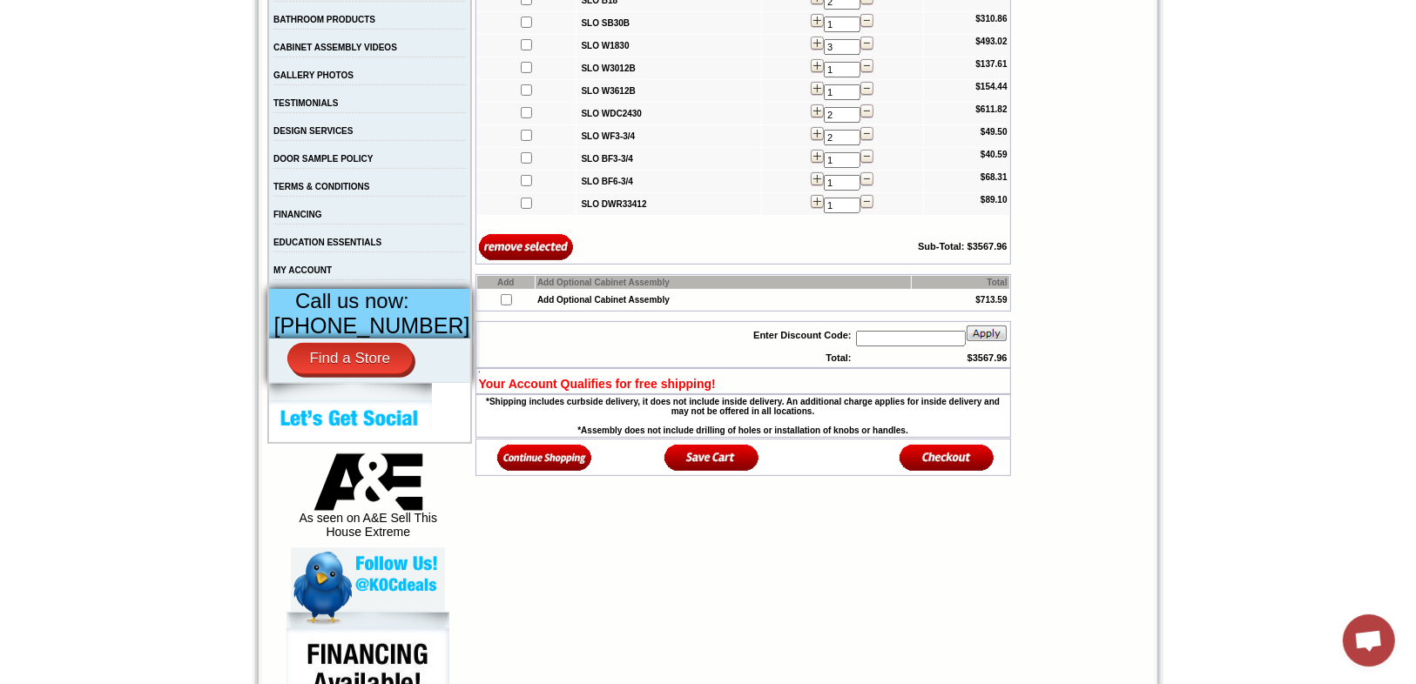
click at [879, 338] on input "text" at bounding box center [911, 339] width 110 height 16
type input "WS20"
click at [979, 332] on img at bounding box center [987, 333] width 42 height 17
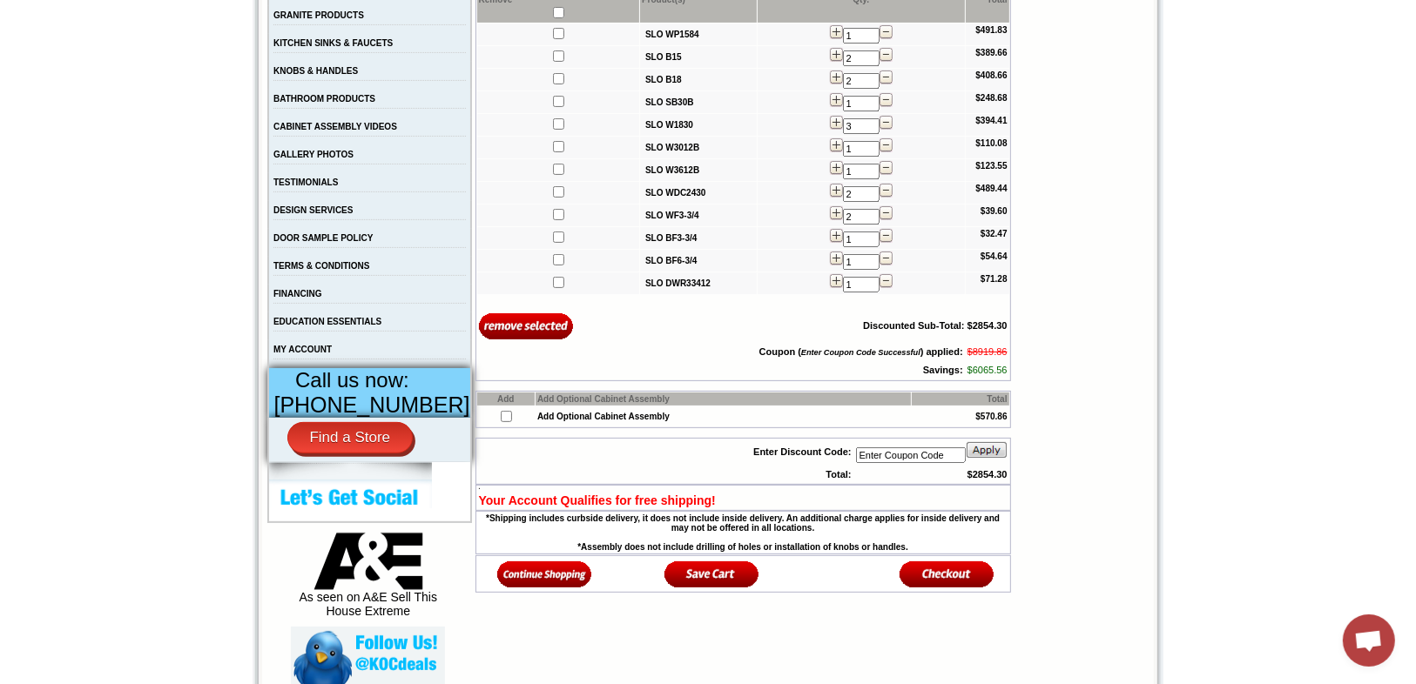
scroll to position [418, 0]
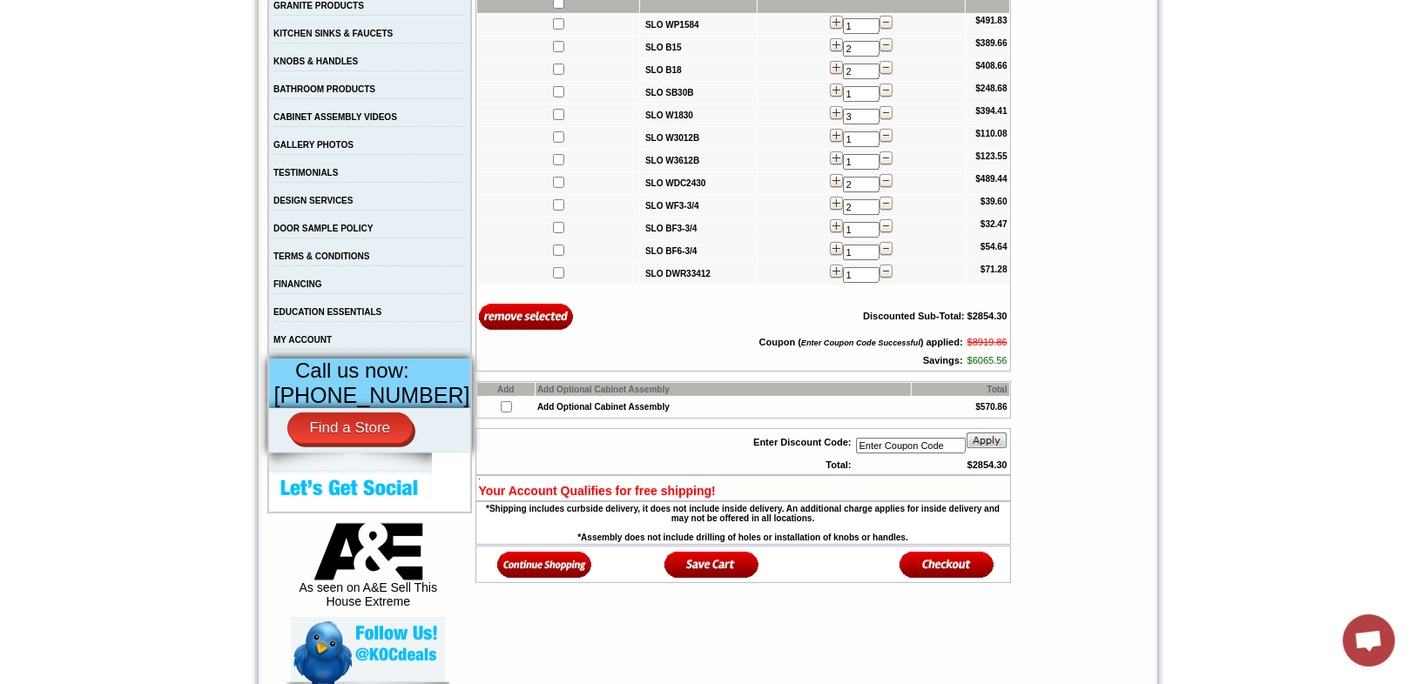
click at [529, 566] on img at bounding box center [544, 564] width 95 height 29
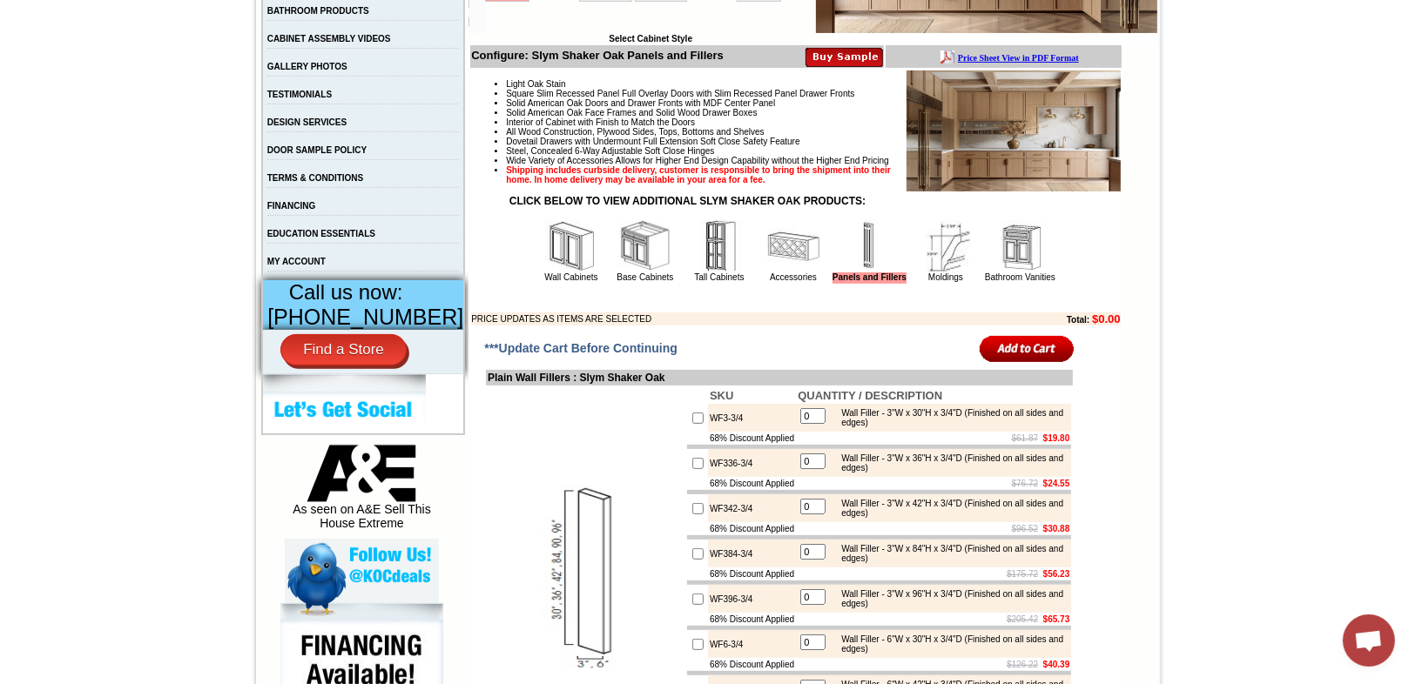
scroll to position [488, 0]
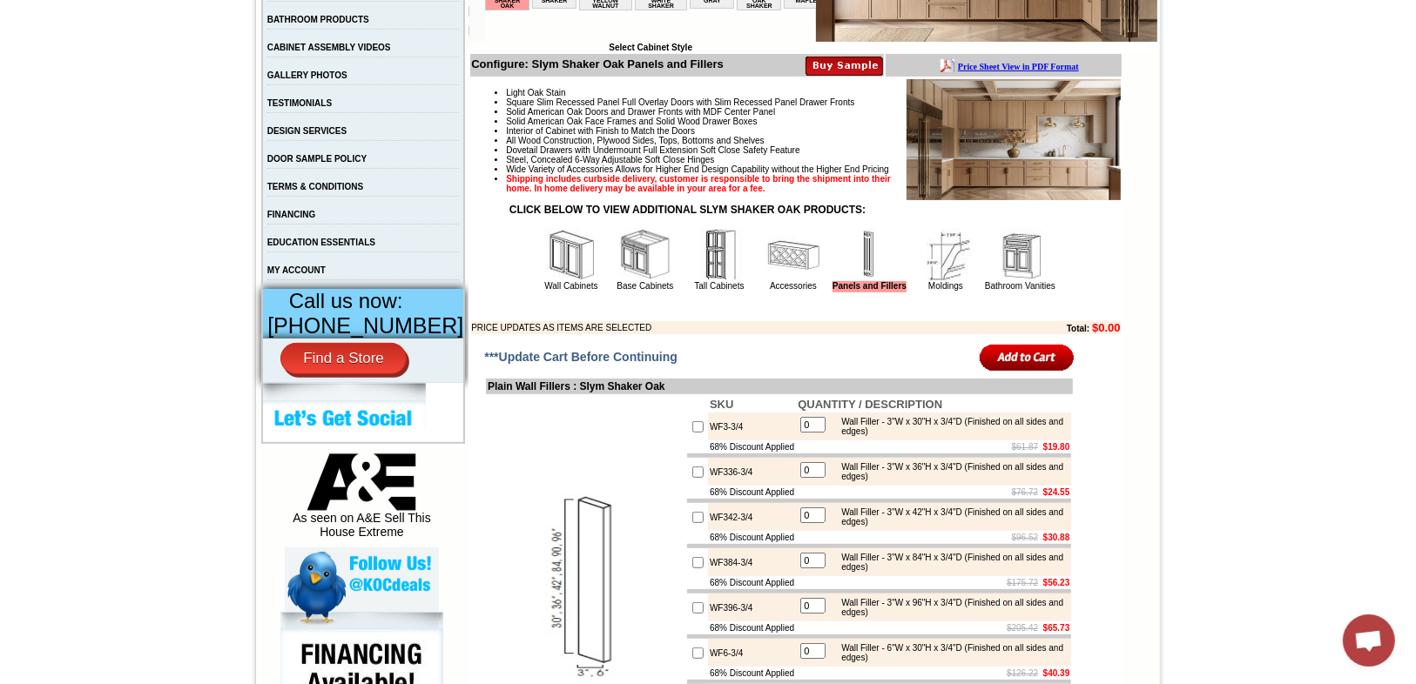
click at [1036, 62] on b "Price Sheet View in PDF Format" at bounding box center [1017, 66] width 121 height 10
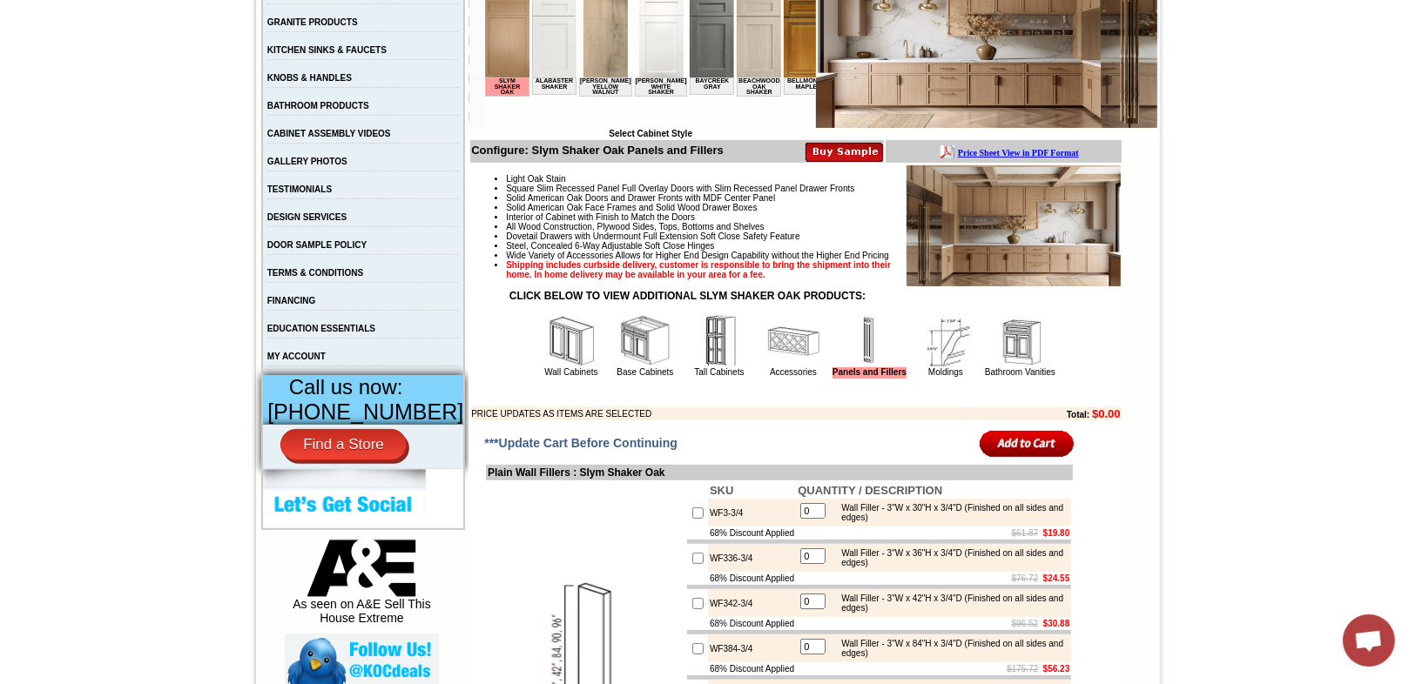
scroll to position [557, 0]
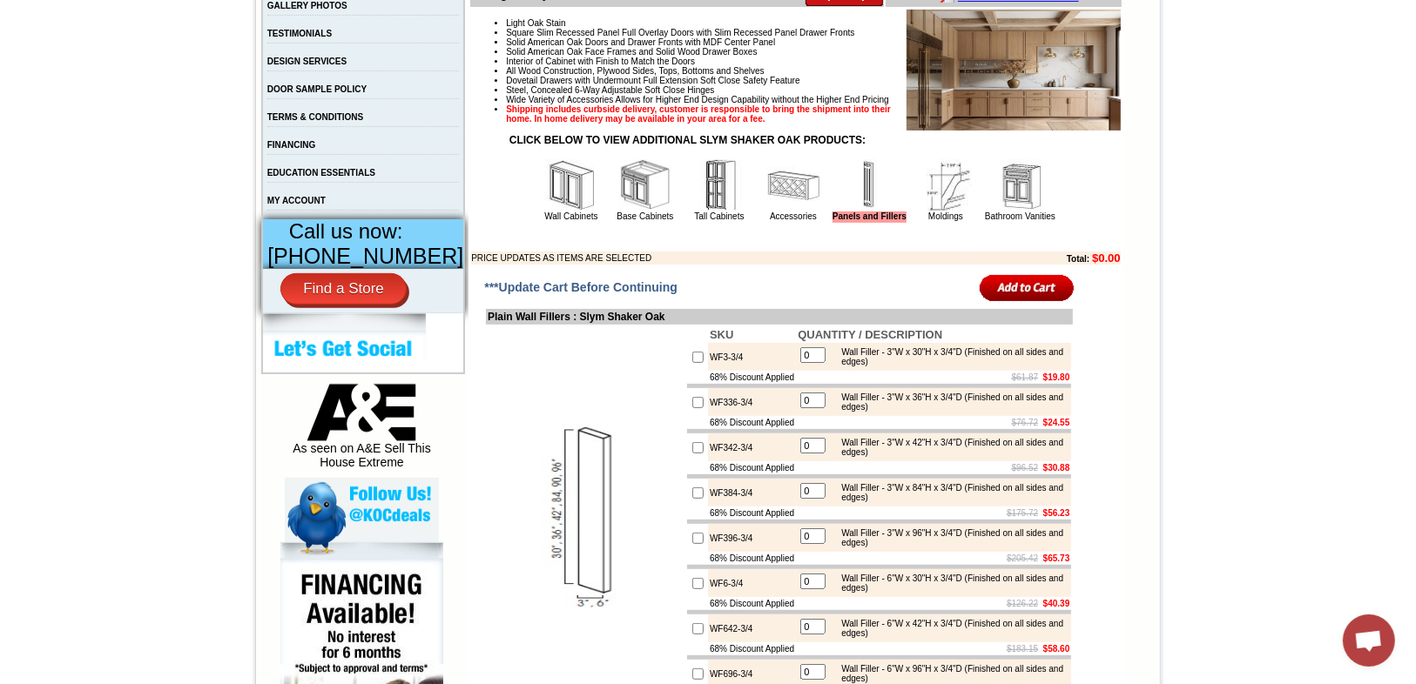
click at [947, 212] on img at bounding box center [946, 185] width 52 height 52
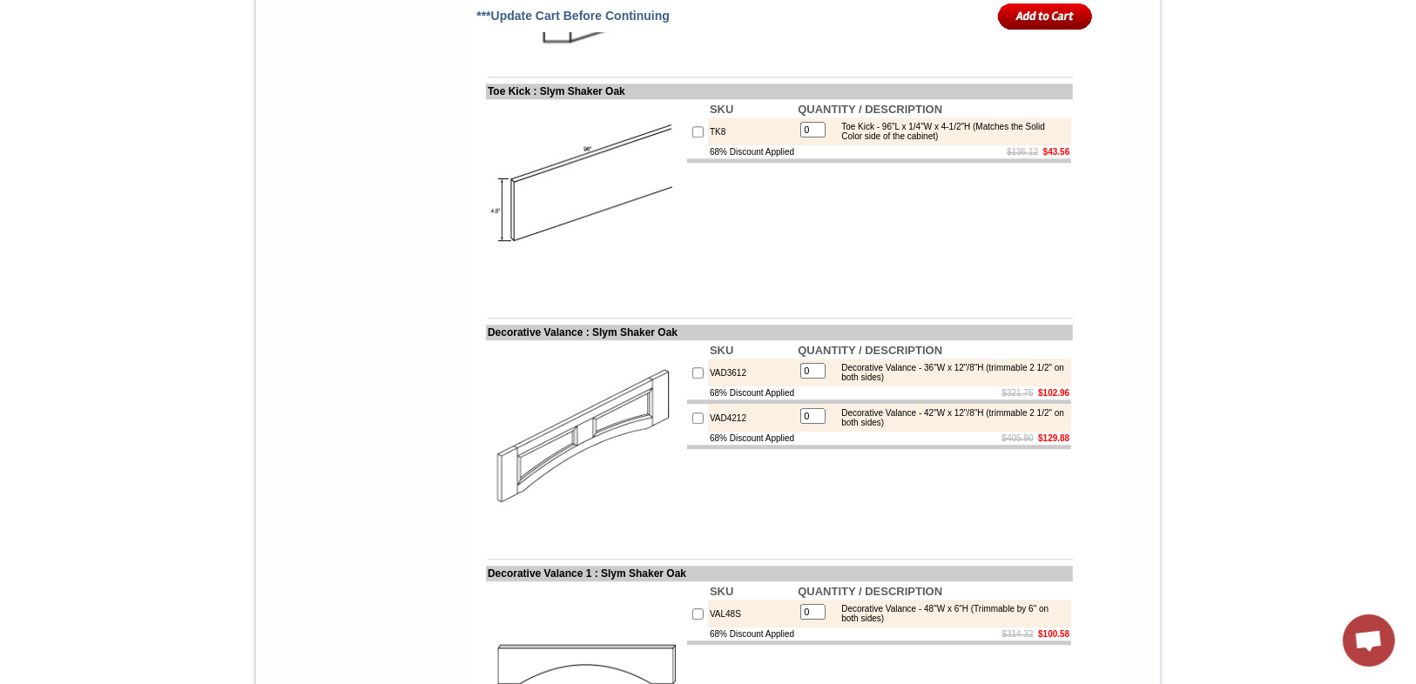
scroll to position [3910, 0]
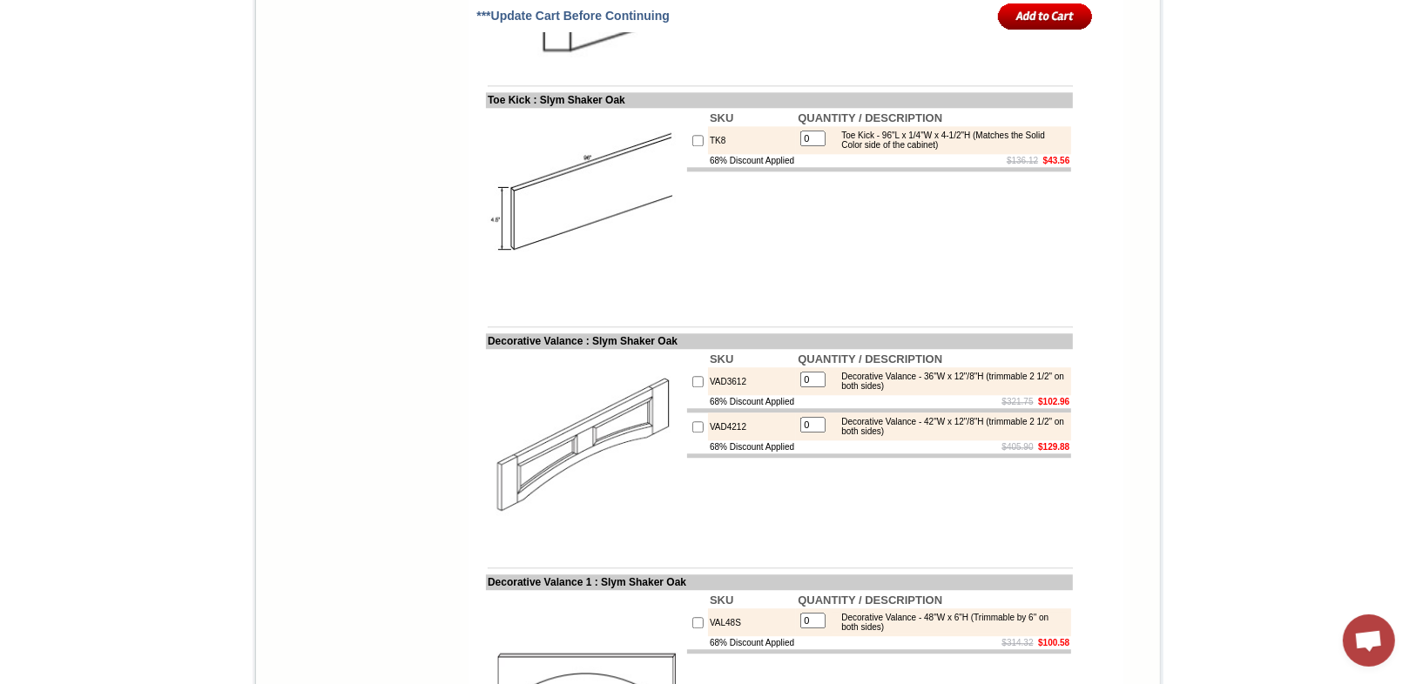
click at [692, 146] on input "checkbox" at bounding box center [697, 140] width 11 height 11
checkbox input "true"
type input "1"
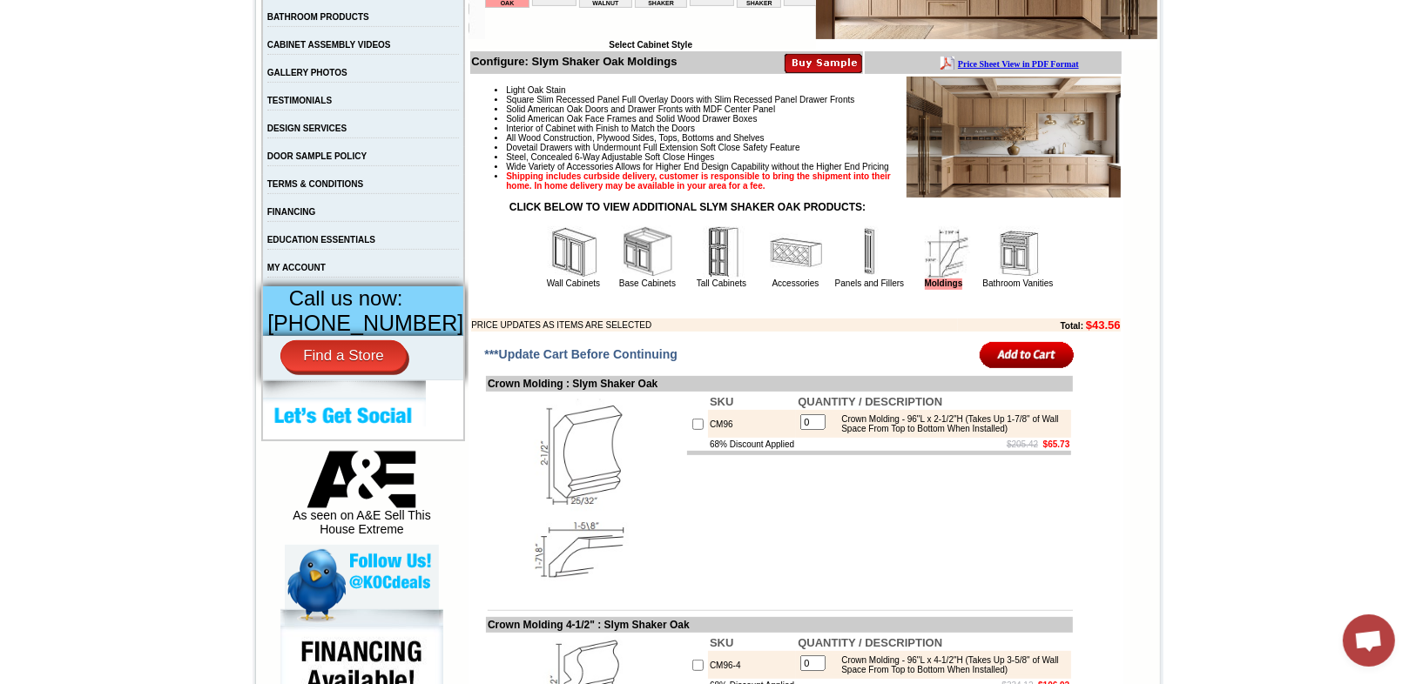
scroll to position [467, 0]
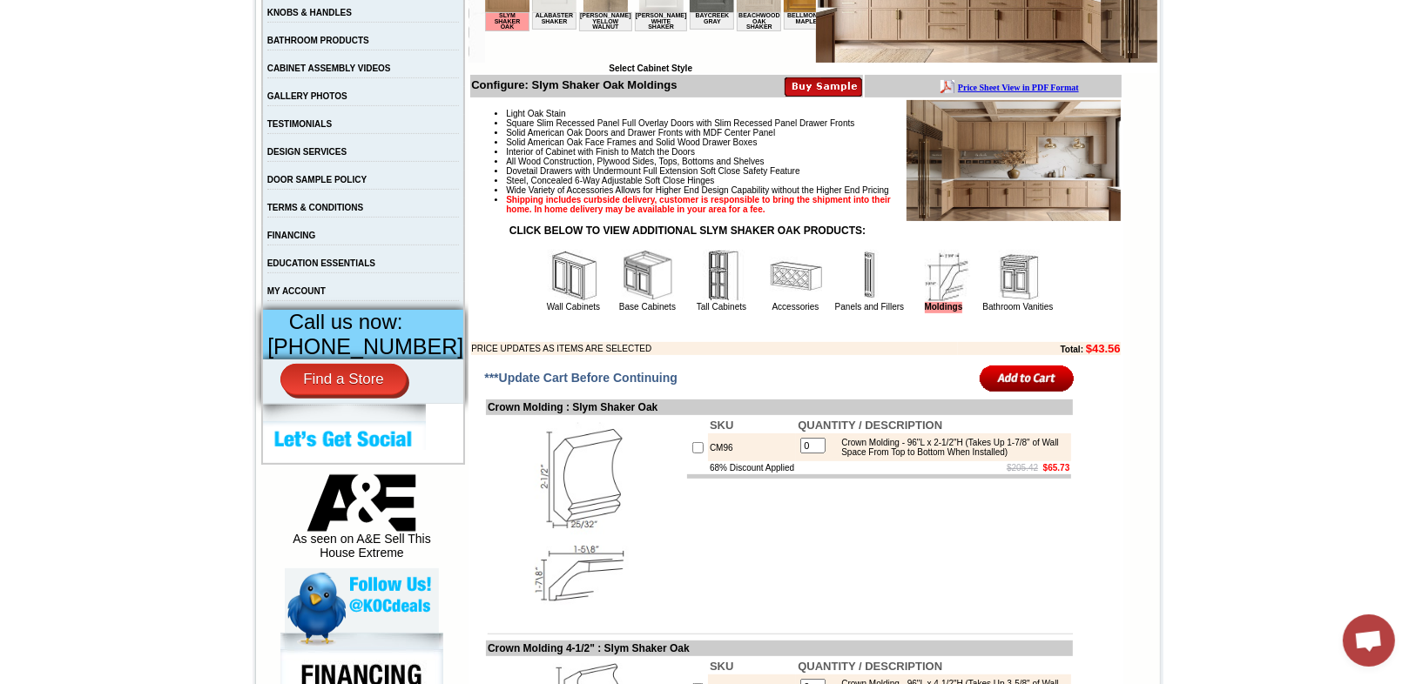
click at [1000, 393] on input "image" at bounding box center [1027, 378] width 95 height 29
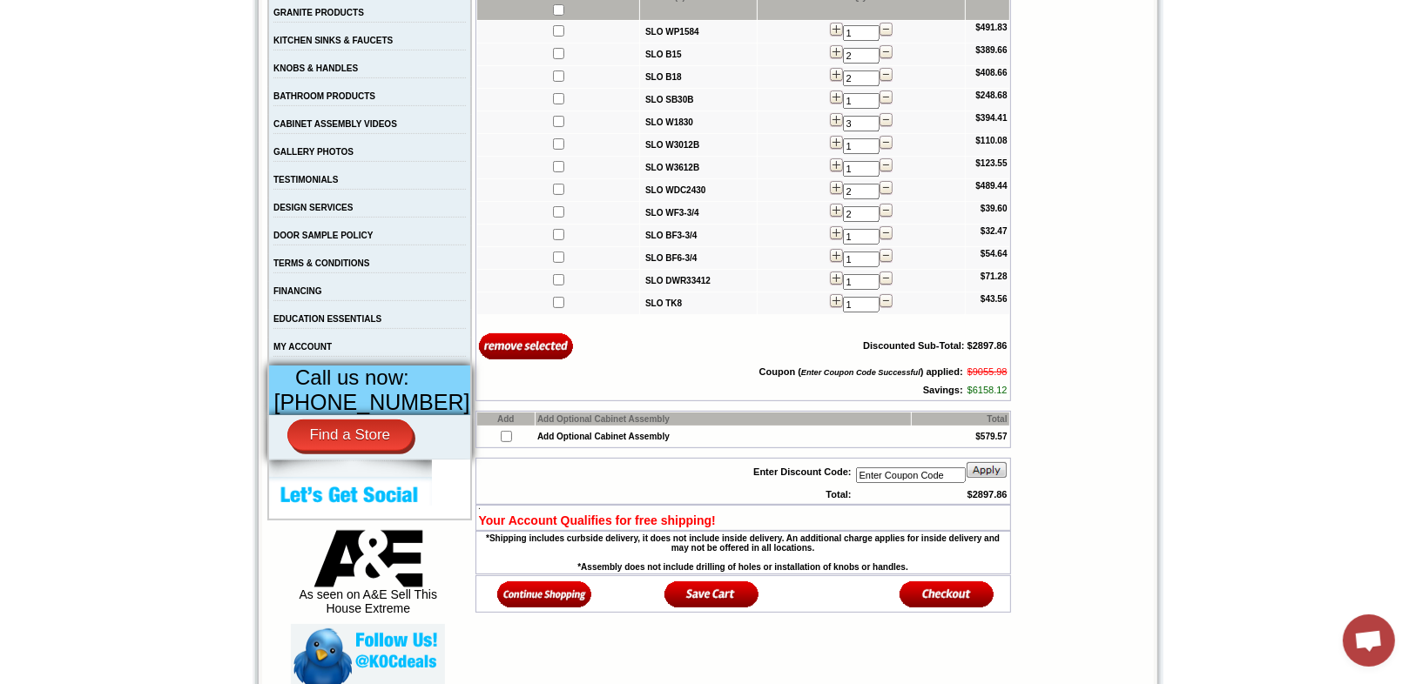
scroll to position [418, 0]
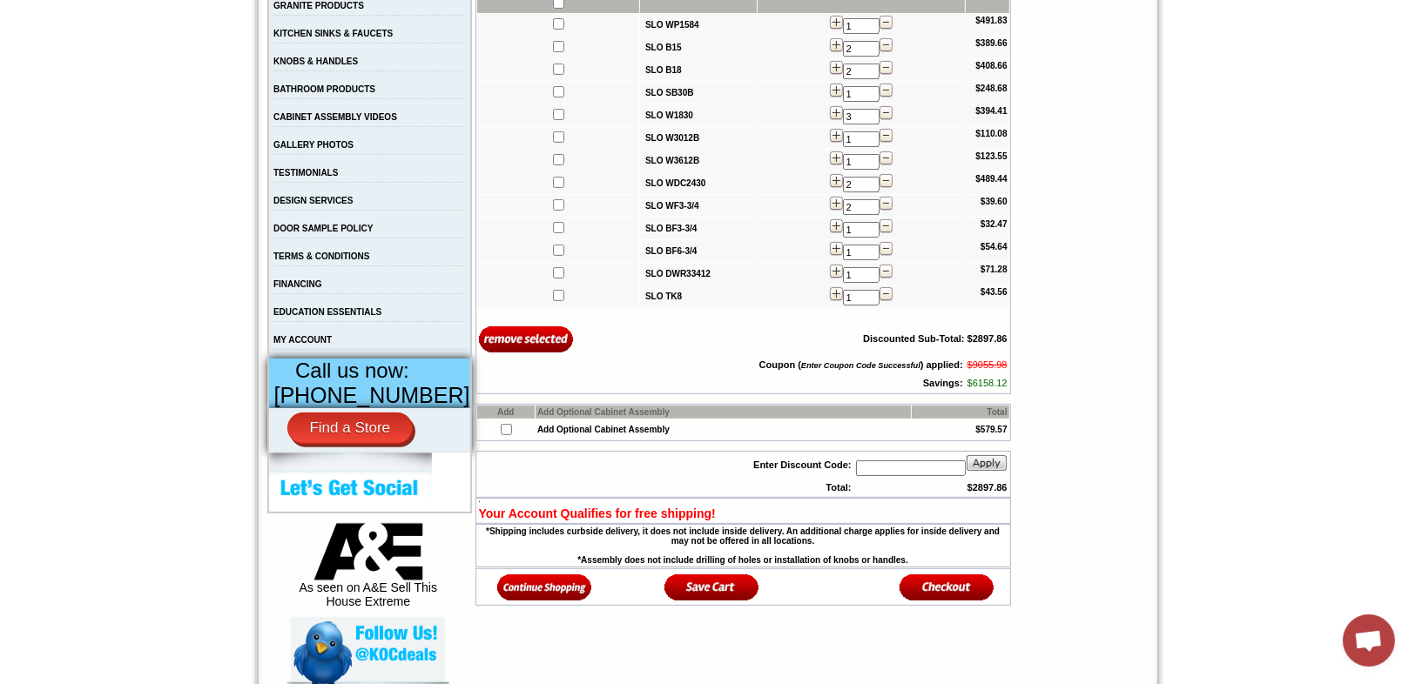
click at [887, 471] on input "text" at bounding box center [911, 469] width 110 height 16
type input "WS20"
click at [992, 462] on img at bounding box center [987, 463] width 42 height 17
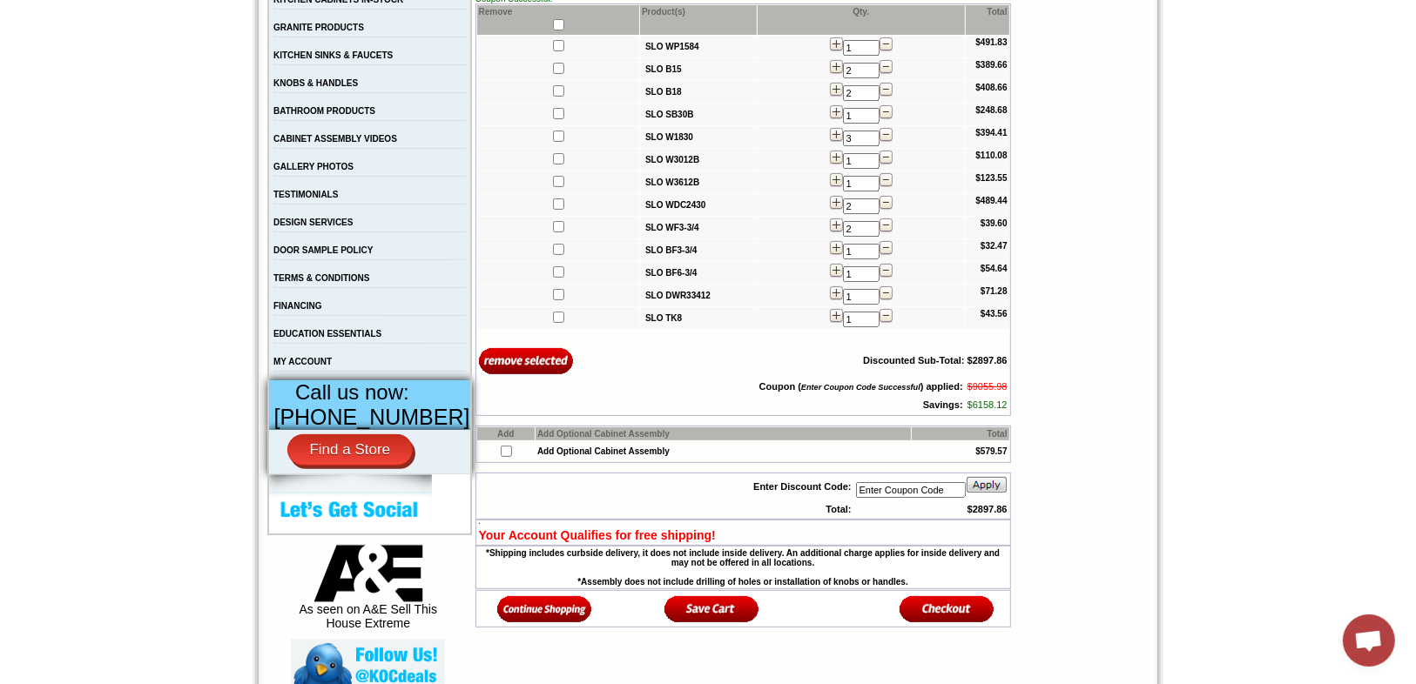
scroll to position [488, 0]
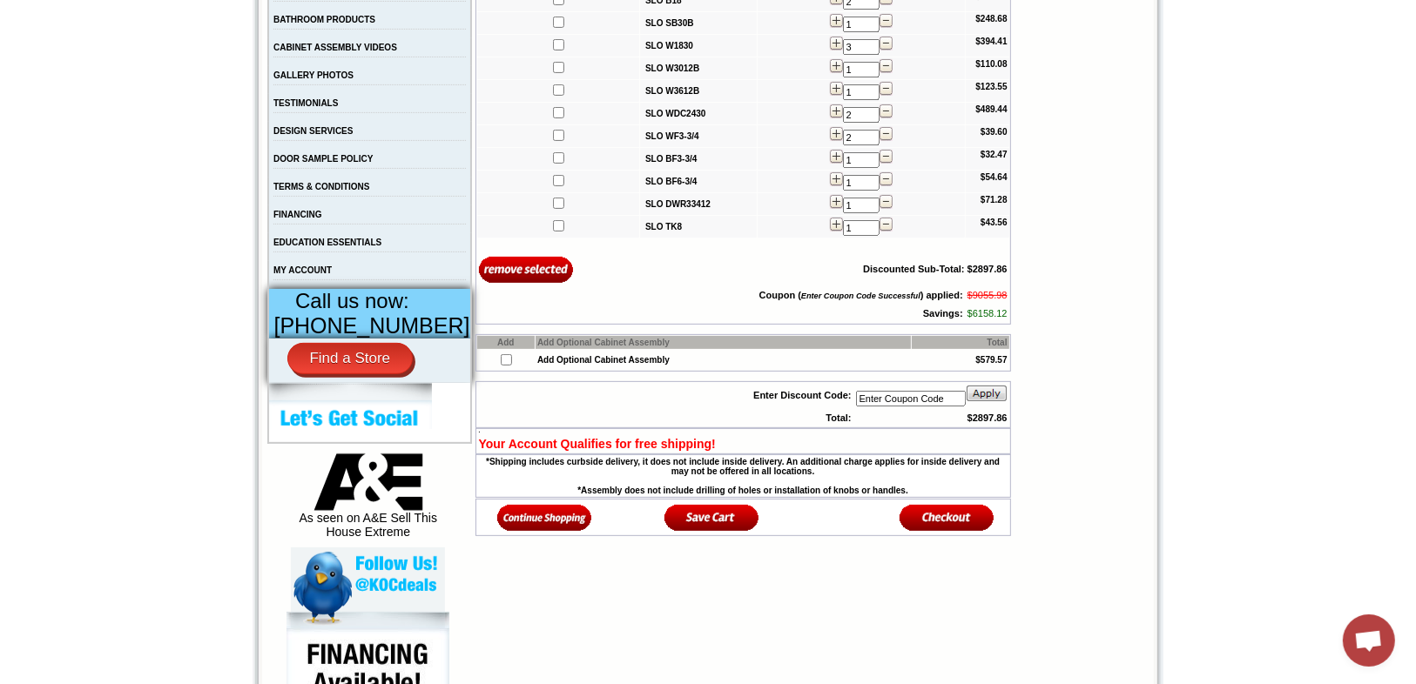
click at [707, 519] on img at bounding box center [711, 517] width 95 height 29
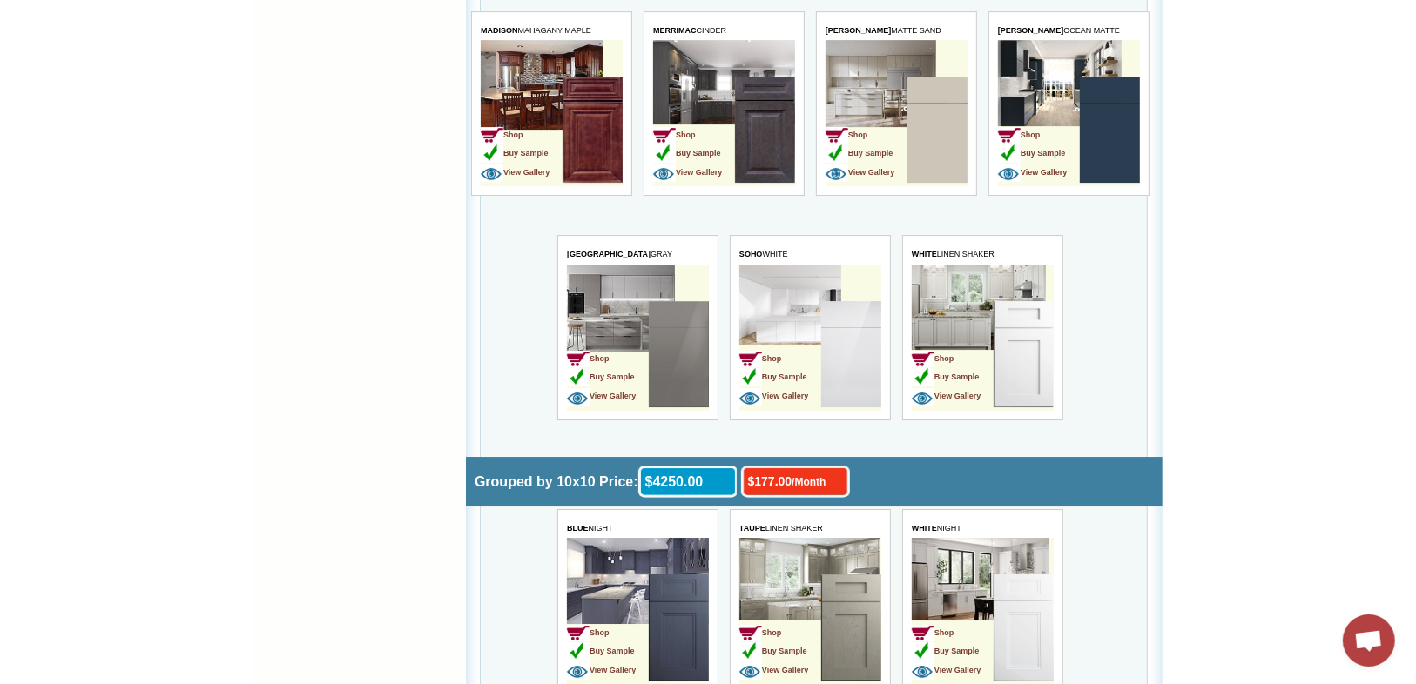
scroll to position [5994, 0]
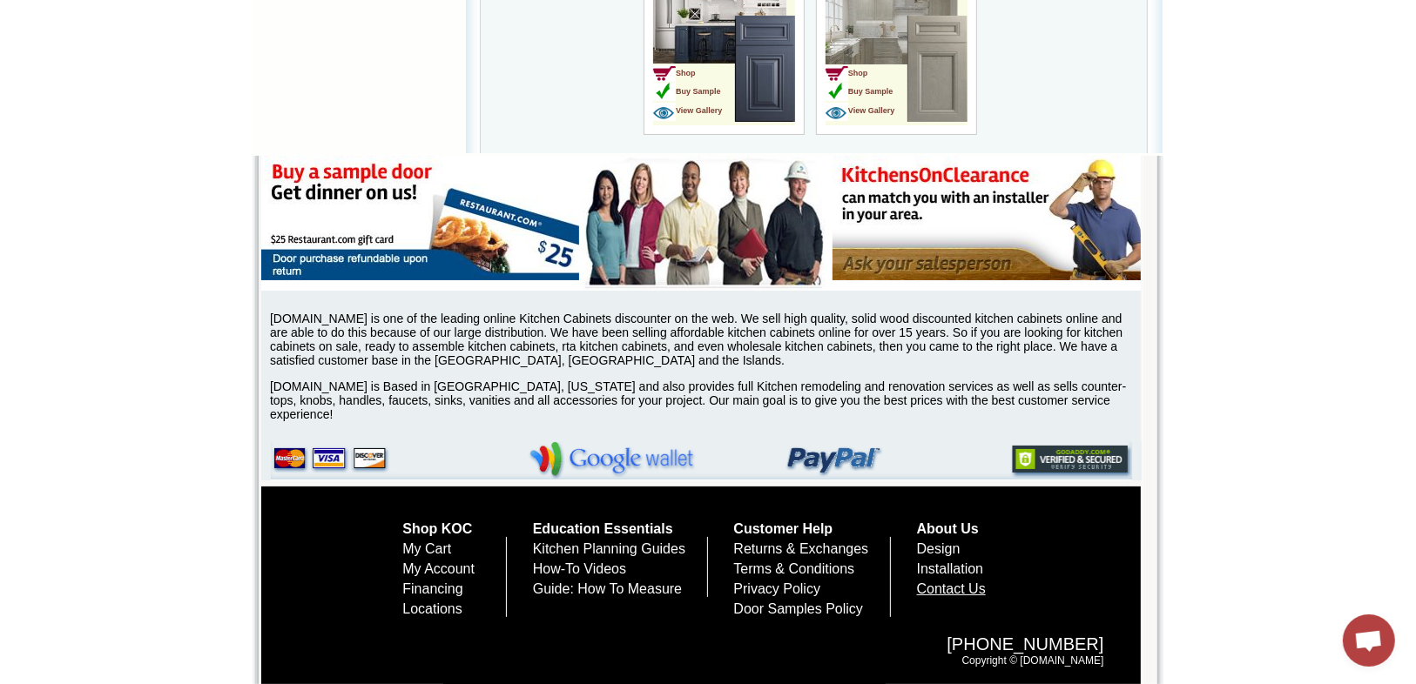
click at [969, 587] on link "Contact Us" at bounding box center [951, 589] width 69 height 15
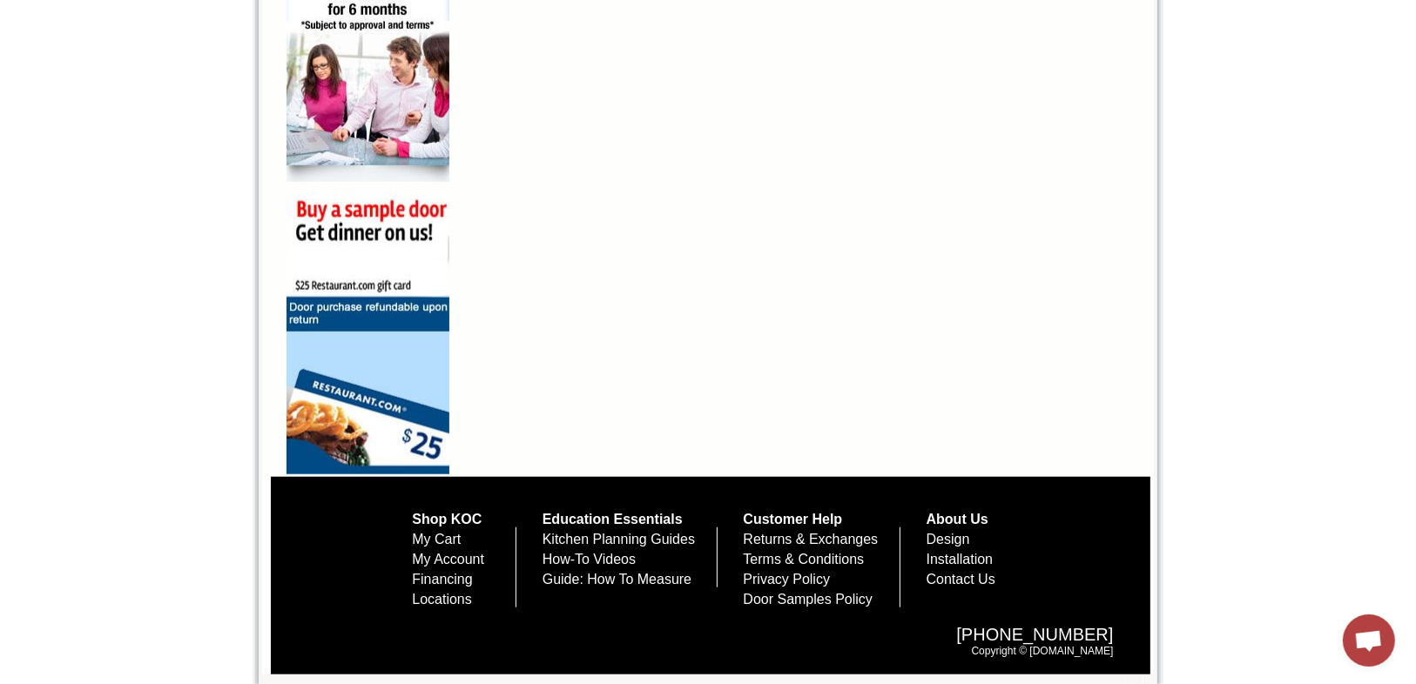
scroll to position [1222, 0]
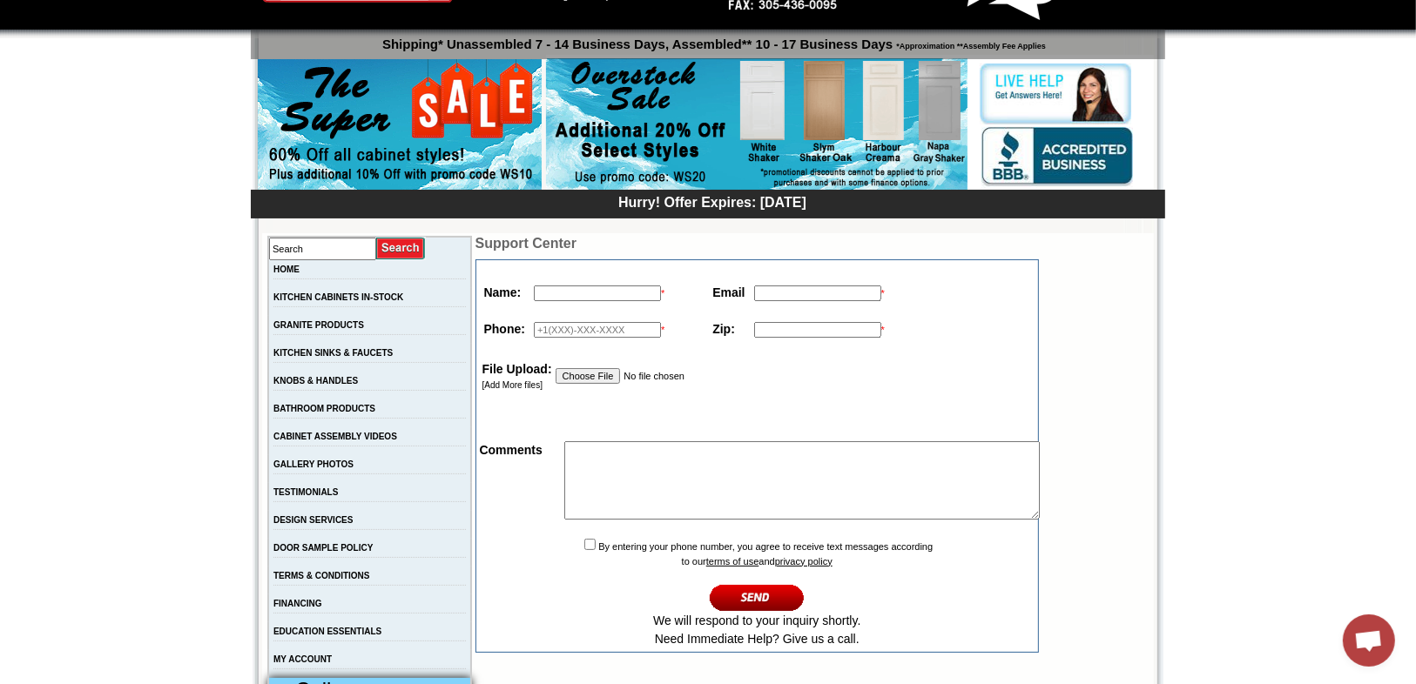
scroll to position [418, 0]
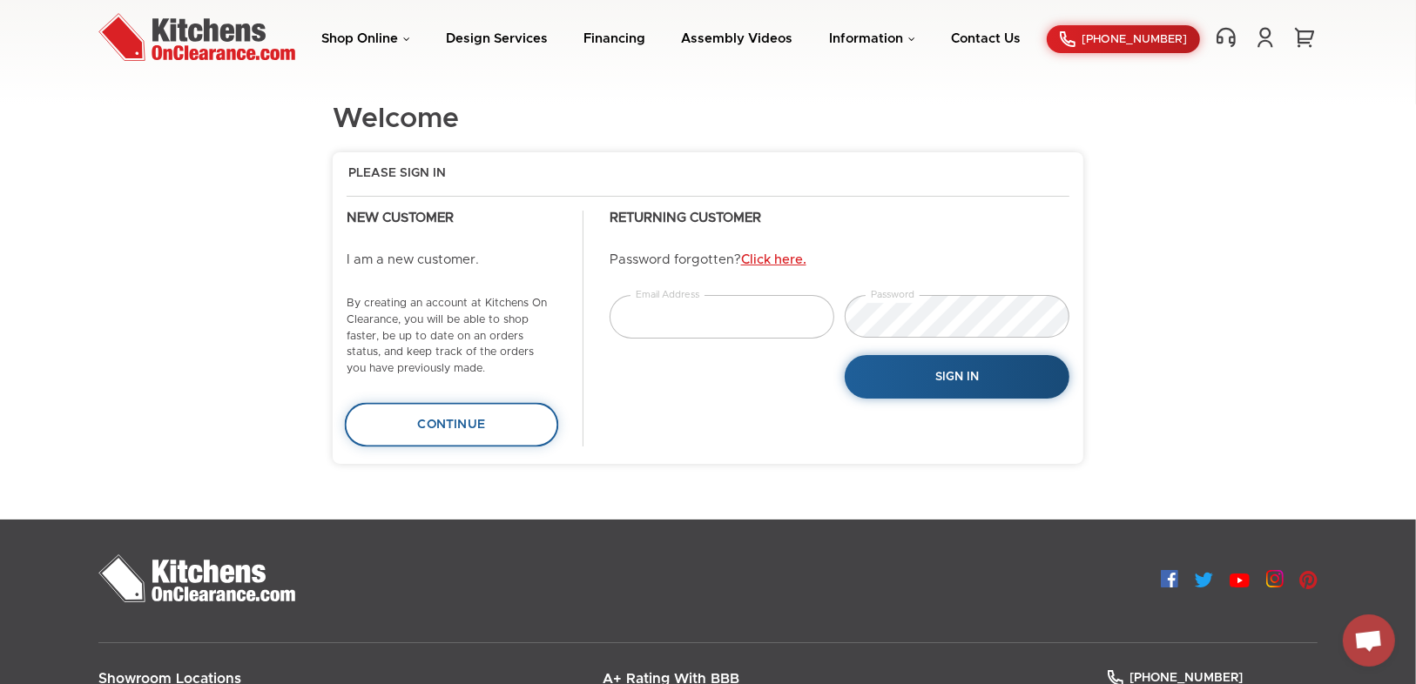
click at [433, 427] on span "Continue" at bounding box center [452, 425] width 68 height 12
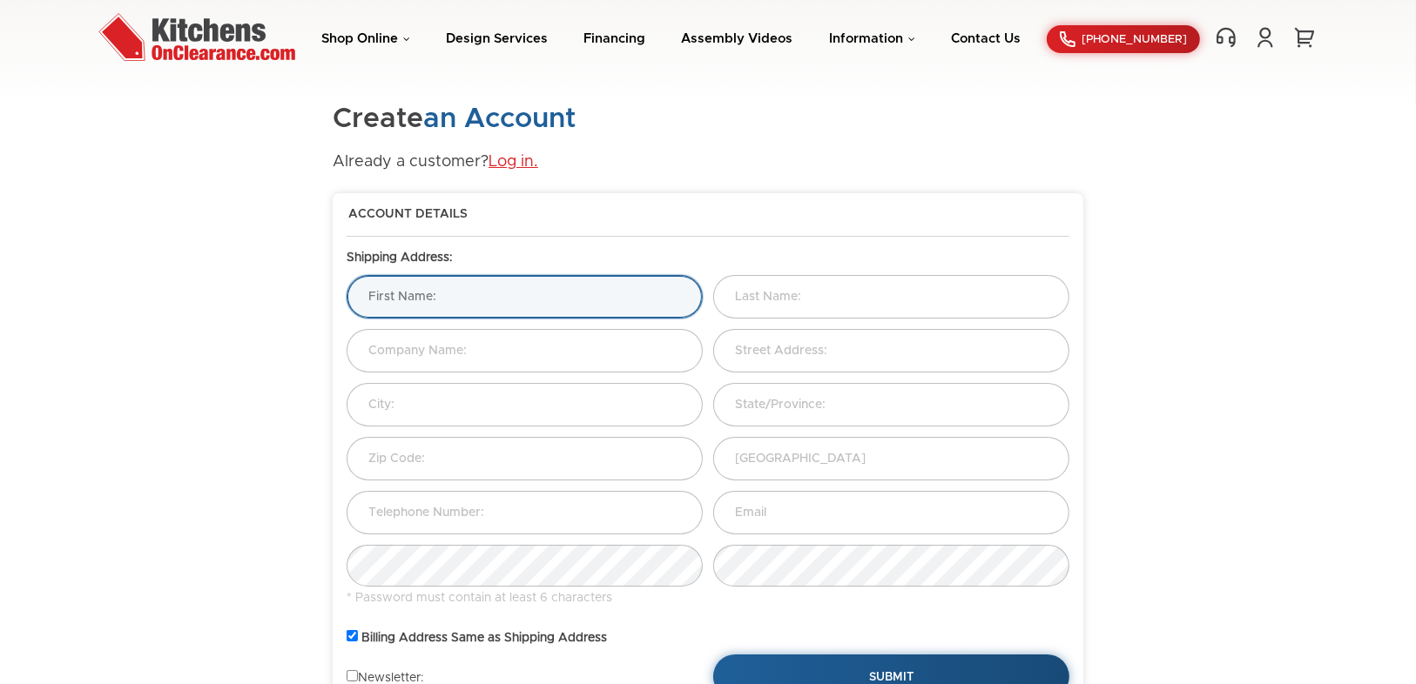
click at [450, 292] on input "text" at bounding box center [525, 297] width 356 height 44
type input "Ju"
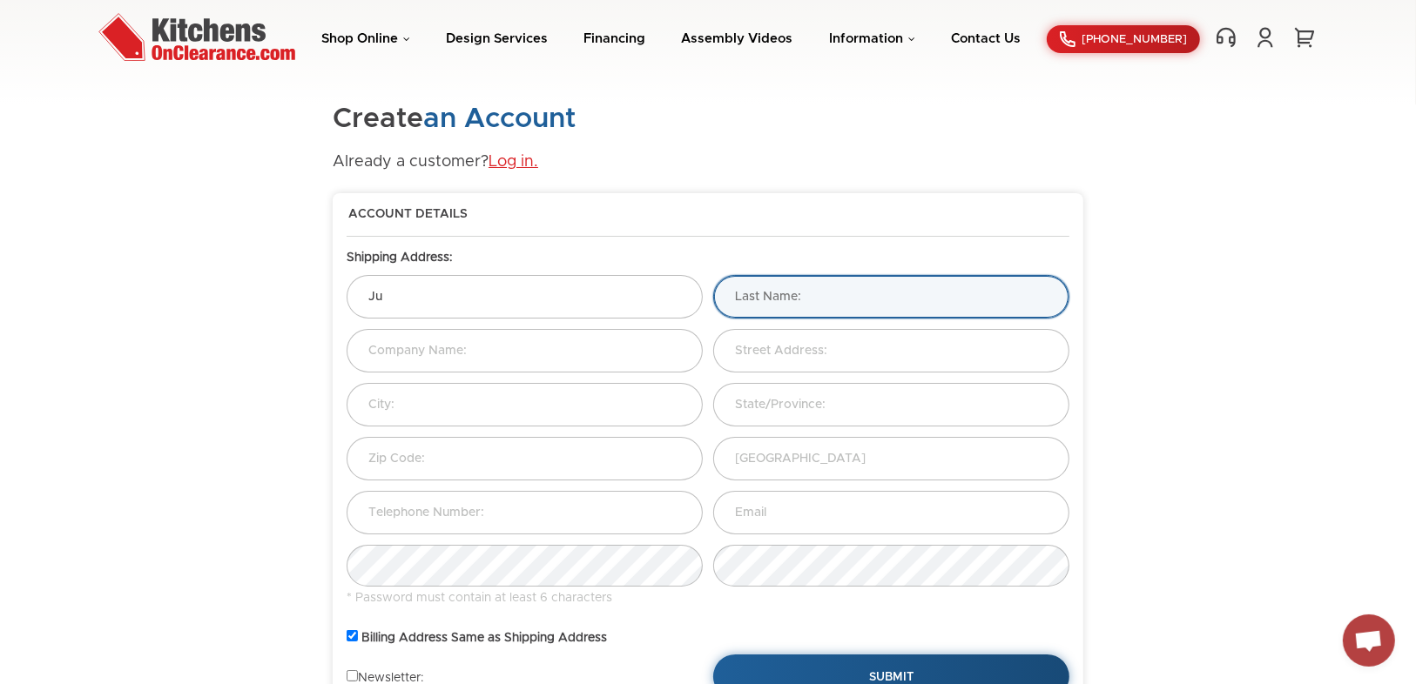
type input "n"
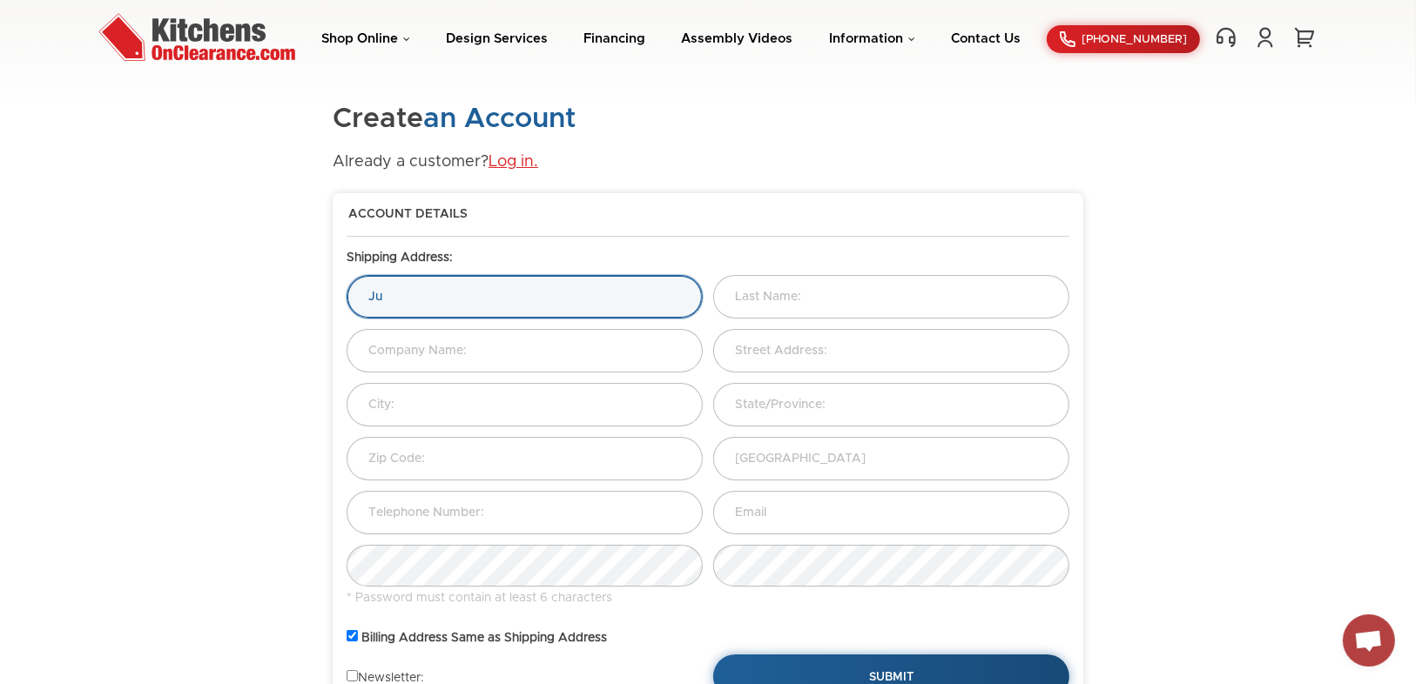
click at [450, 292] on input "Ju" at bounding box center [525, 297] width 356 height 44
type input "Juan"
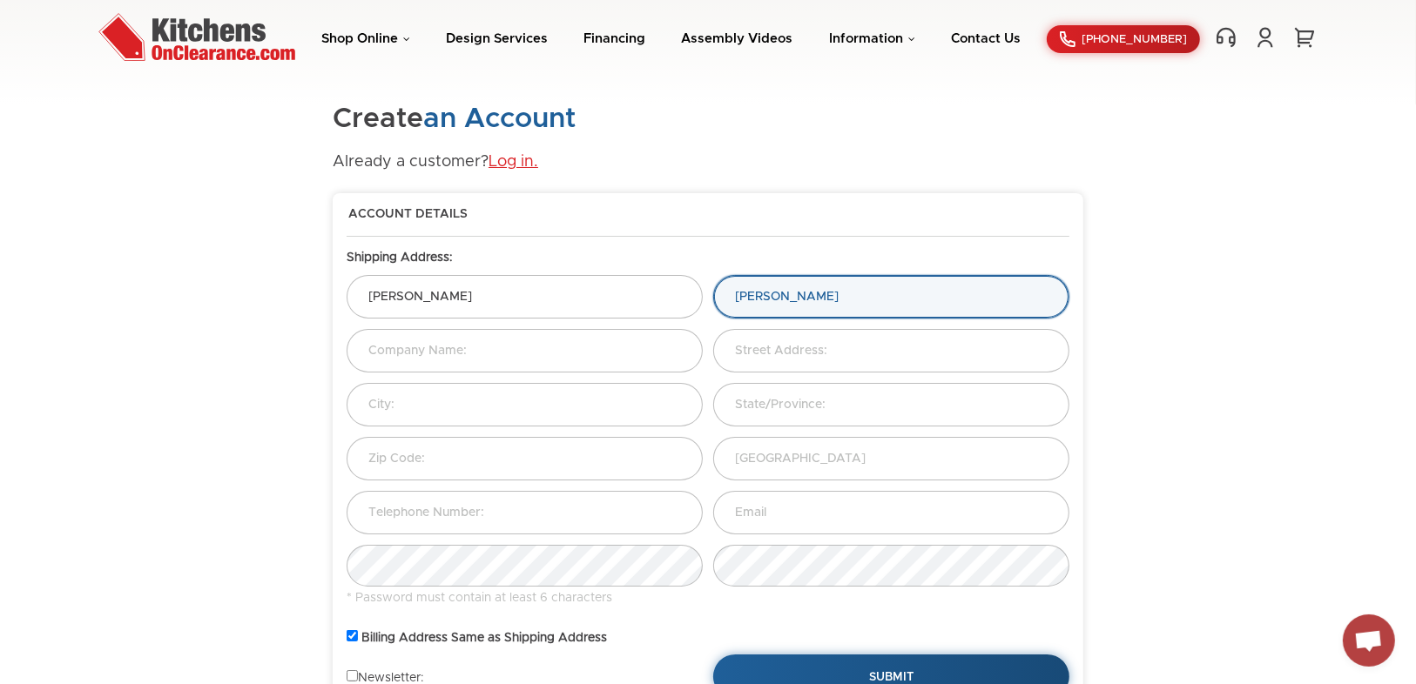
type input "Escobar"
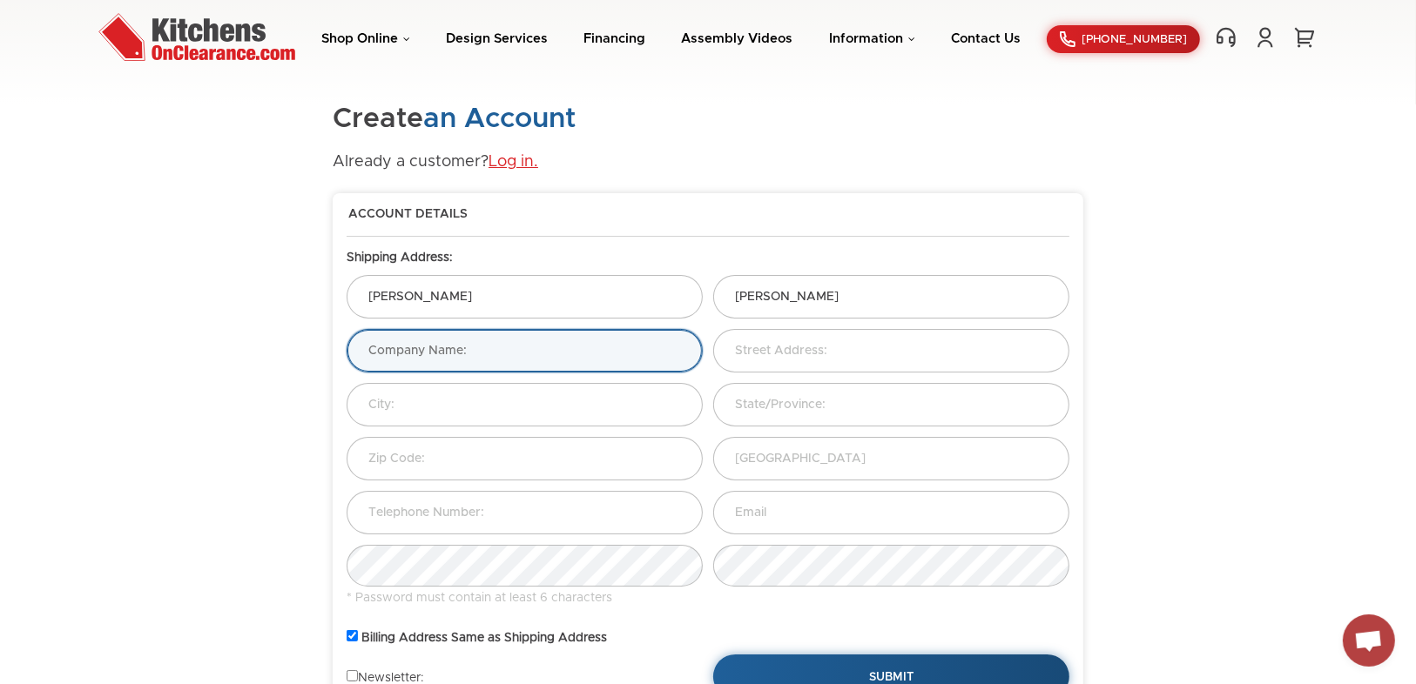
click at [455, 354] on input "text" at bounding box center [525, 351] width 356 height 44
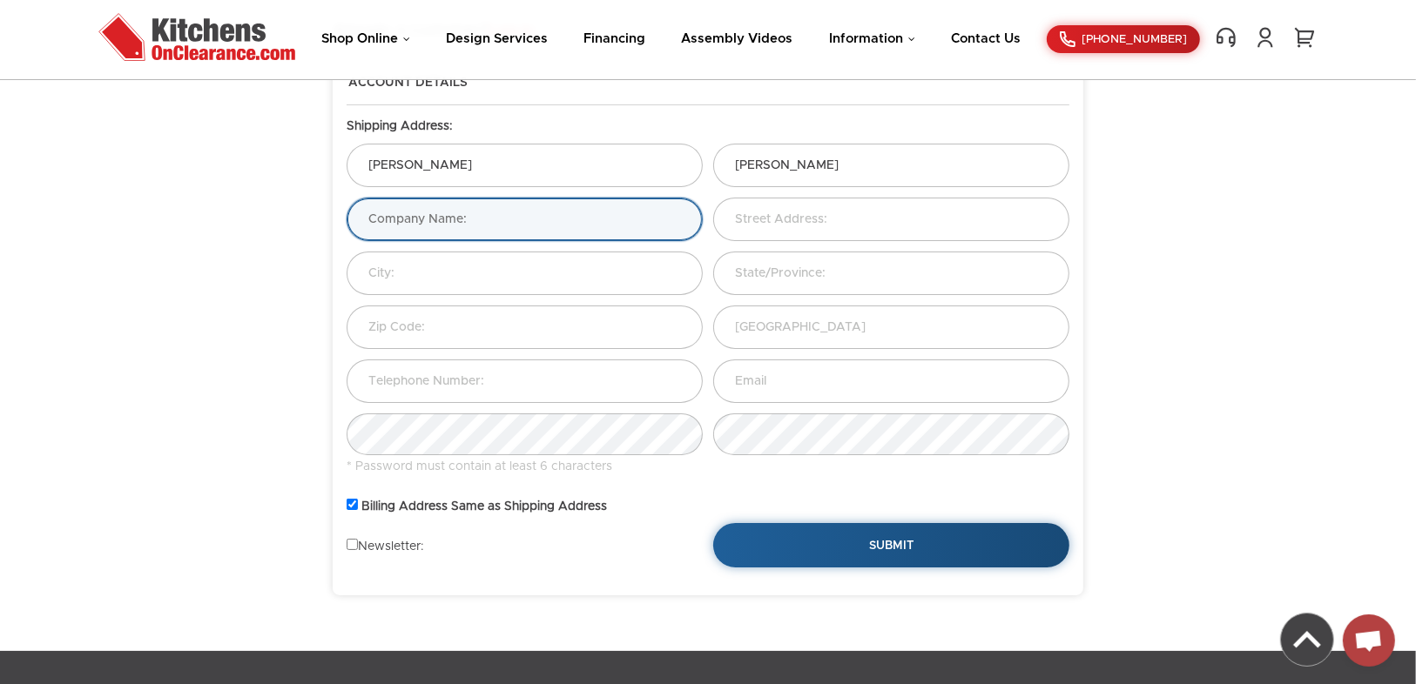
scroll to position [139, 0]
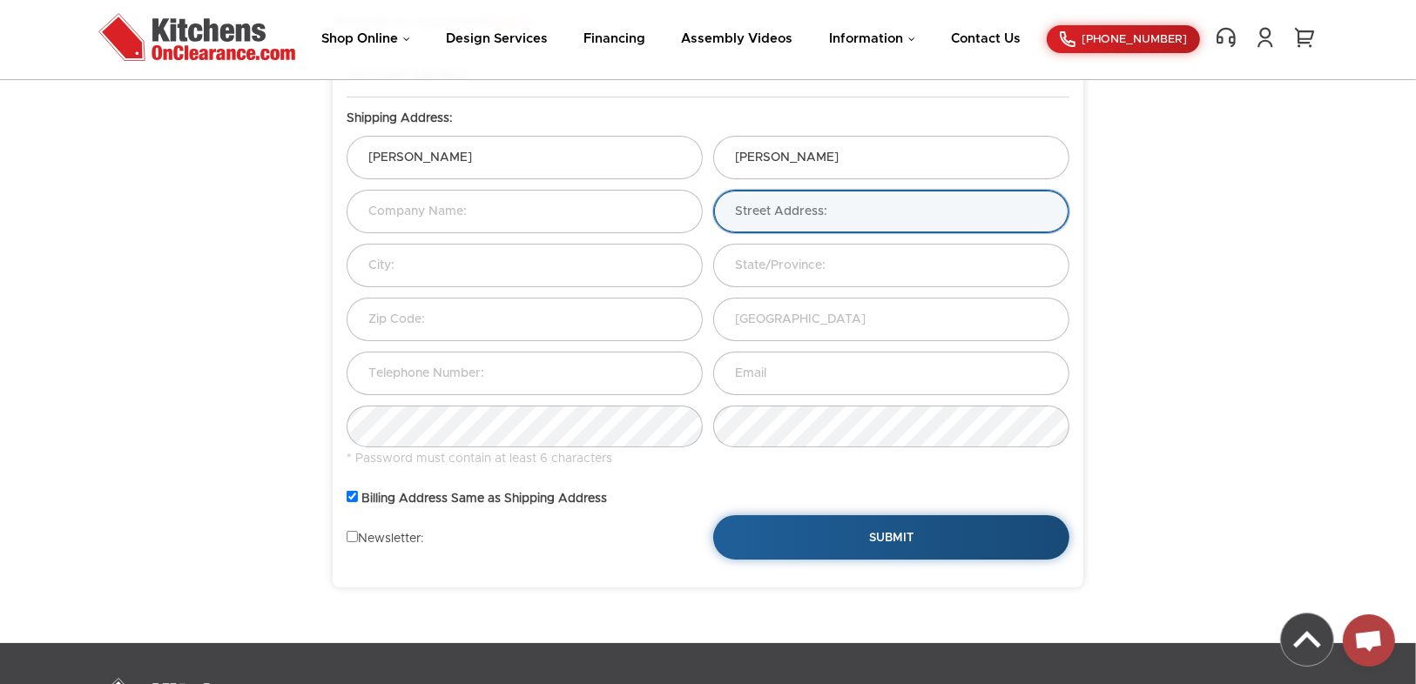
click at [762, 214] on input "text" at bounding box center [891, 212] width 356 height 44
click at [792, 212] on input "10340 MAjestic Court" at bounding box center [891, 212] width 356 height 44
type input "10340 Majestic Court"
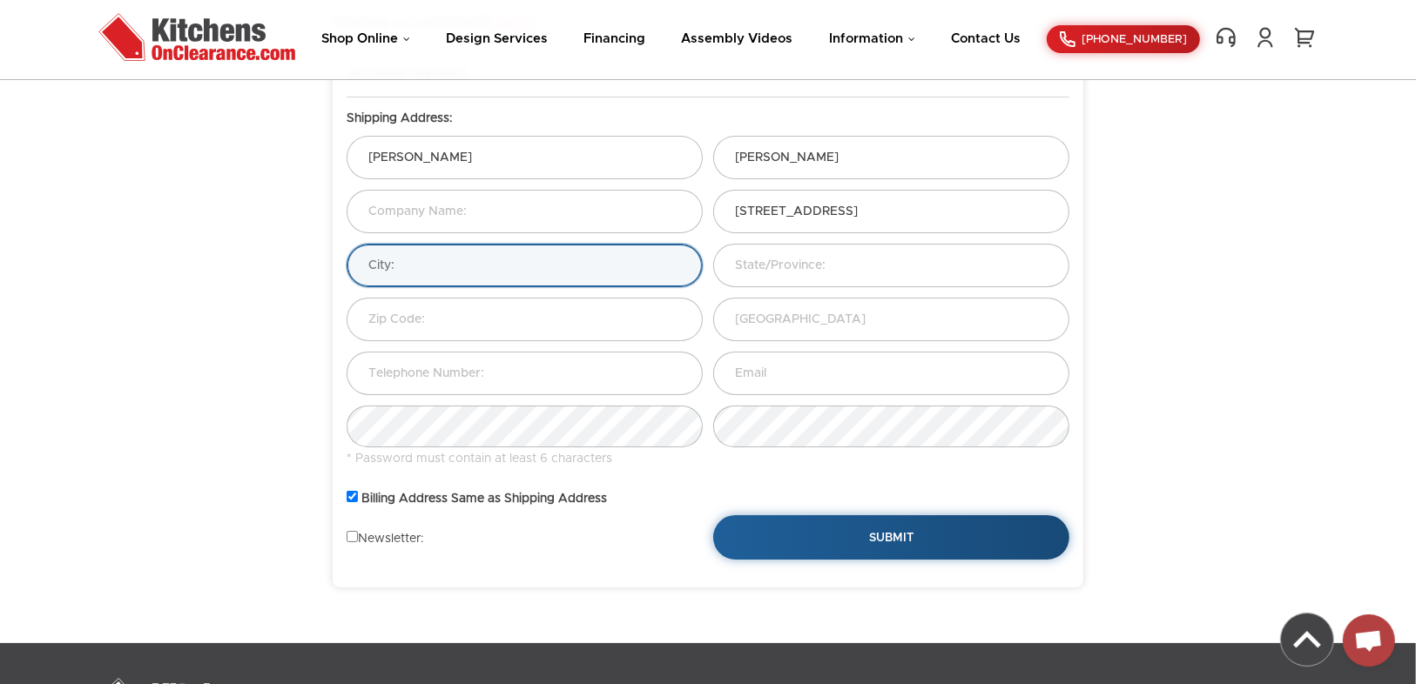
click at [452, 269] on input "text" at bounding box center [525, 266] width 356 height 44
type input "Parkland"
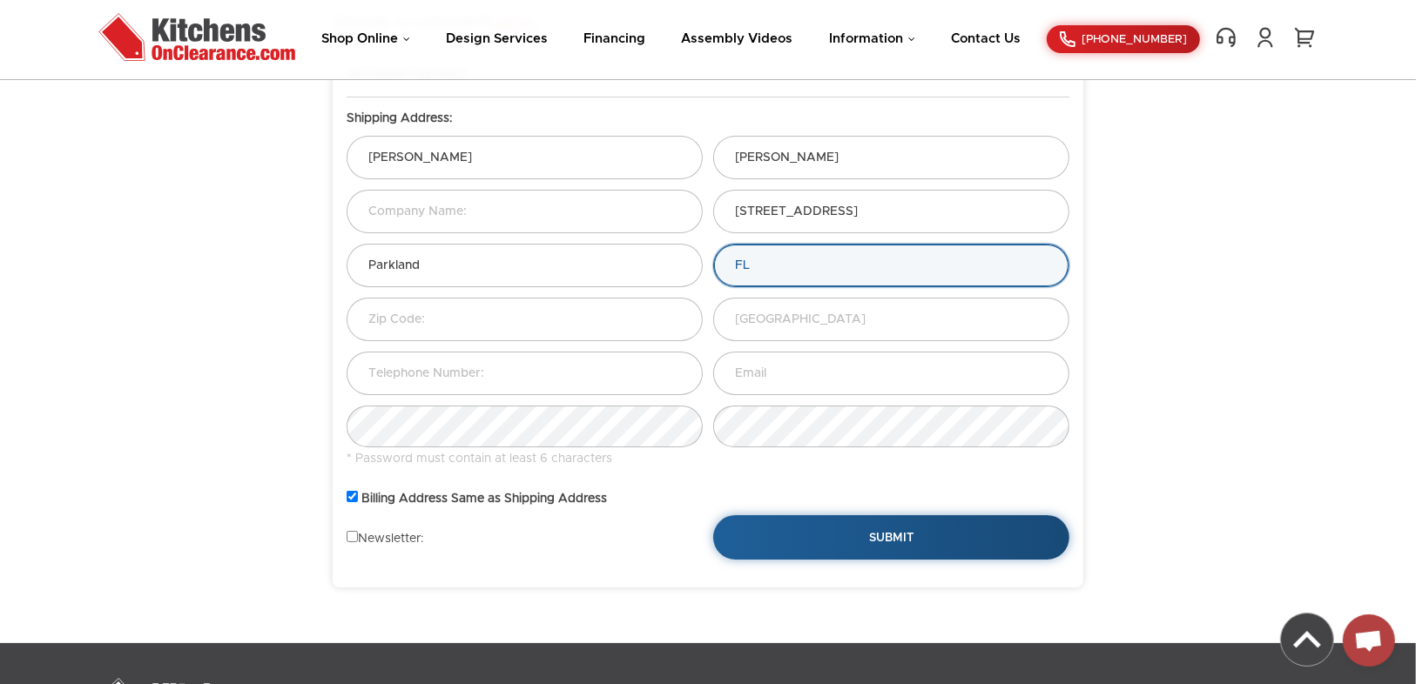
type input "FL"
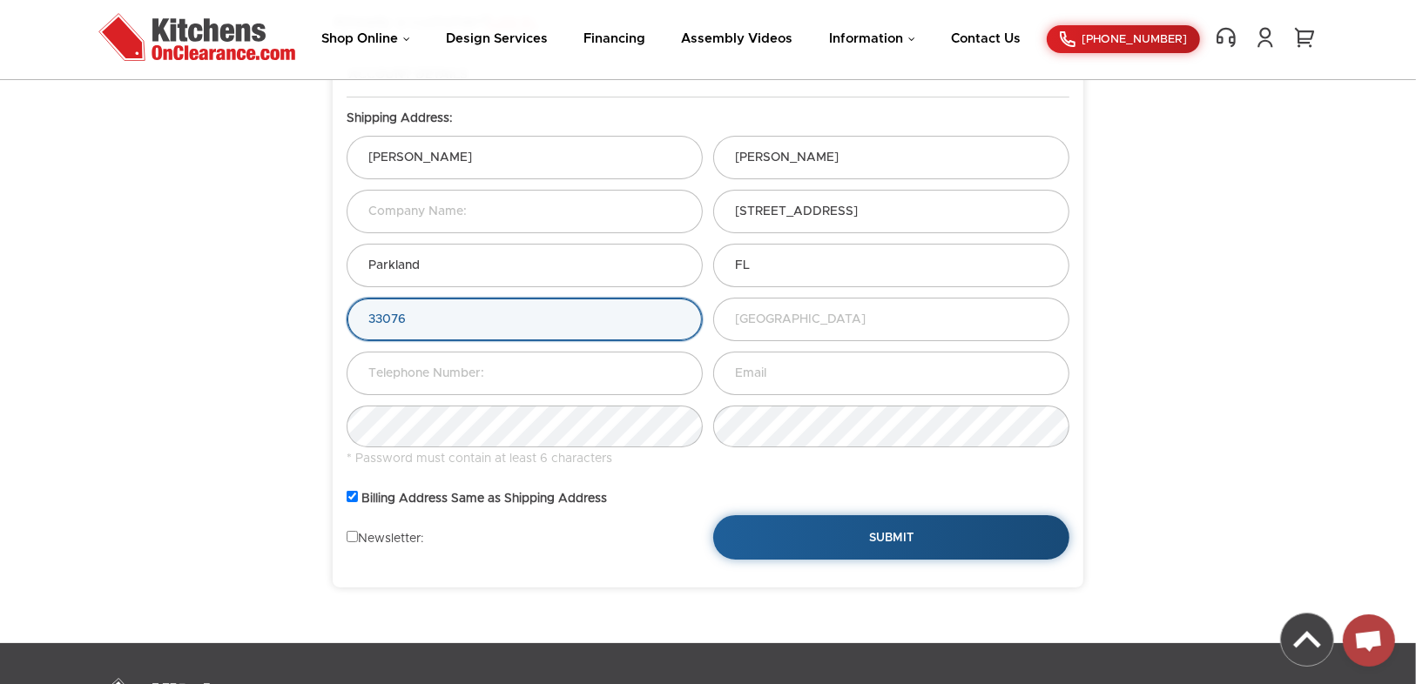
type input "33076"
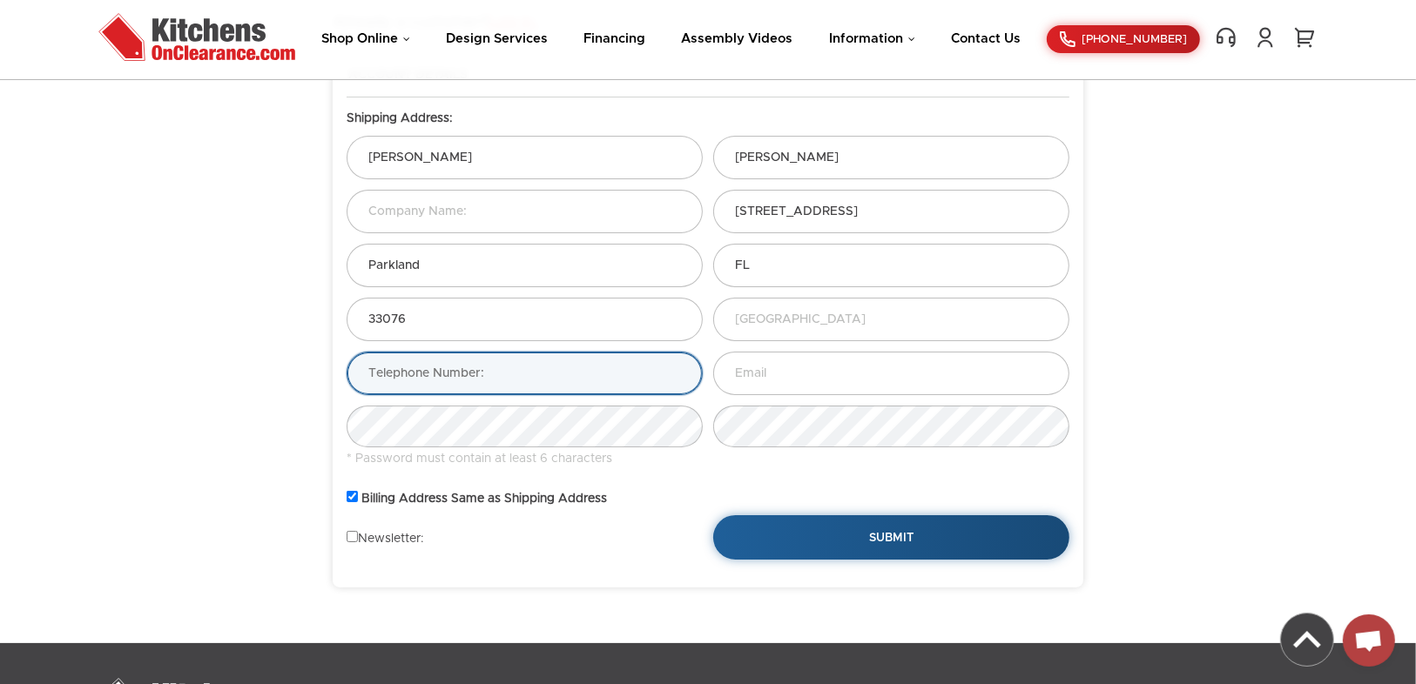
click at [455, 362] on input "text" at bounding box center [525, 374] width 356 height 44
type input "9548220439"
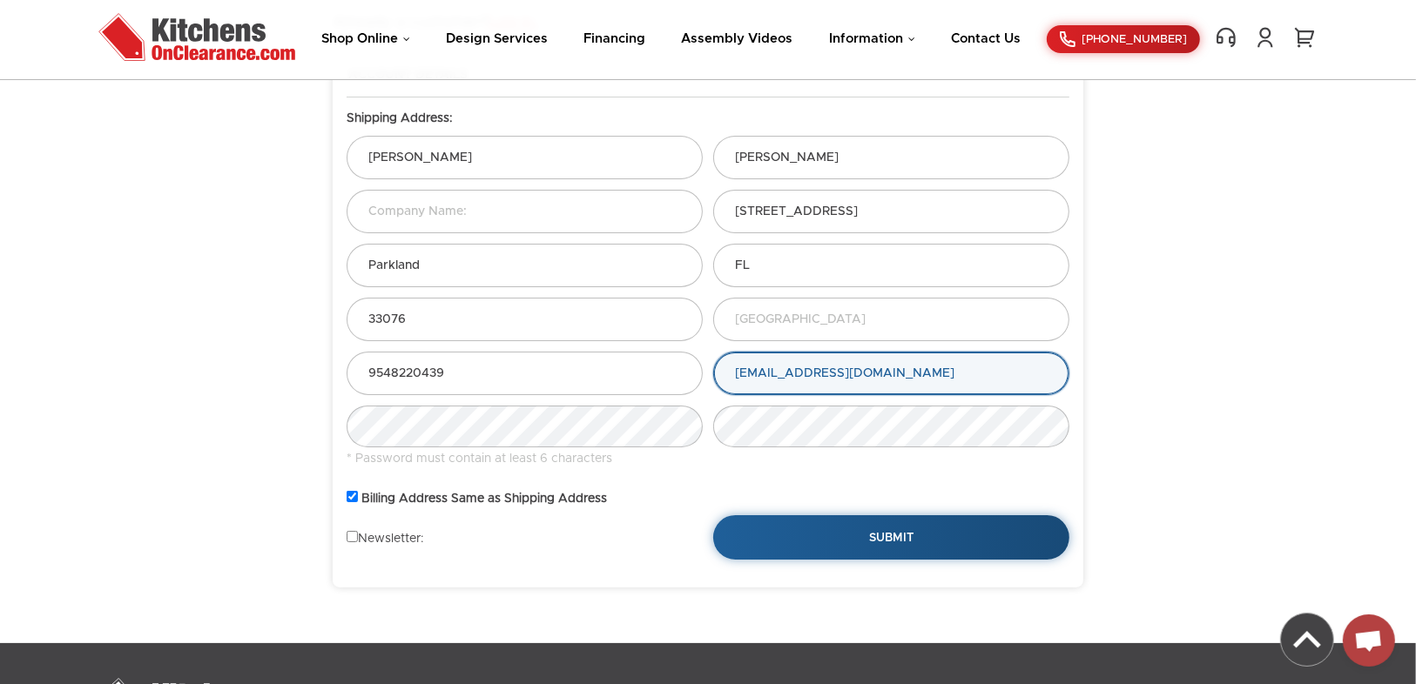
type input "jcesco22@gmail.com"
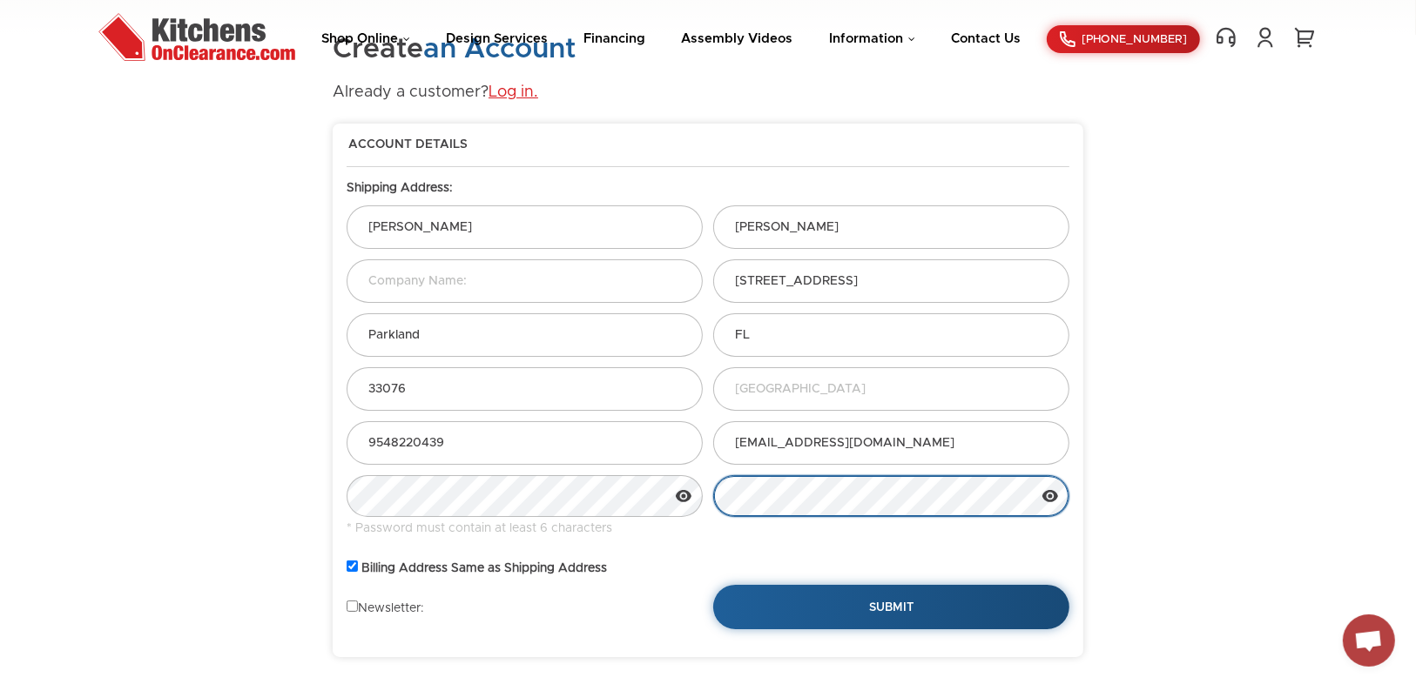
scroll to position [70, 0]
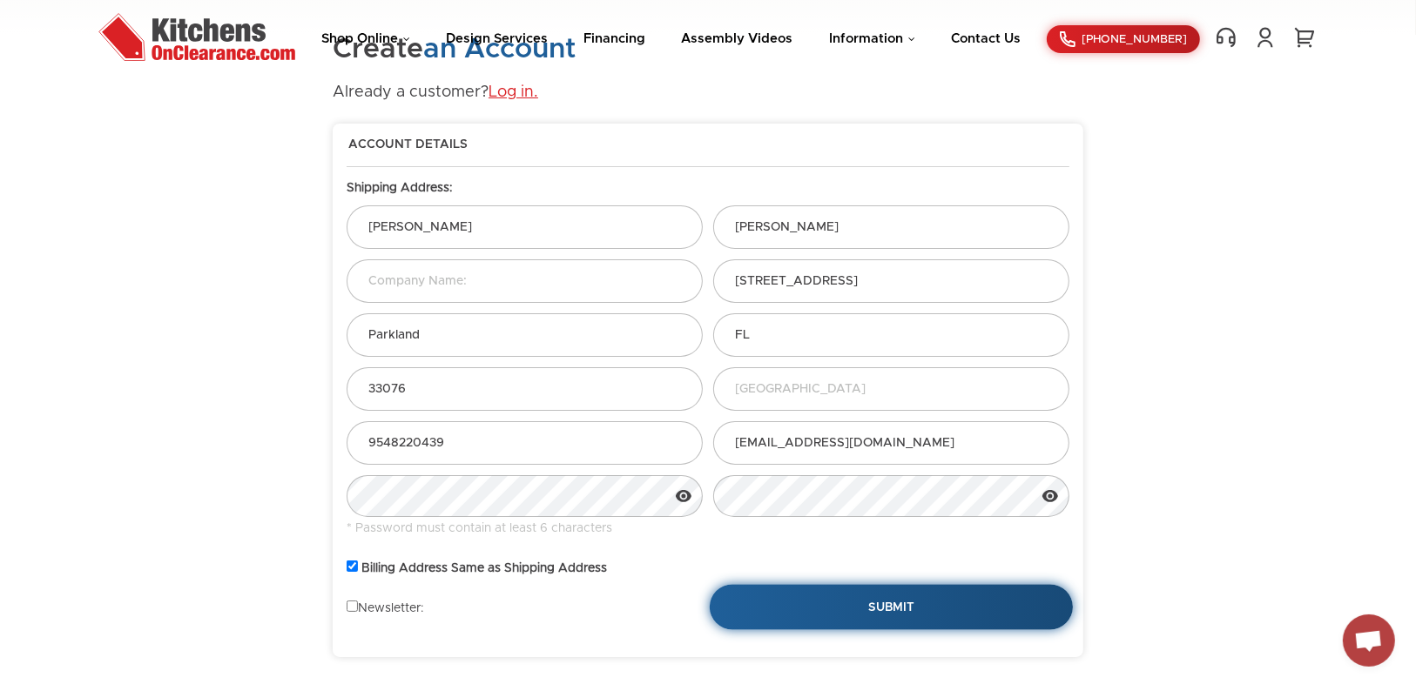
click at [848, 609] on button "Submit" at bounding box center [891, 607] width 363 height 45
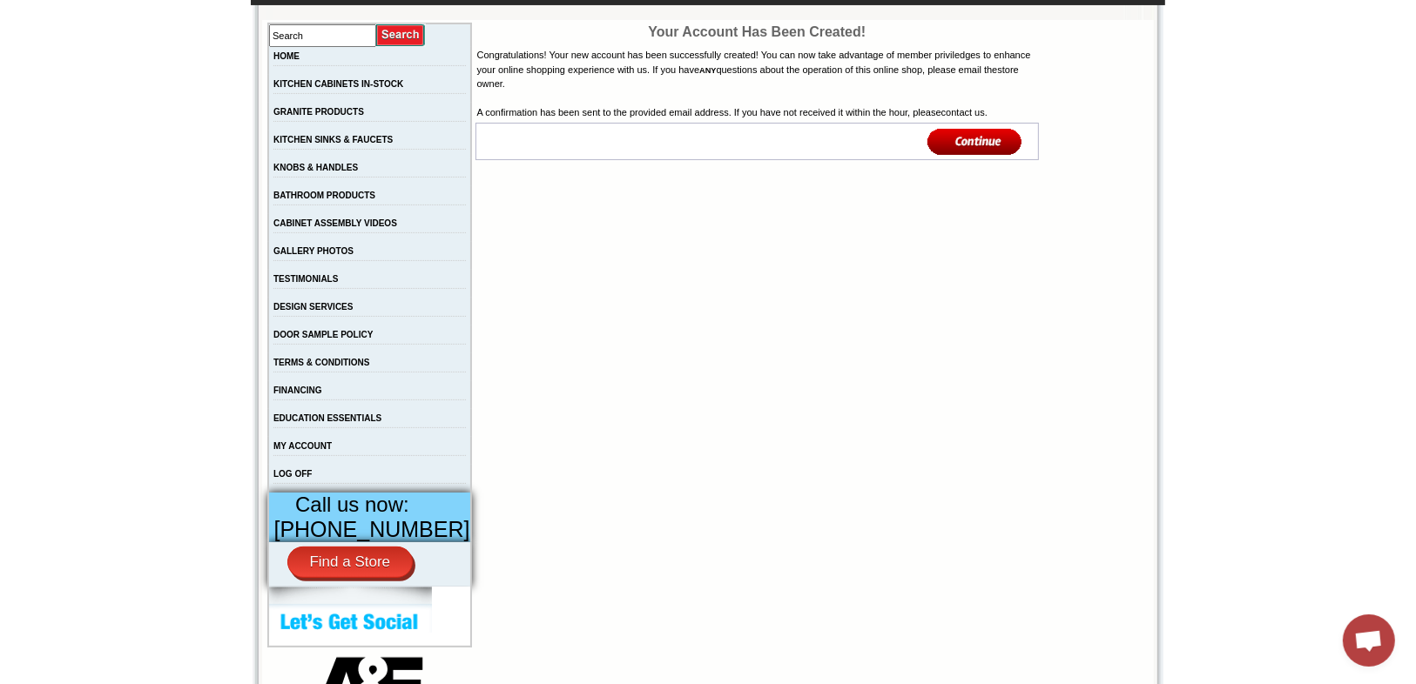
scroll to position [279, 0]
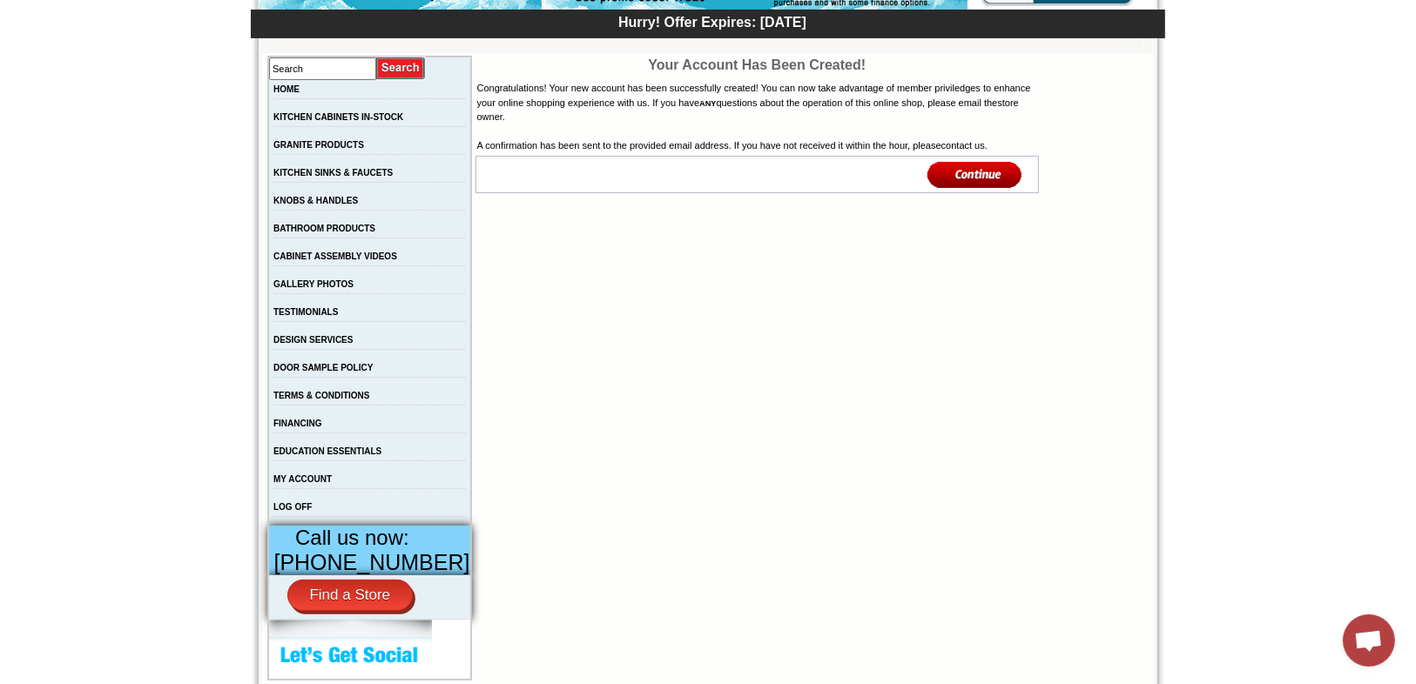
click at [994, 189] on img at bounding box center [974, 174] width 95 height 29
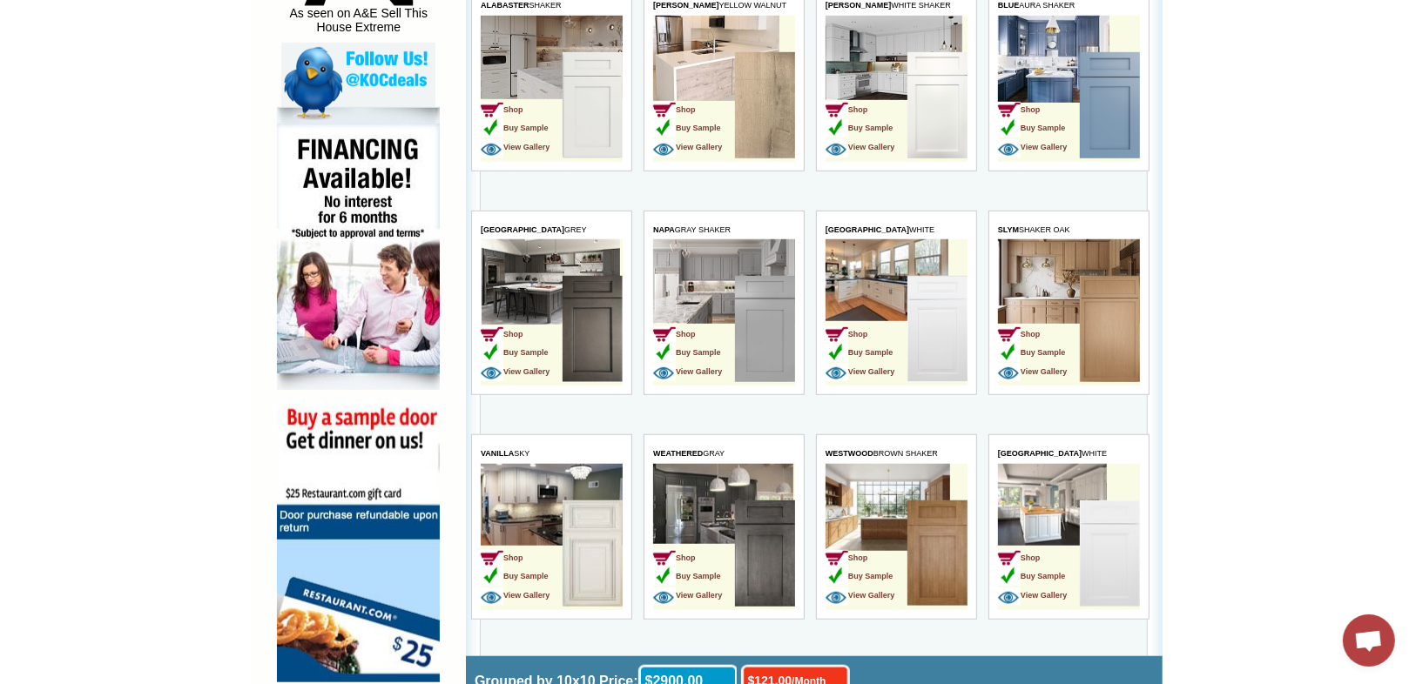
scroll to position [1045, 0]
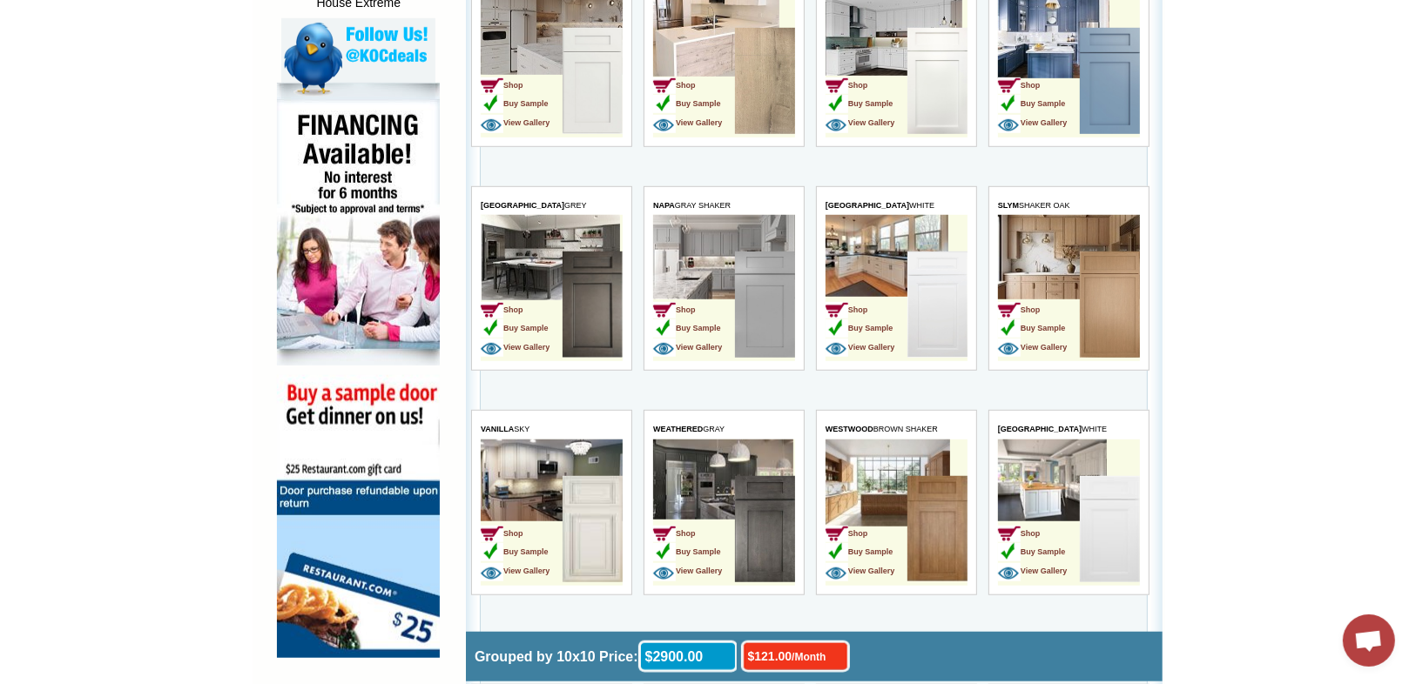
click at [930, 519] on img at bounding box center [936, 530] width 60 height 106
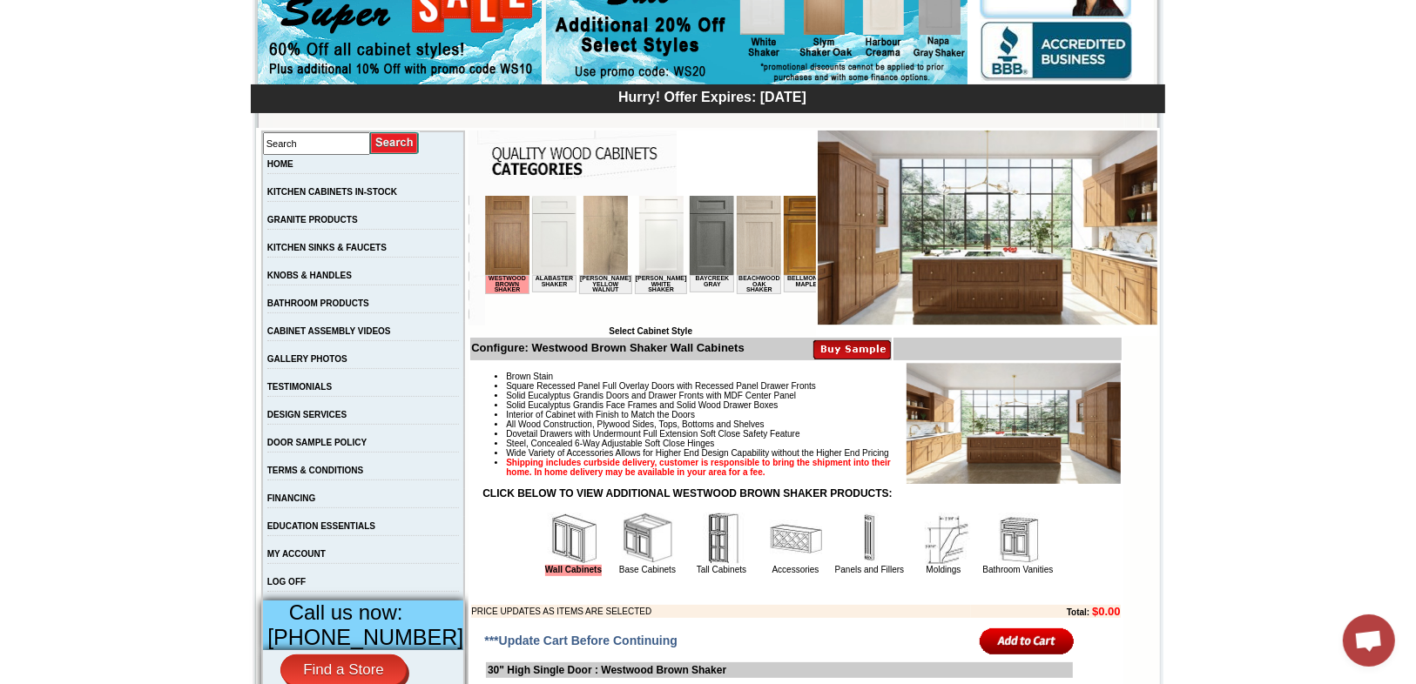
scroll to position [209, 0]
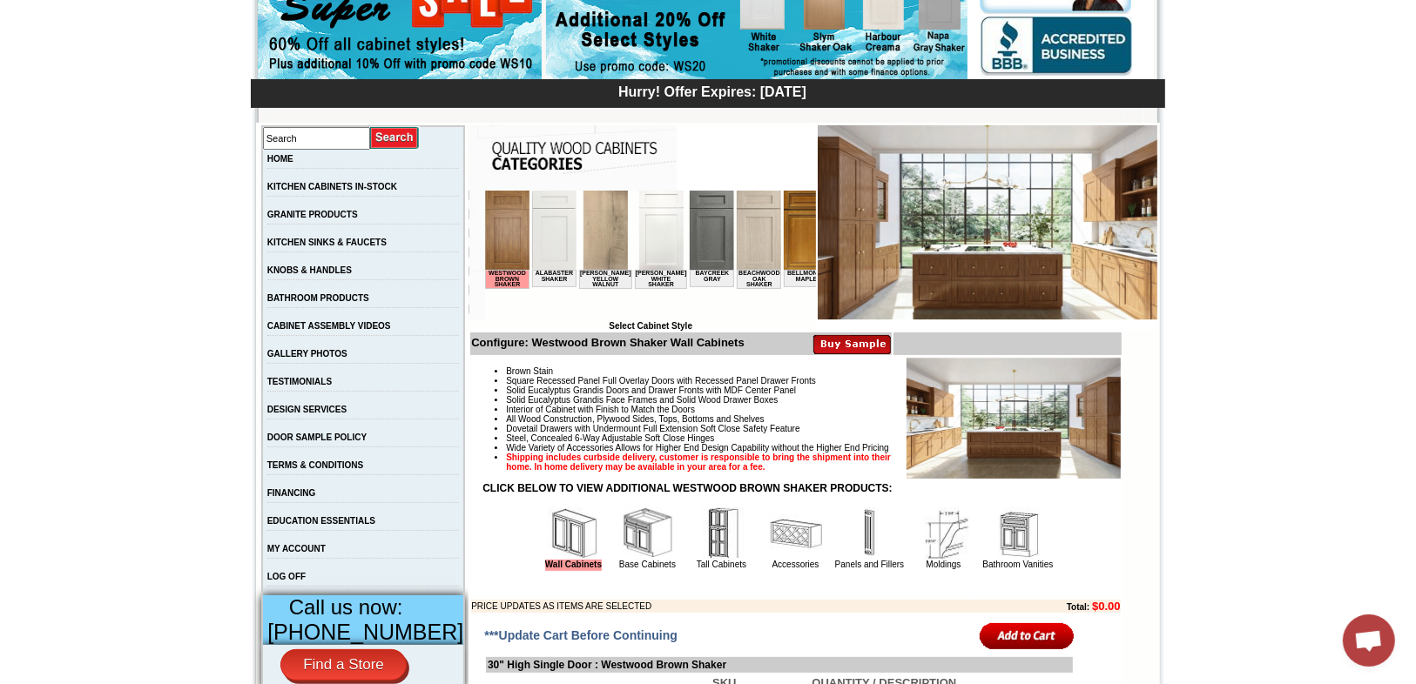
click at [839, 270] on img at bounding box center [986, 222] width 341 height 195
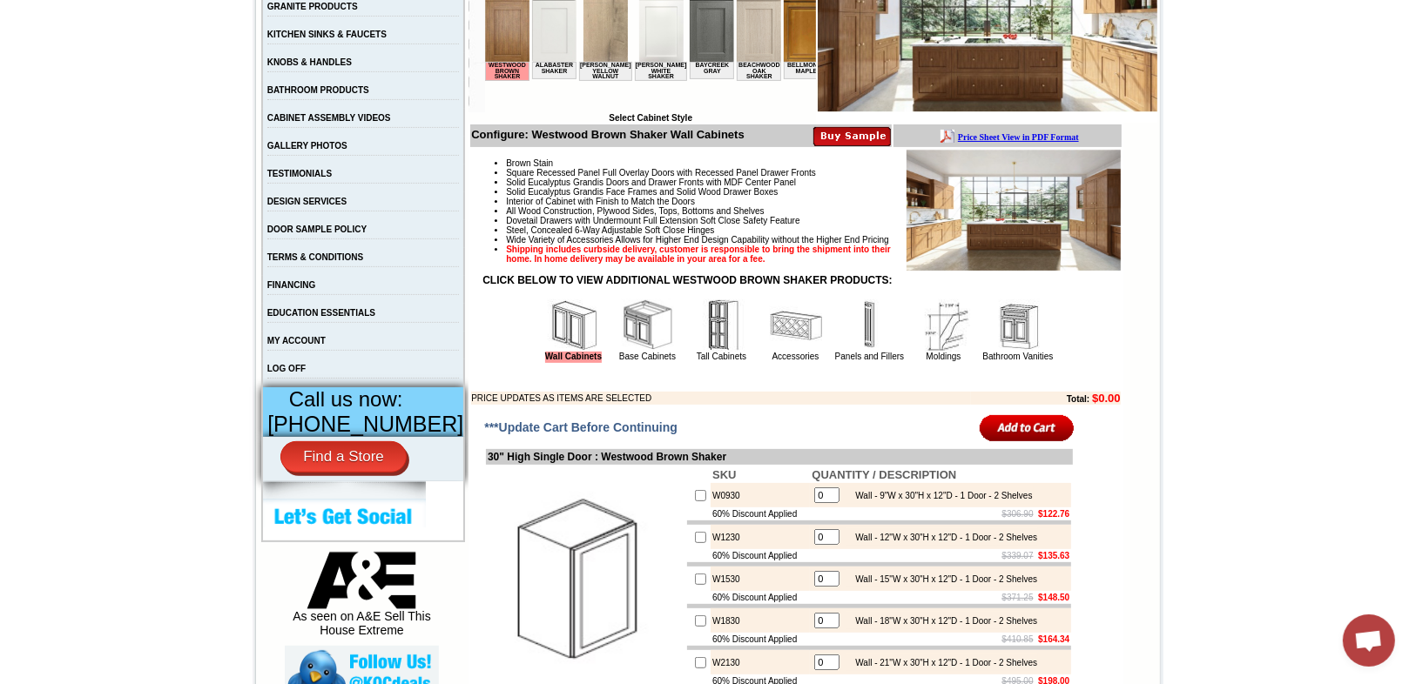
scroll to position [418, 0]
click at [1029, 441] on input "image" at bounding box center [1027, 427] width 95 height 29
